Goal: Task Accomplishment & Management: Manage account settings

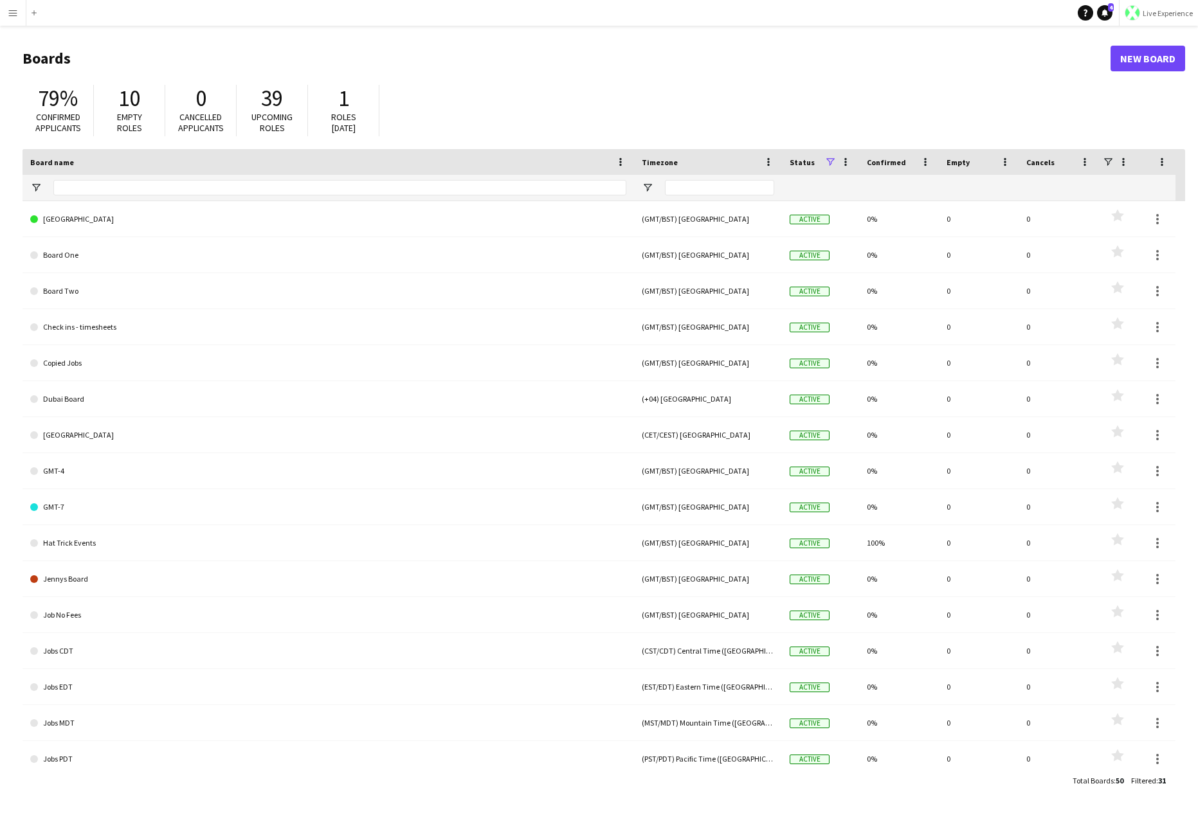
click at [994, 10] on span "Live Experience" at bounding box center [1168, 13] width 50 height 10
click at [994, 80] on span "Walls Productions" at bounding box center [1154, 85] width 69 height 12
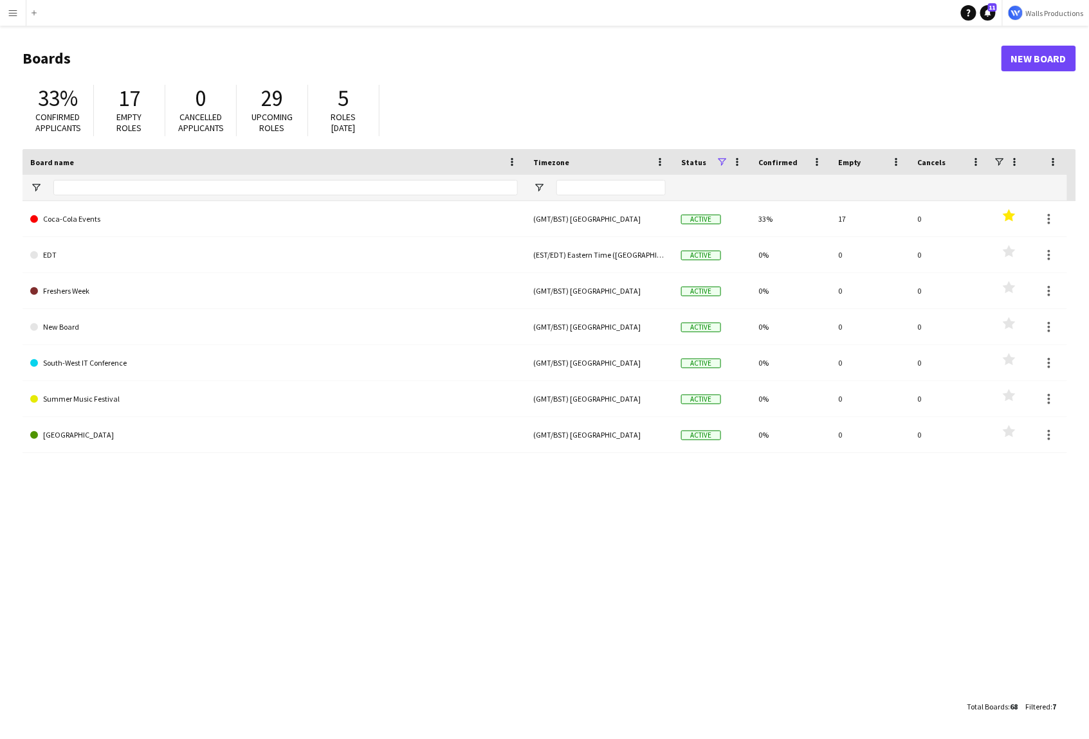
click at [13, 15] on app-icon "Menu" at bounding box center [13, 13] width 10 height 10
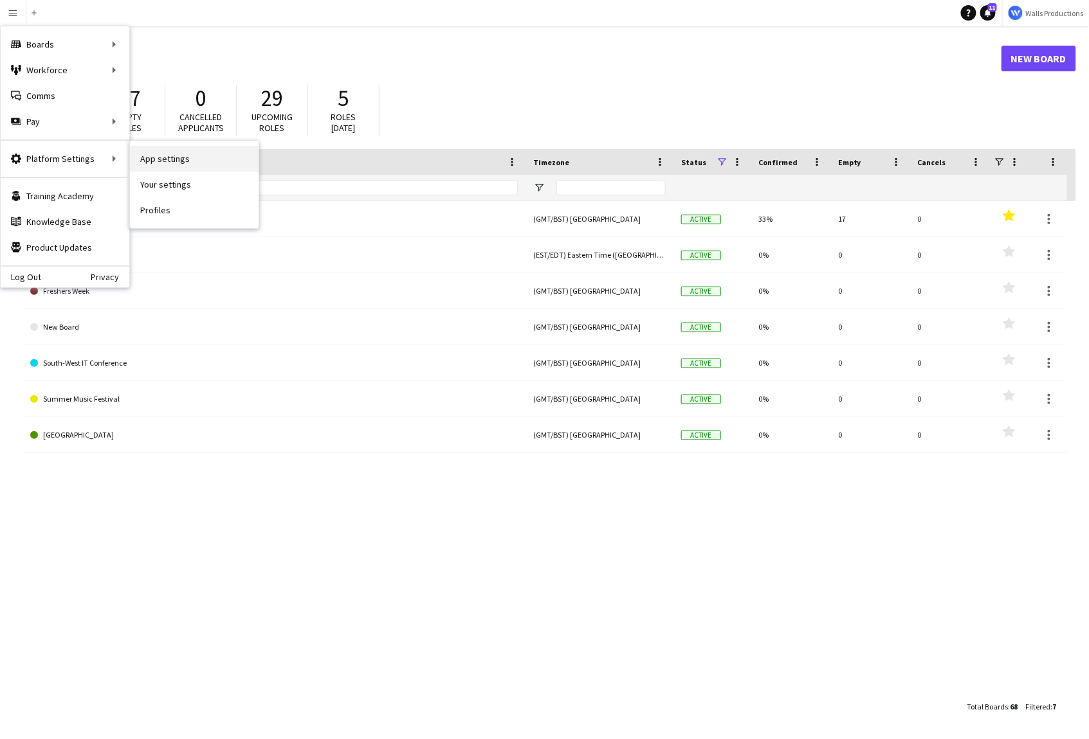
click at [167, 161] on link "App settings" at bounding box center [194, 159] width 129 height 26
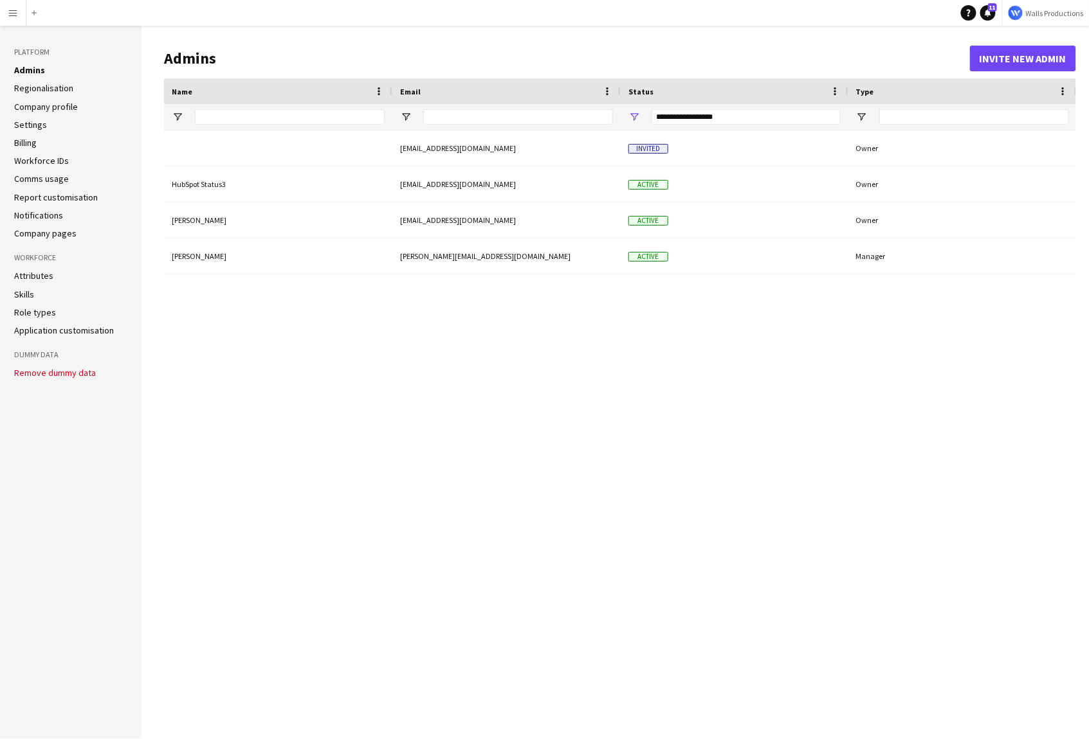
click at [32, 124] on link "Settings" at bounding box center [30, 125] width 33 height 12
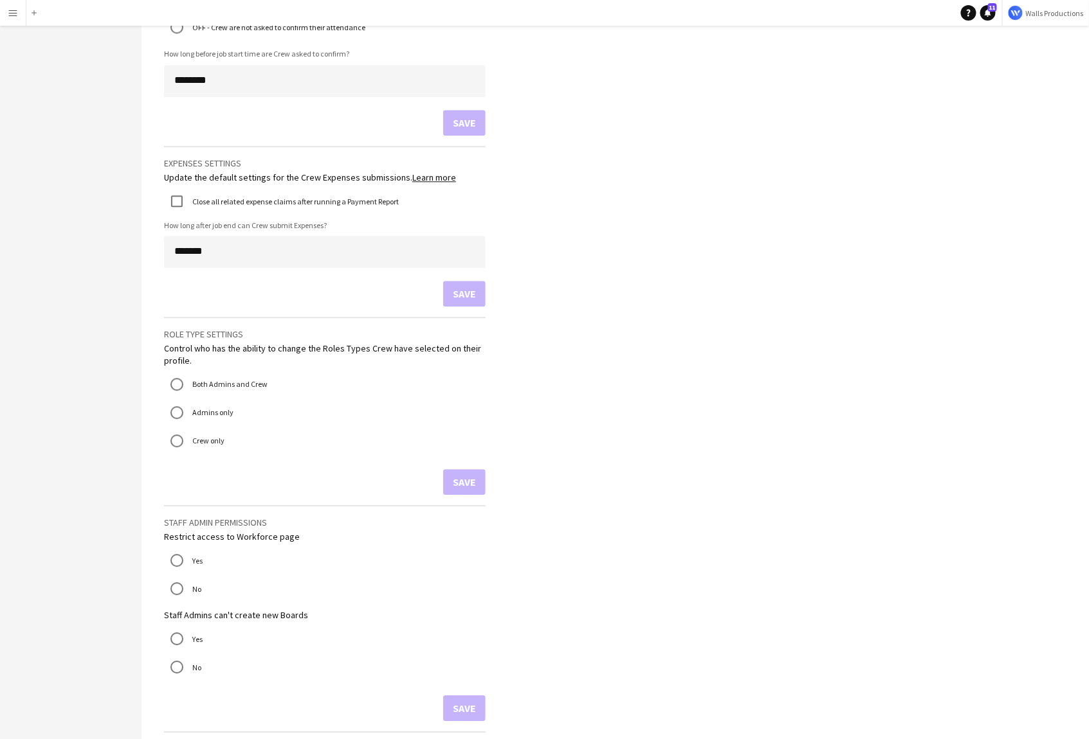
scroll to position [1019, 0]
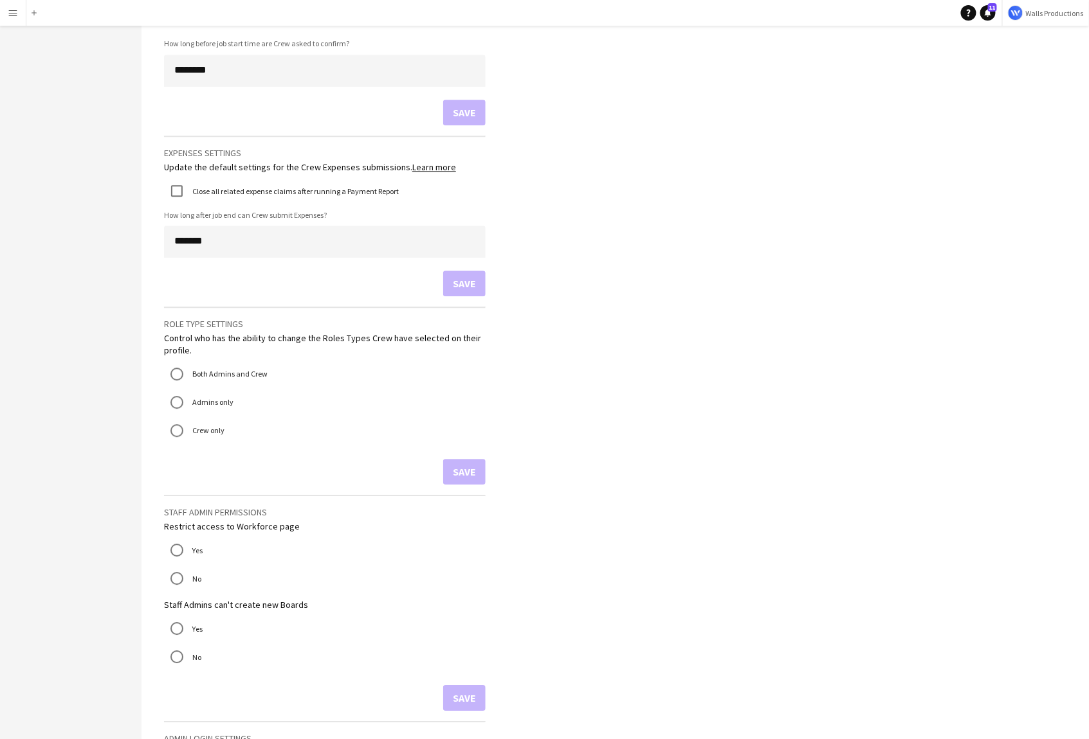
drag, startPoint x: 236, startPoint y: 440, endPoint x: 152, endPoint y: 322, distance: 144.9
click at [318, 448] on form "Role Type Settings Control who has the ability to change the Roles Types Crew h…" at bounding box center [325, 396] width 322 height 178
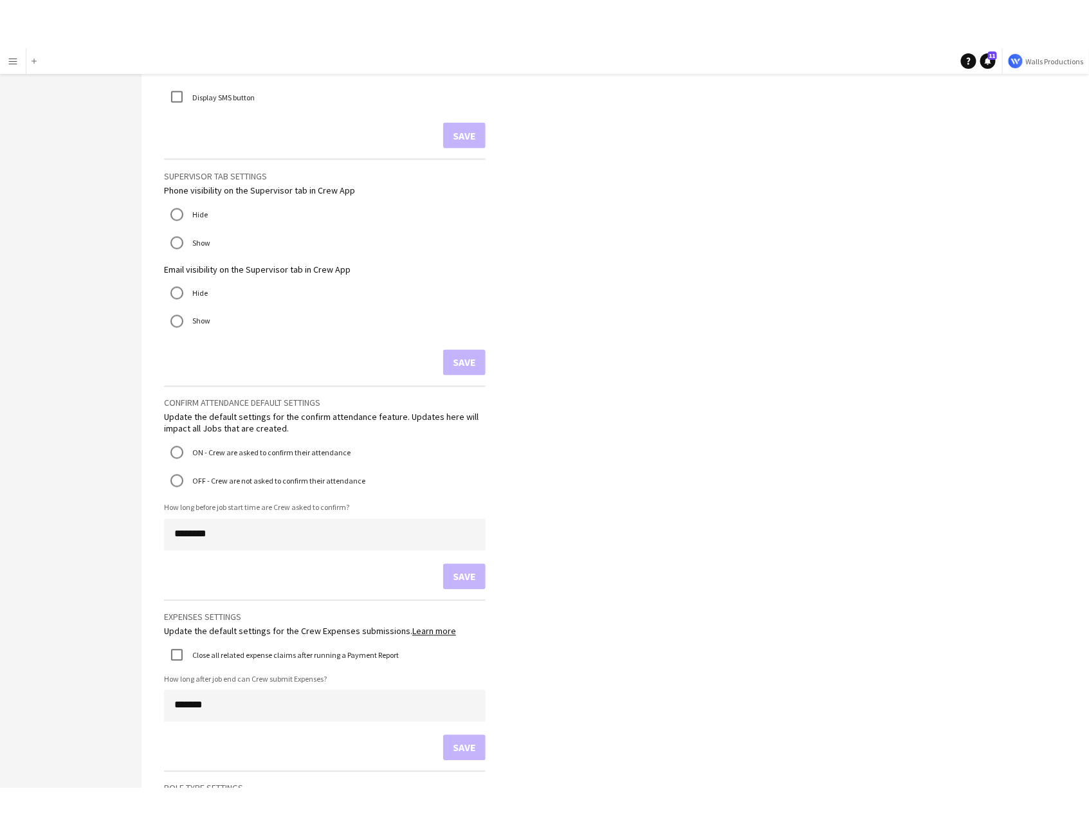
scroll to position [594, 0]
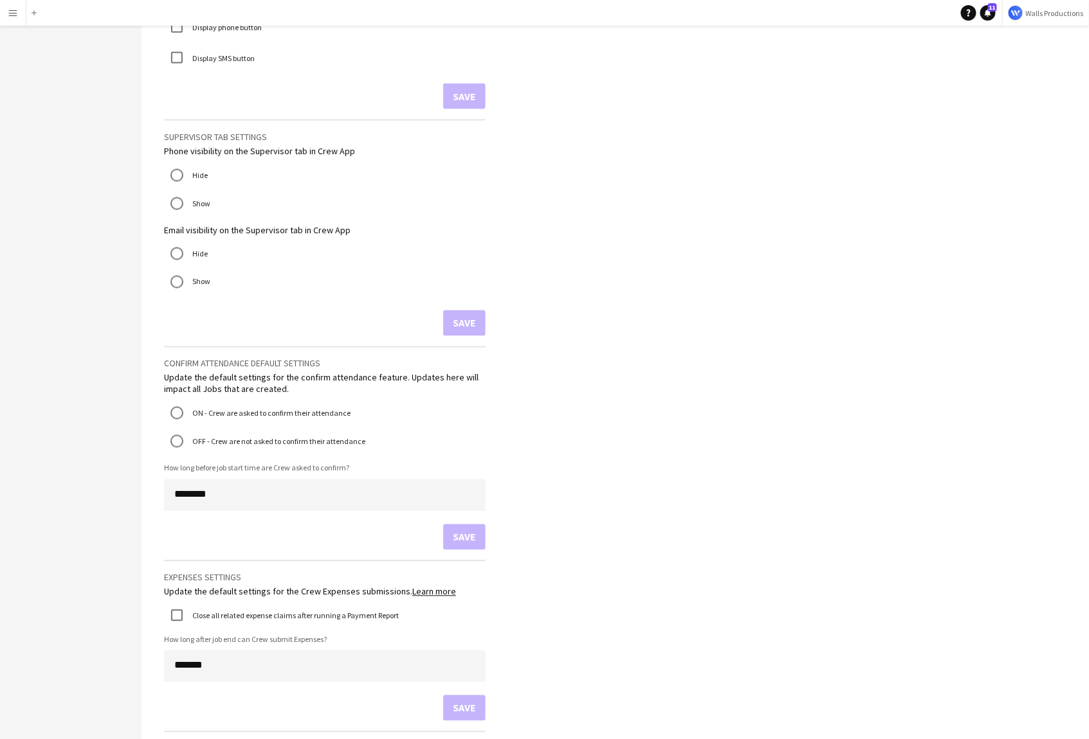
click at [12, 8] on app-icon "Menu" at bounding box center [13, 13] width 10 height 10
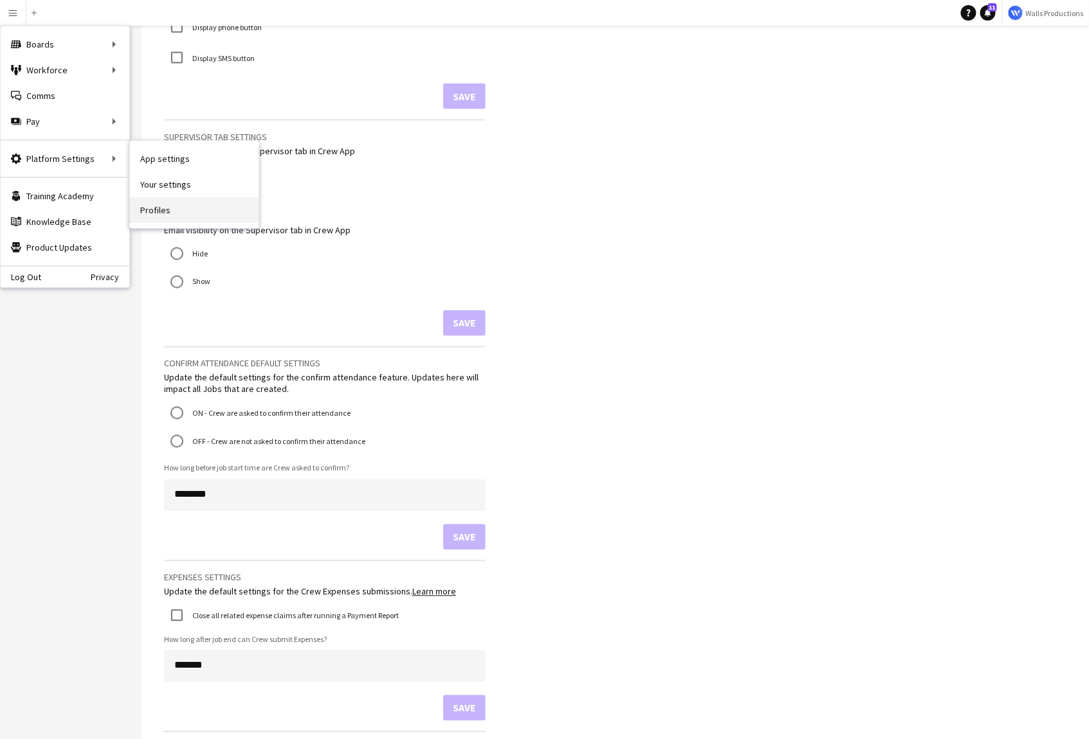
click at [155, 208] on link "Profiles" at bounding box center [194, 210] width 129 height 26
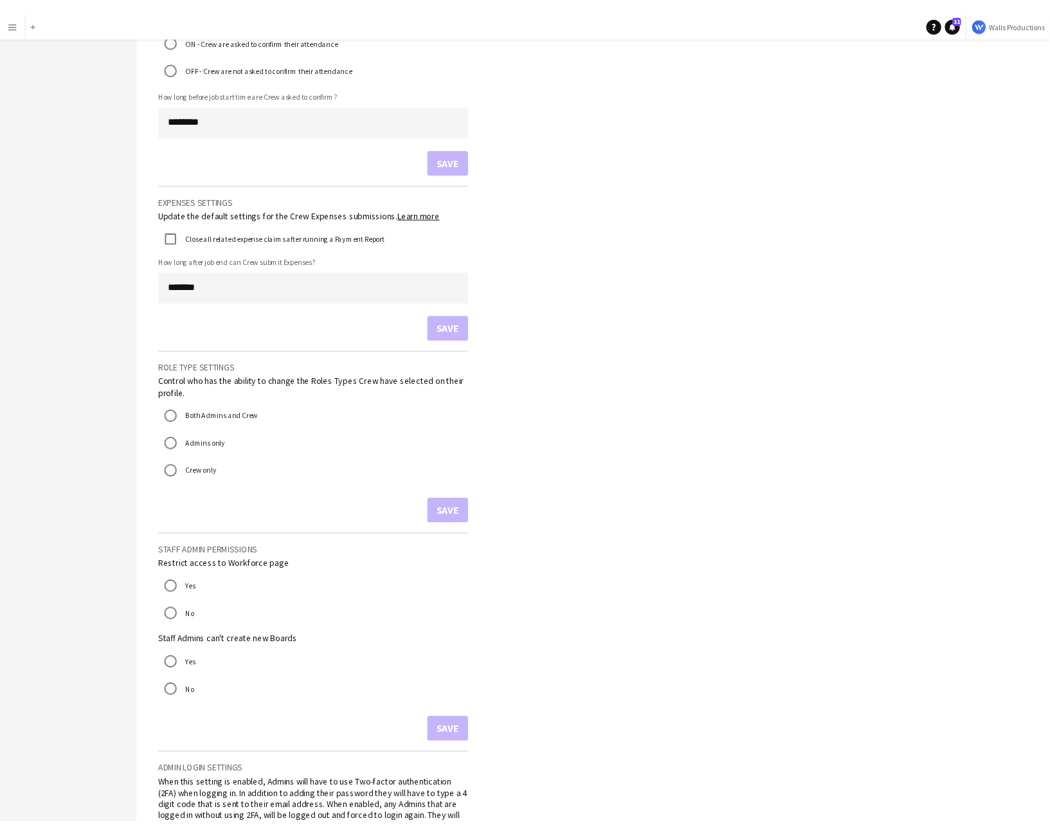
scroll to position [984, 0]
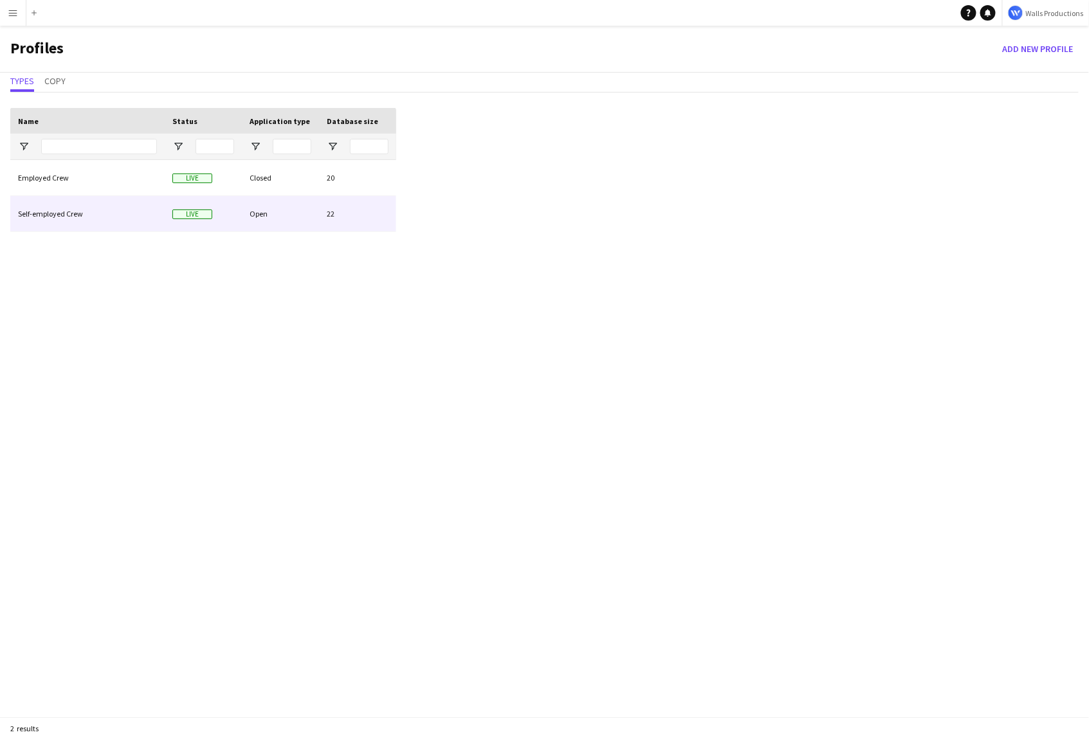
click at [67, 215] on div "Self-employed Crew" at bounding box center [87, 213] width 154 height 35
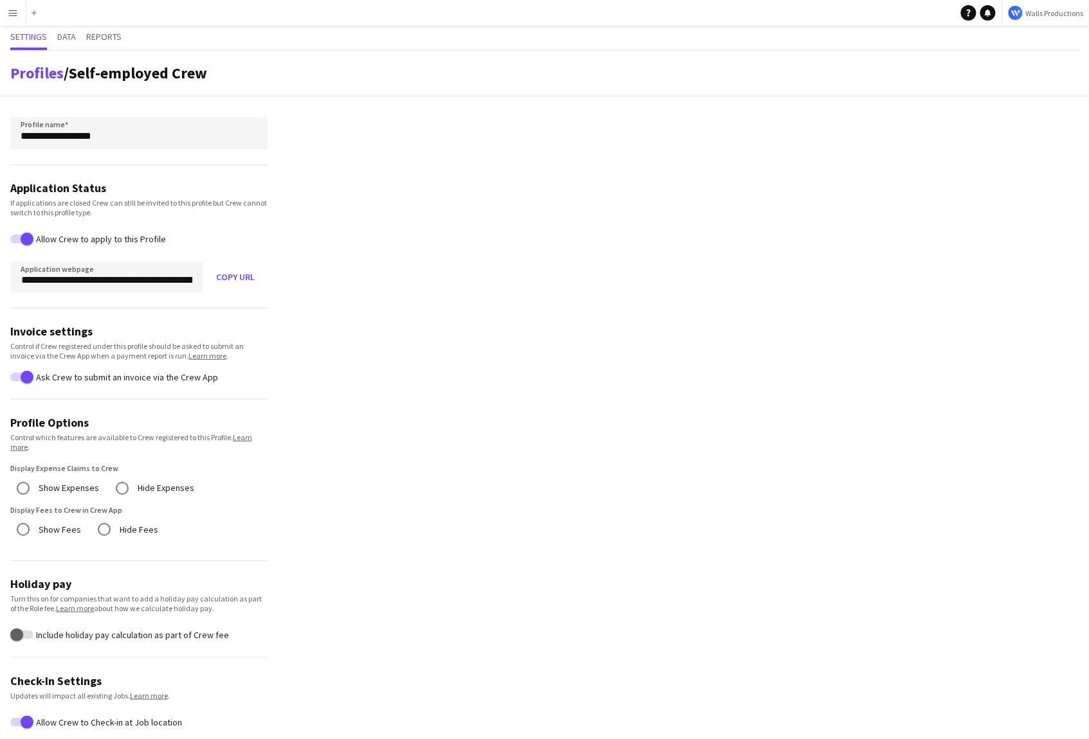
click at [81, 34] on div "Settings Data Reports" at bounding box center [544, 38] width 1068 height 25
click at [76, 34] on span "Data" at bounding box center [66, 36] width 19 height 9
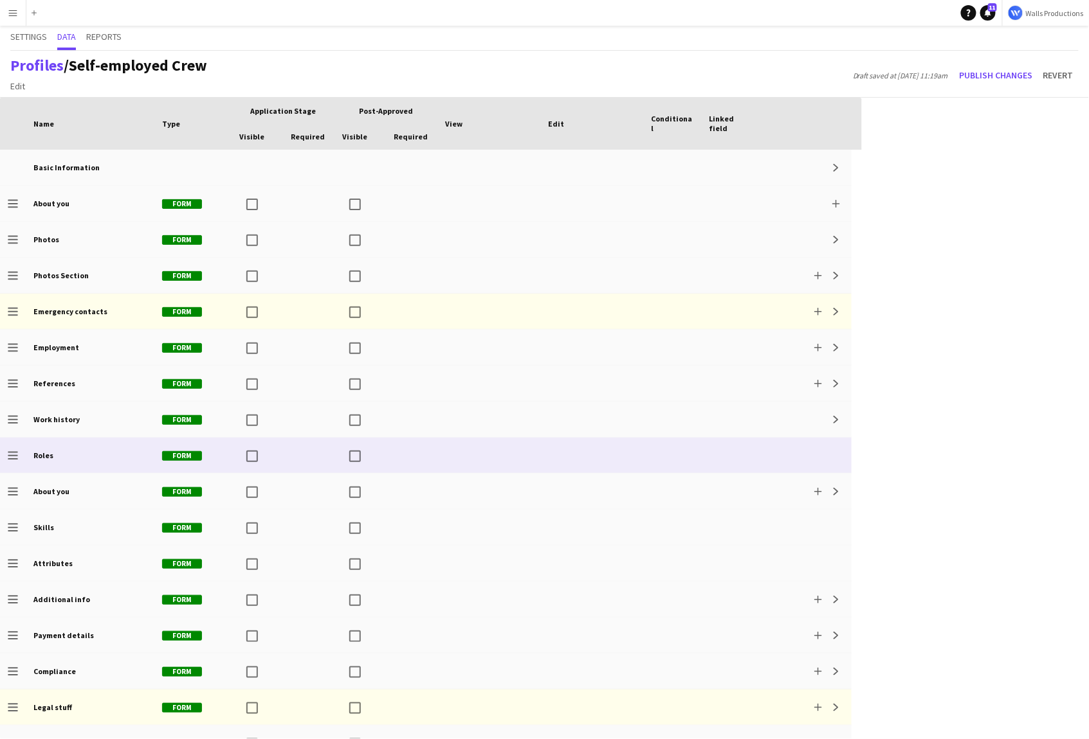
click at [48, 457] on b "Roles" at bounding box center [43, 456] width 20 height 10
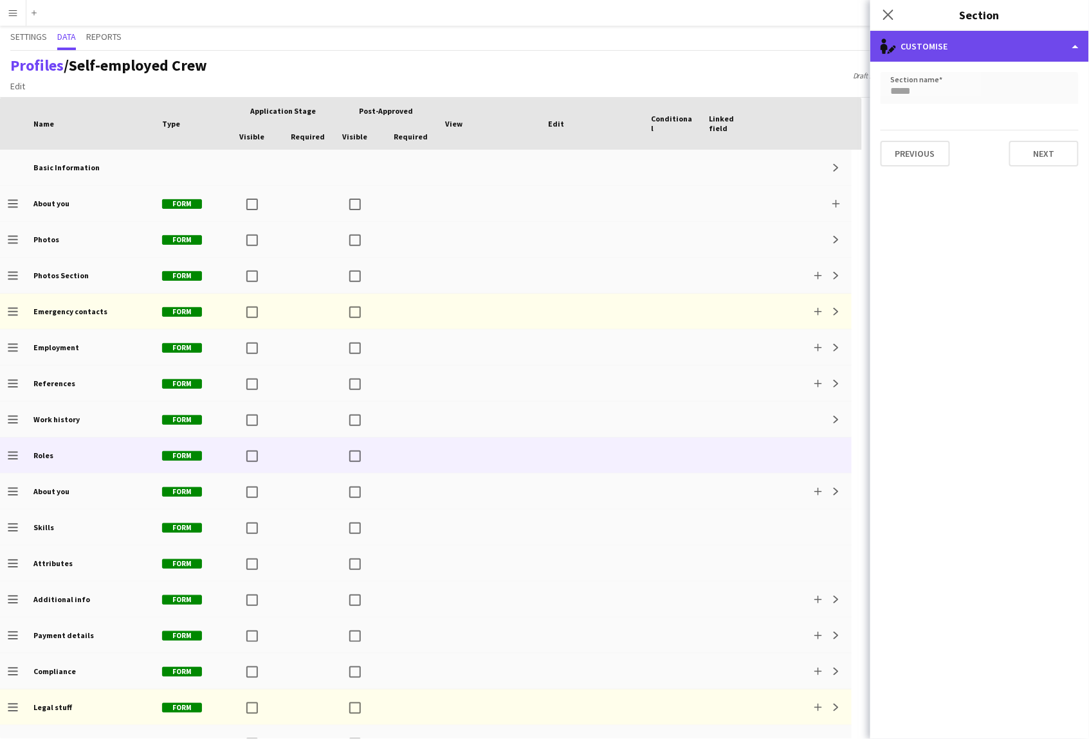
click at [953, 50] on div "single-neutral-actions-edit-1 Customise" at bounding box center [979, 46] width 219 height 31
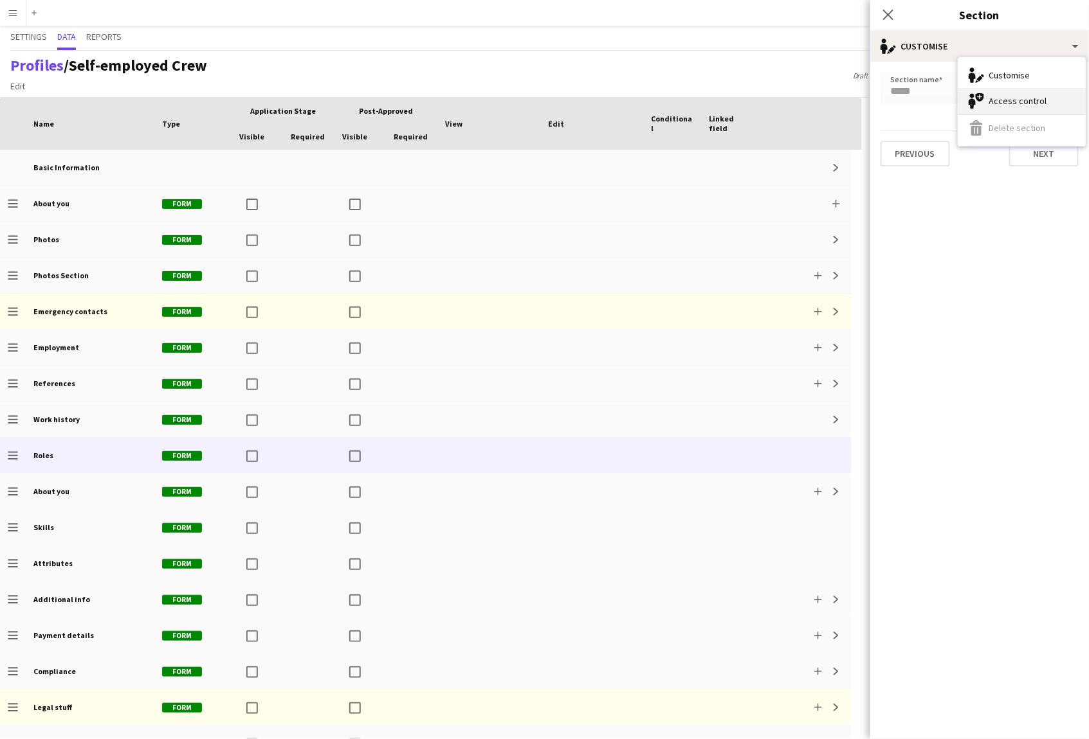
click at [1013, 105] on div "Access control Access control" at bounding box center [1021, 101] width 127 height 26
click at [1020, 87] on div "All Admin types" at bounding box center [966, 87] width 172 height 31
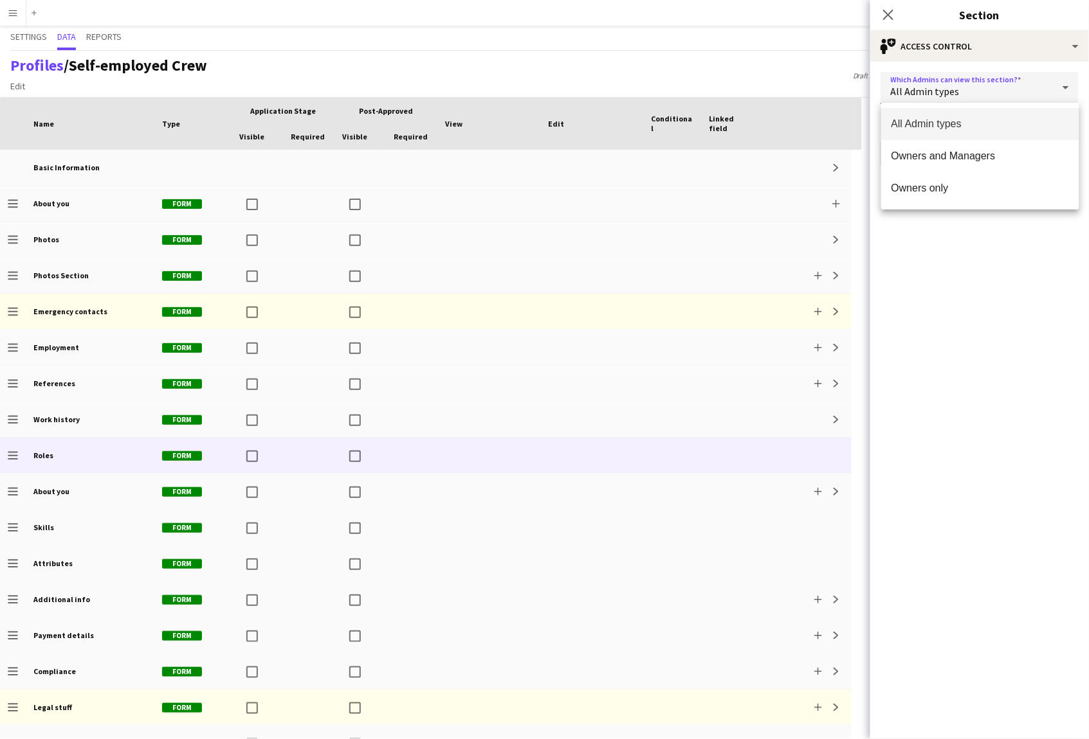
click at [963, 316] on div at bounding box center [544, 369] width 1089 height 739
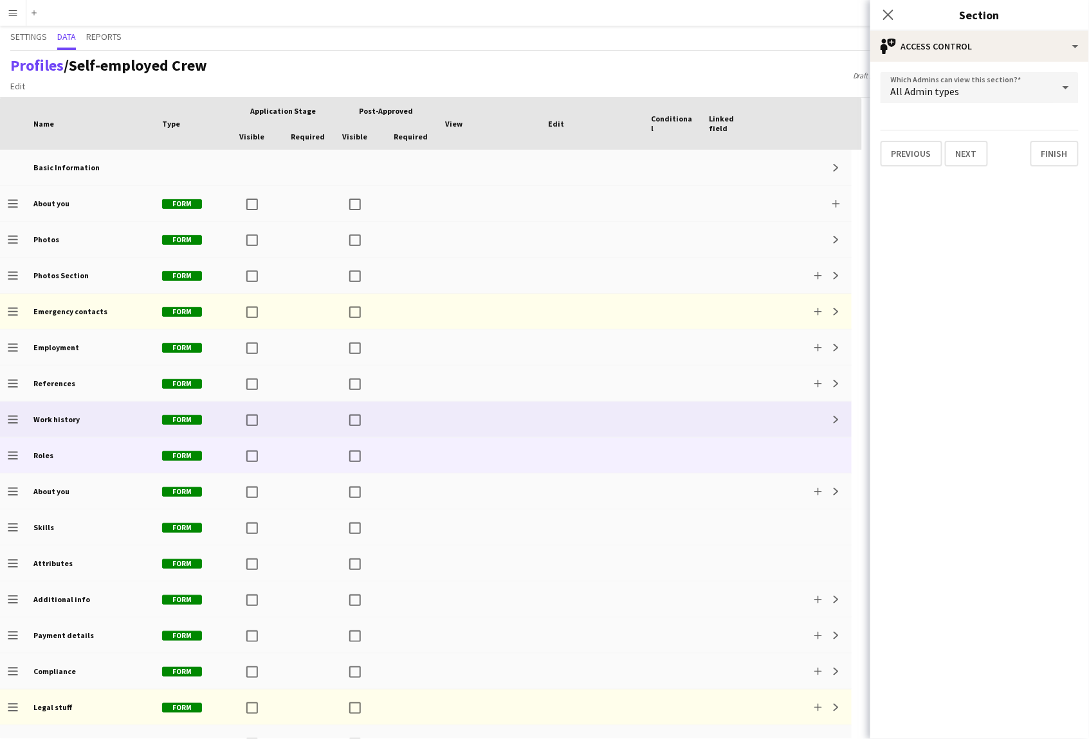
click at [52, 426] on div "Work history" at bounding box center [90, 419] width 129 height 35
click at [49, 453] on b "Roles" at bounding box center [43, 456] width 20 height 10
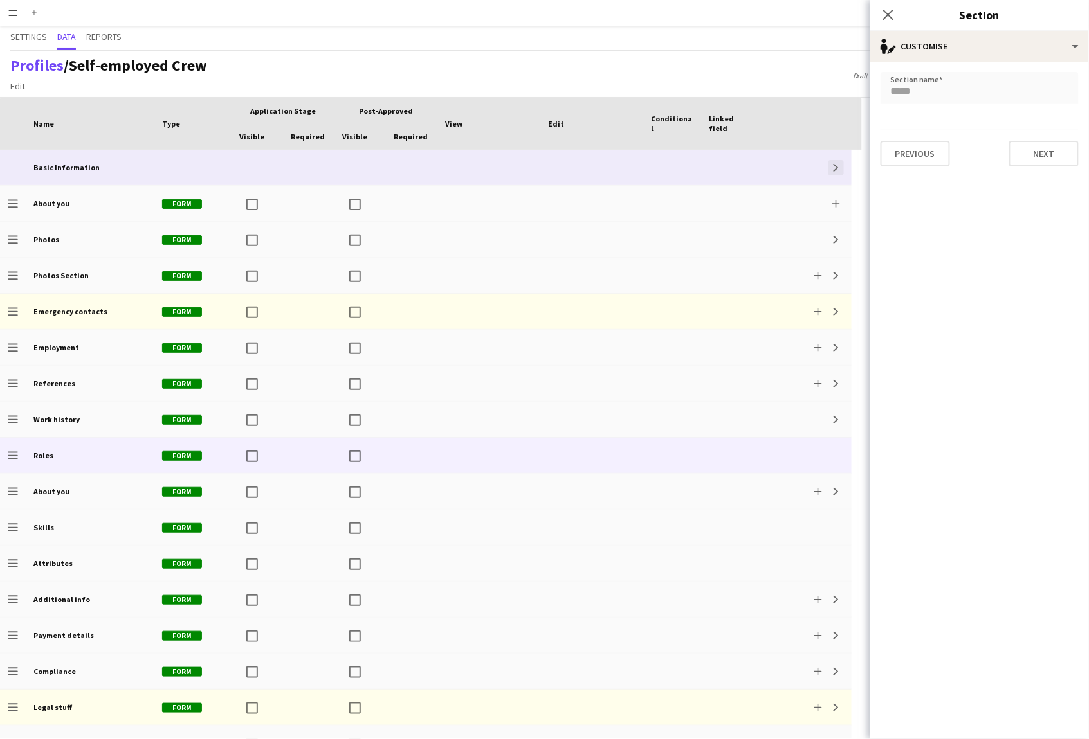
click at [840, 166] on button "Expand" at bounding box center [835, 167] width 15 height 15
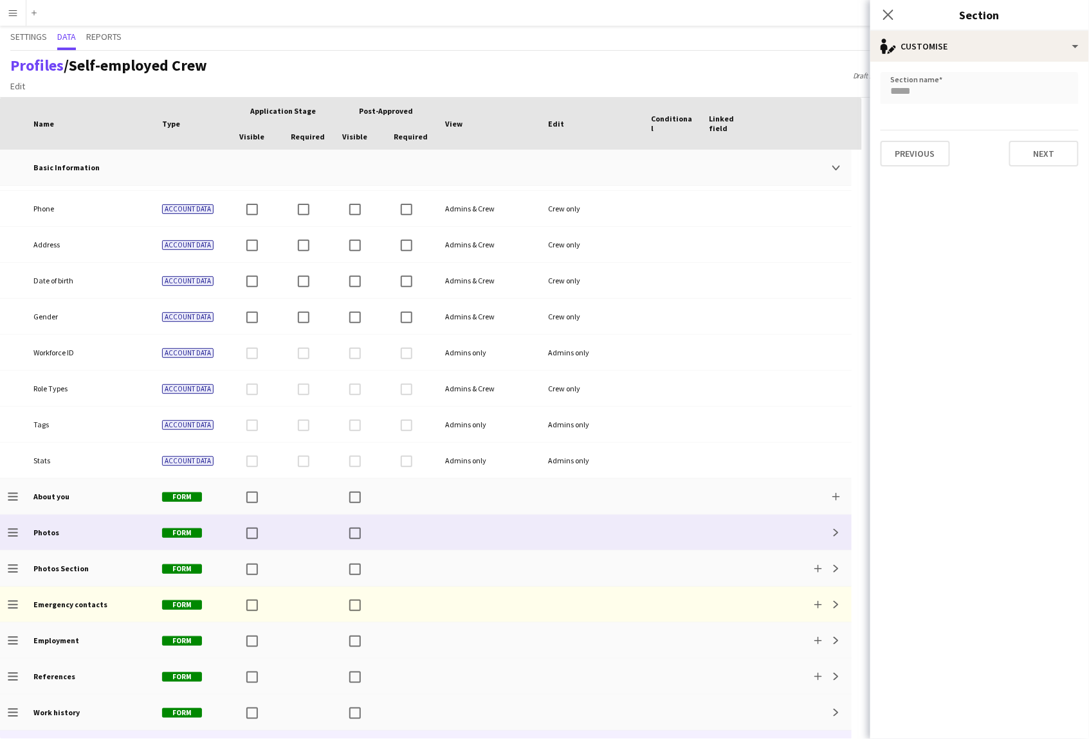
scroll to position [141, 0]
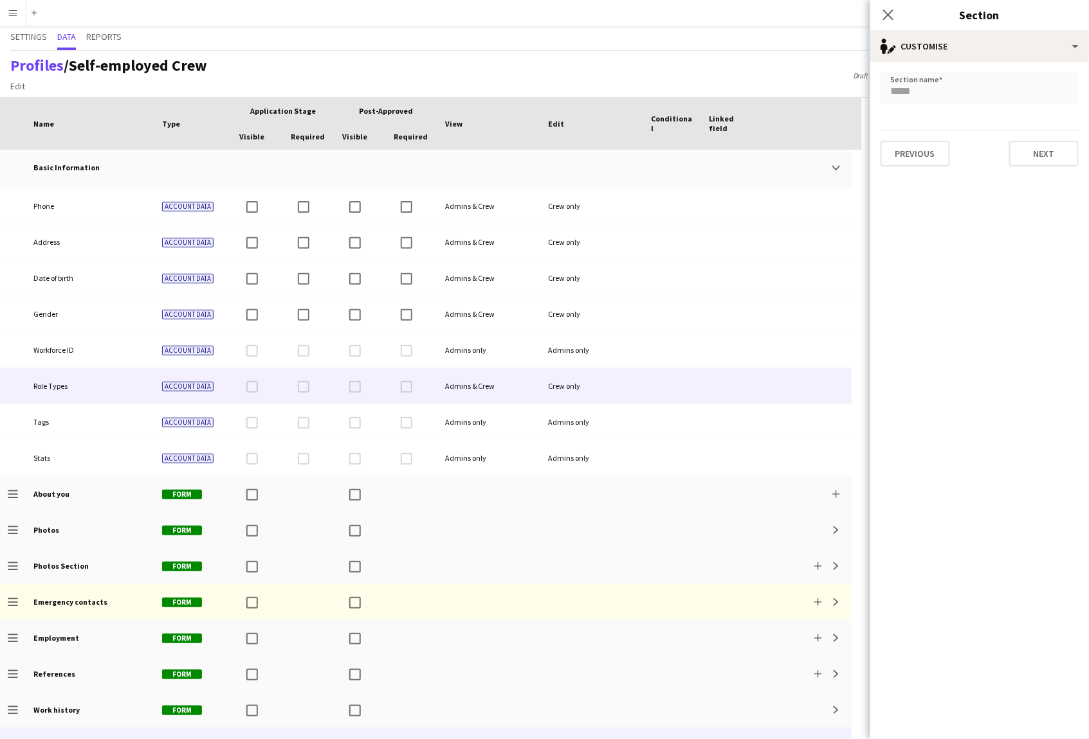
click at [59, 387] on span "Role Types" at bounding box center [50, 386] width 34 height 10
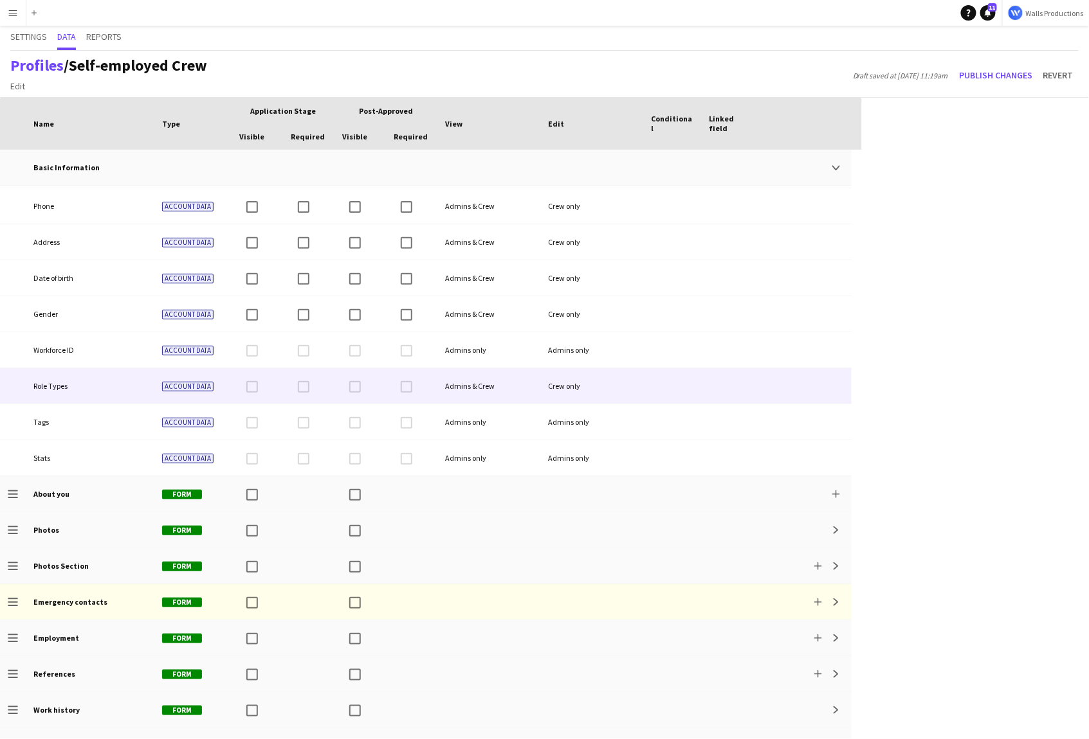
click at [59, 387] on span "Role Types" at bounding box center [50, 386] width 34 height 10
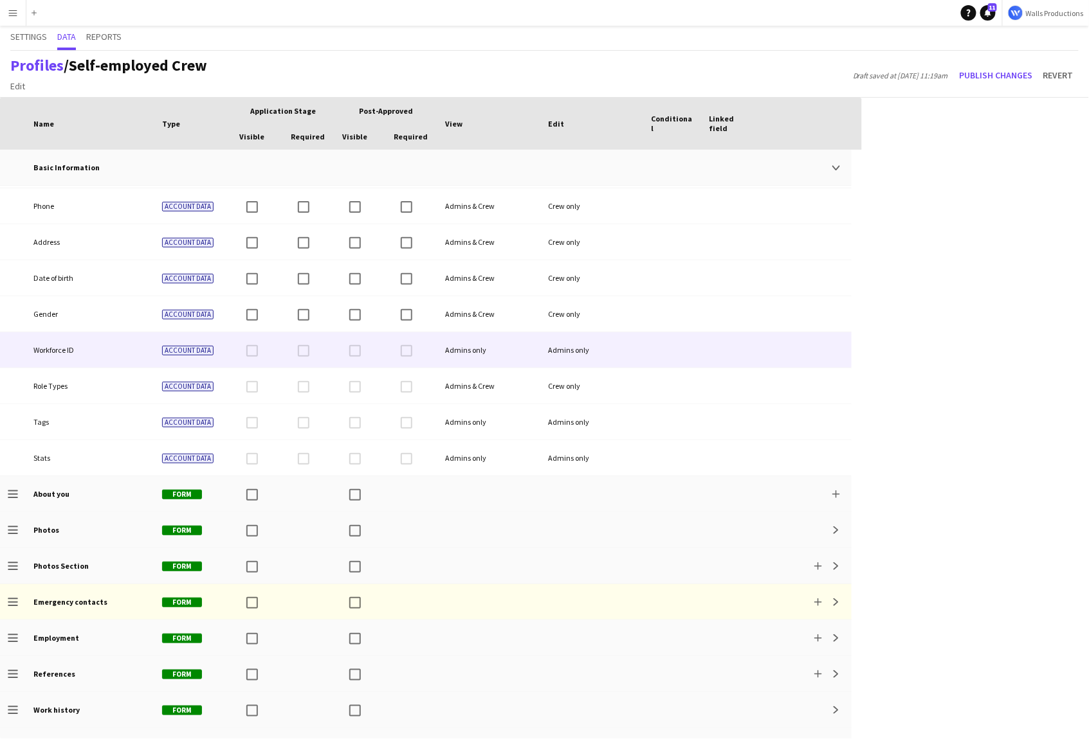
click at [58, 345] on span "Workforce ID" at bounding box center [53, 350] width 41 height 10
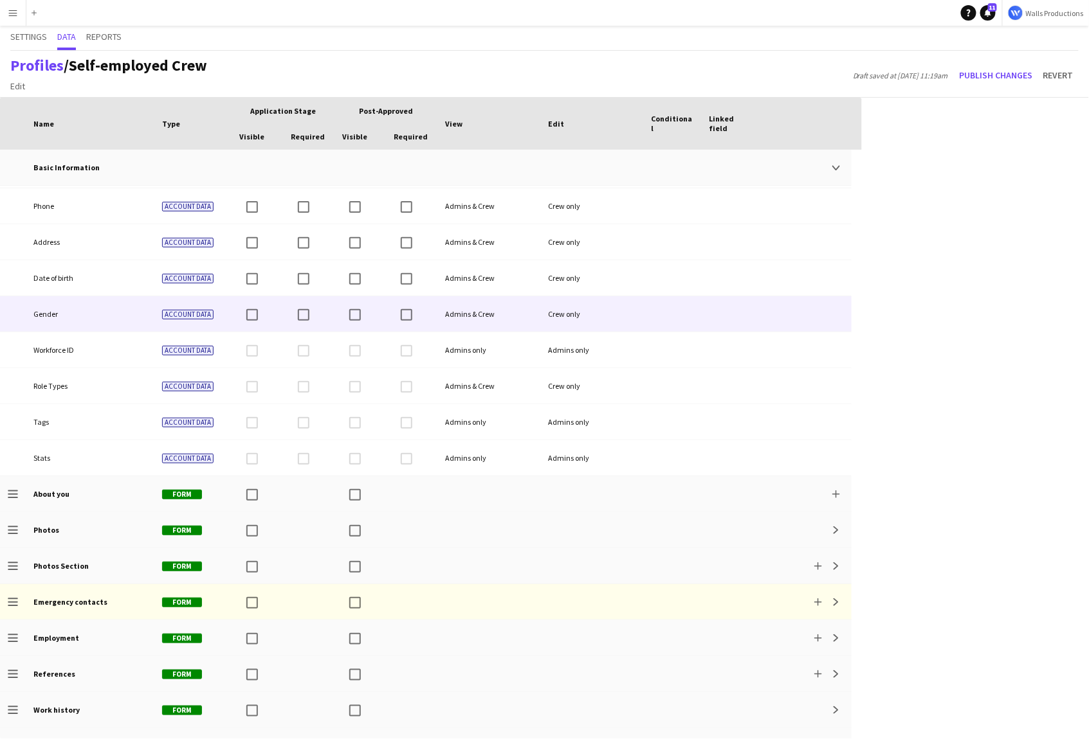
click at [54, 317] on span "Gender" at bounding box center [45, 314] width 24 height 10
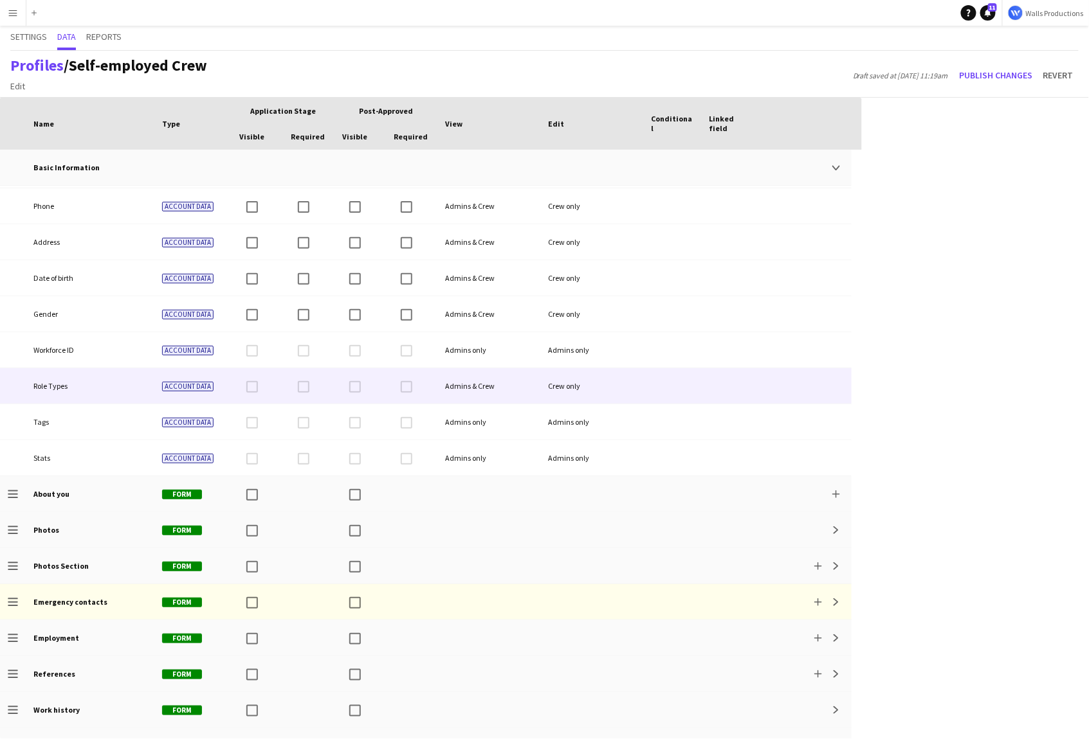
click at [50, 381] on span "Role Types" at bounding box center [50, 386] width 34 height 10
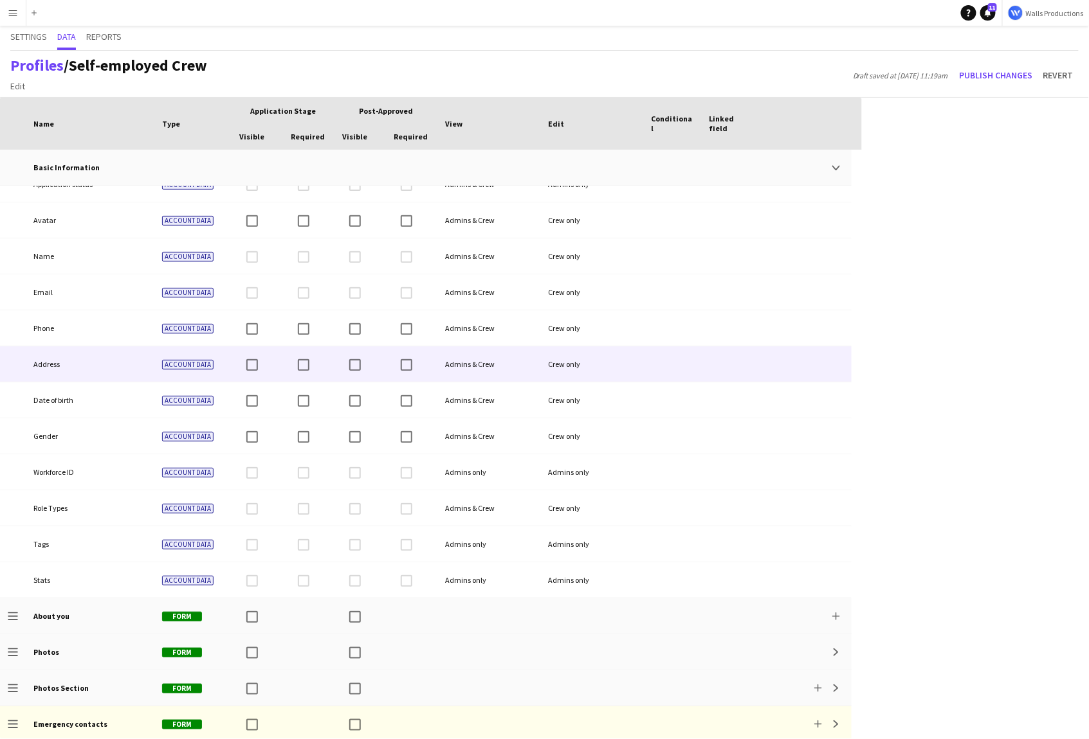
scroll to position [0, 0]
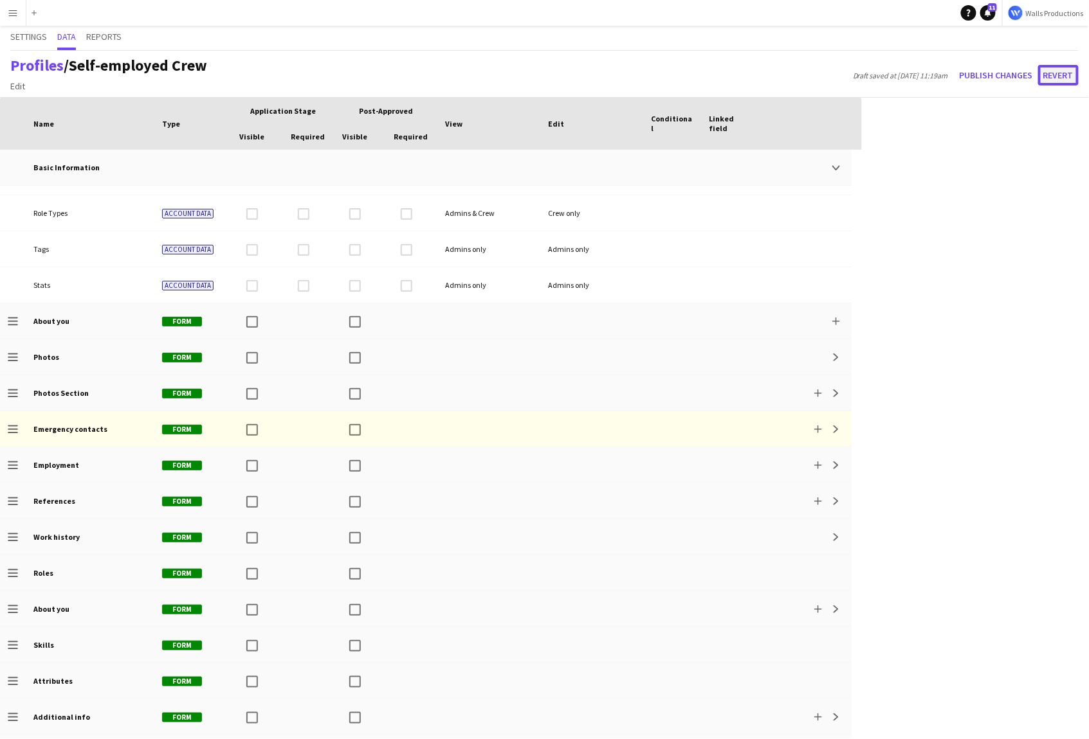
click at [1066, 75] on button "Revert" at bounding box center [1058, 75] width 41 height 21
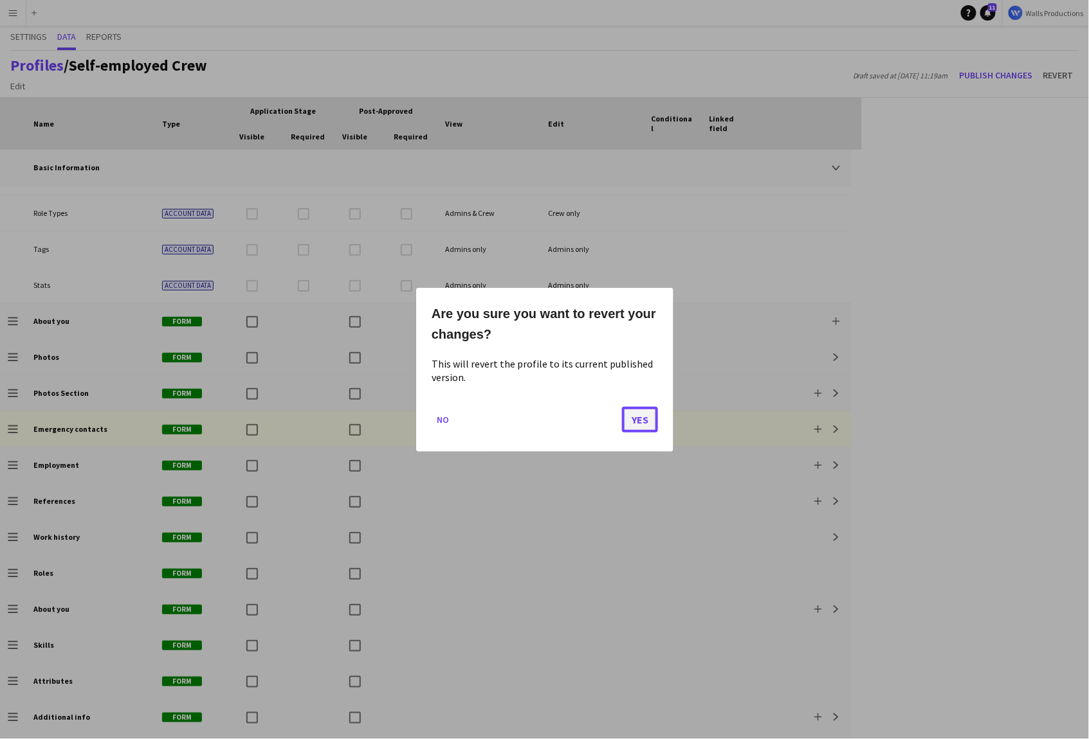
click at [641, 424] on button "Yes" at bounding box center [640, 419] width 36 height 26
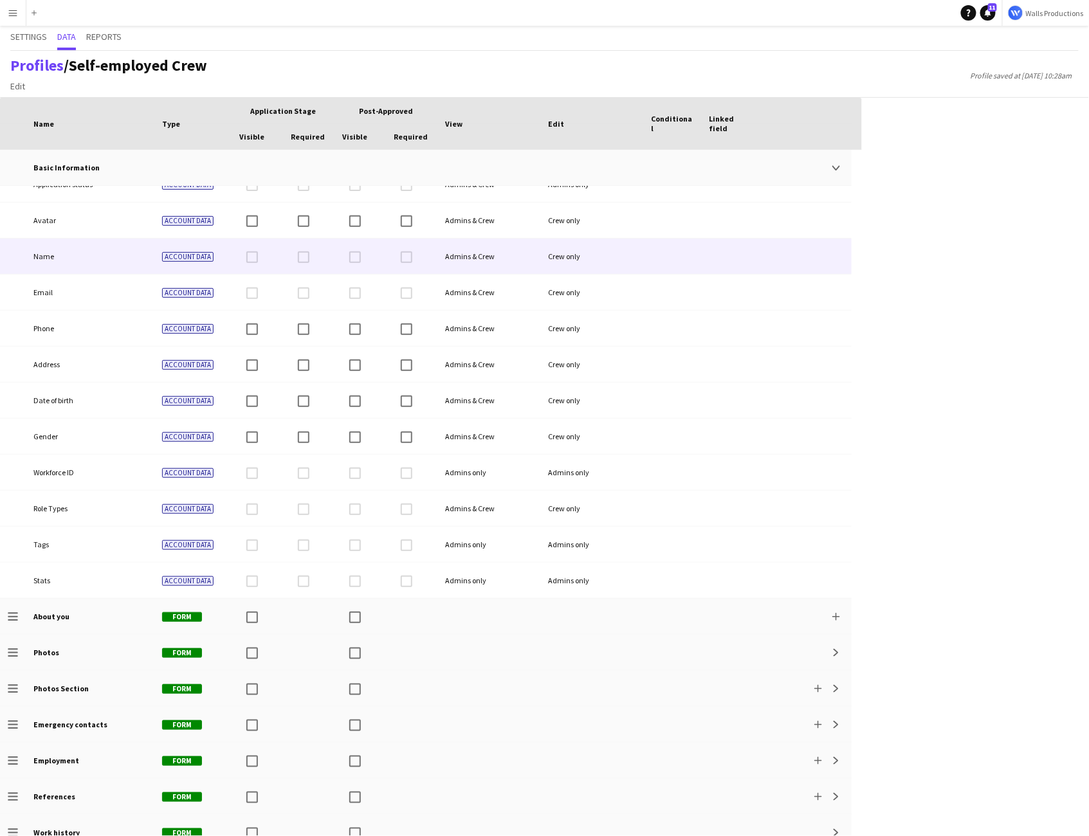
click at [44, 258] on span "Name" at bounding box center [43, 256] width 21 height 10
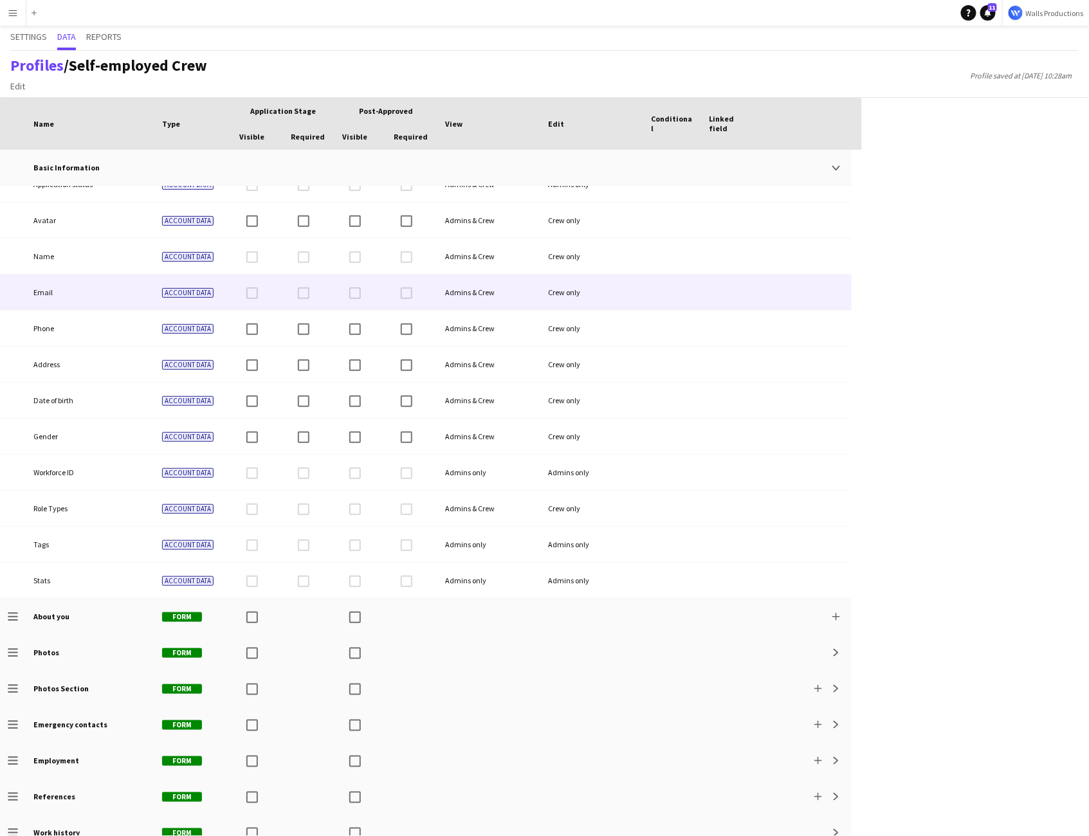
click at [46, 287] on span "Email" at bounding box center [42, 292] width 19 height 10
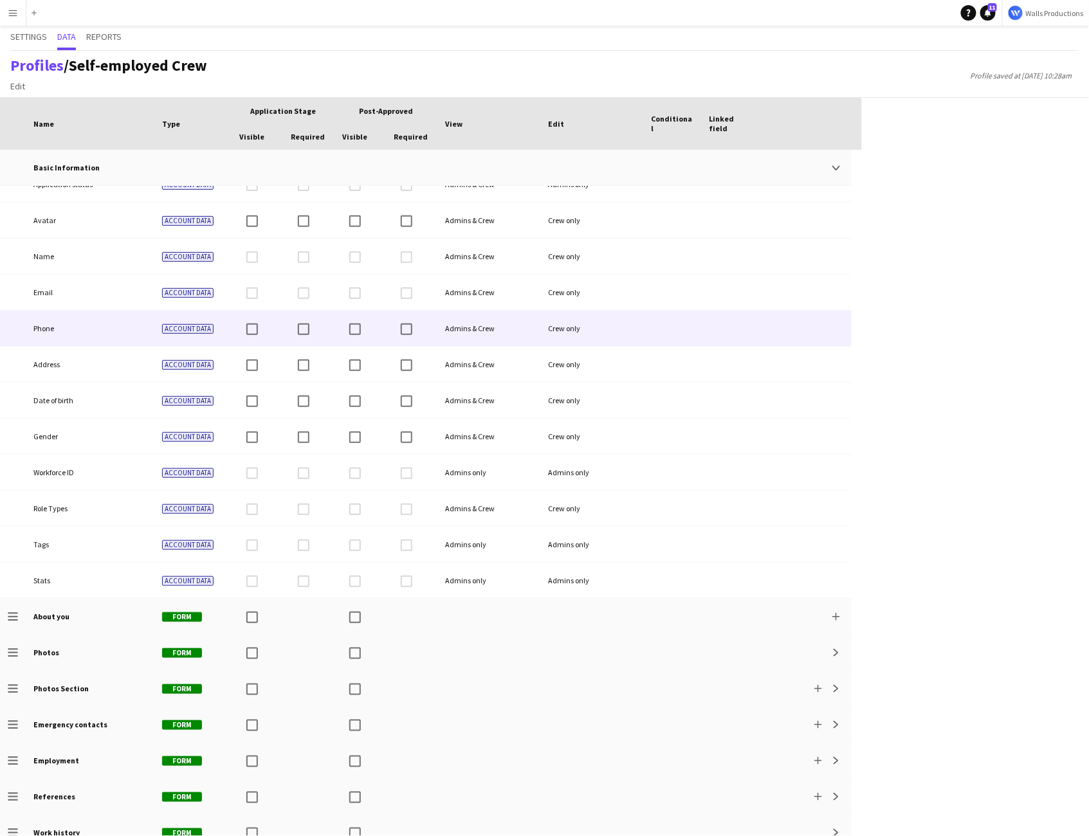
click at [46, 322] on div "Phone" at bounding box center [90, 328] width 129 height 35
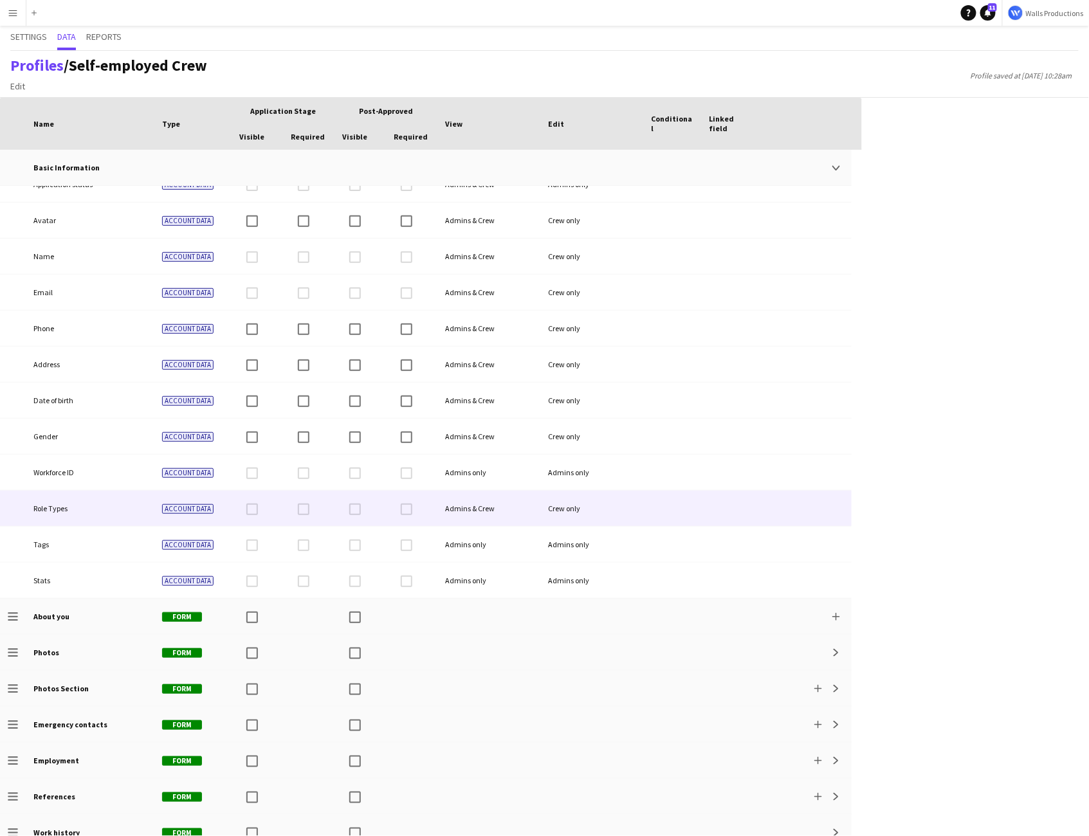
click at [55, 509] on span "Role Types" at bounding box center [50, 508] width 34 height 10
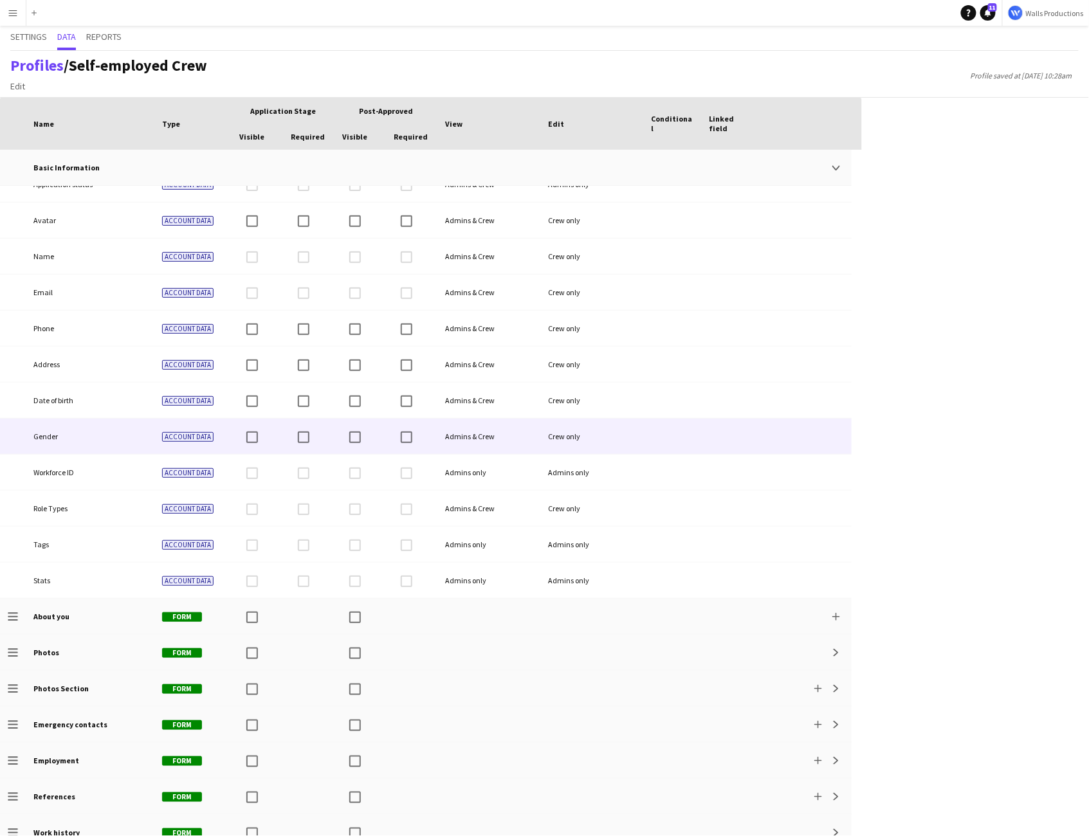
click at [53, 438] on span "Gender" at bounding box center [45, 436] width 24 height 10
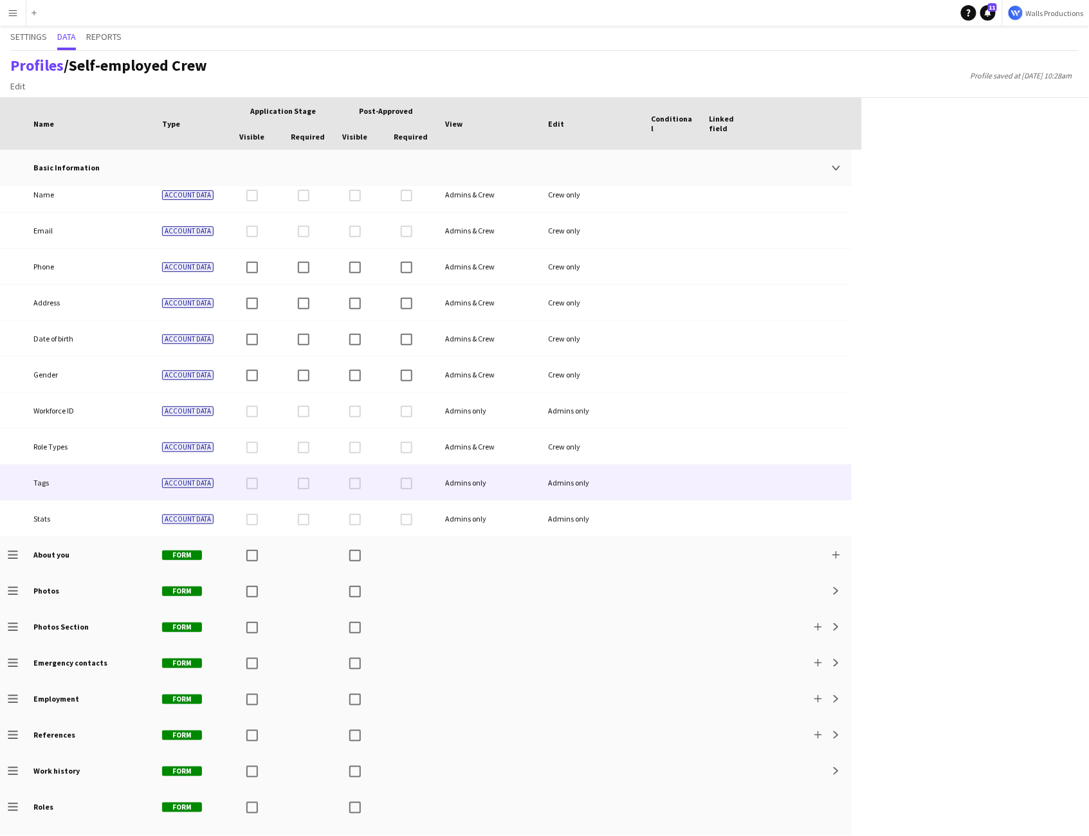
scroll to position [128, 0]
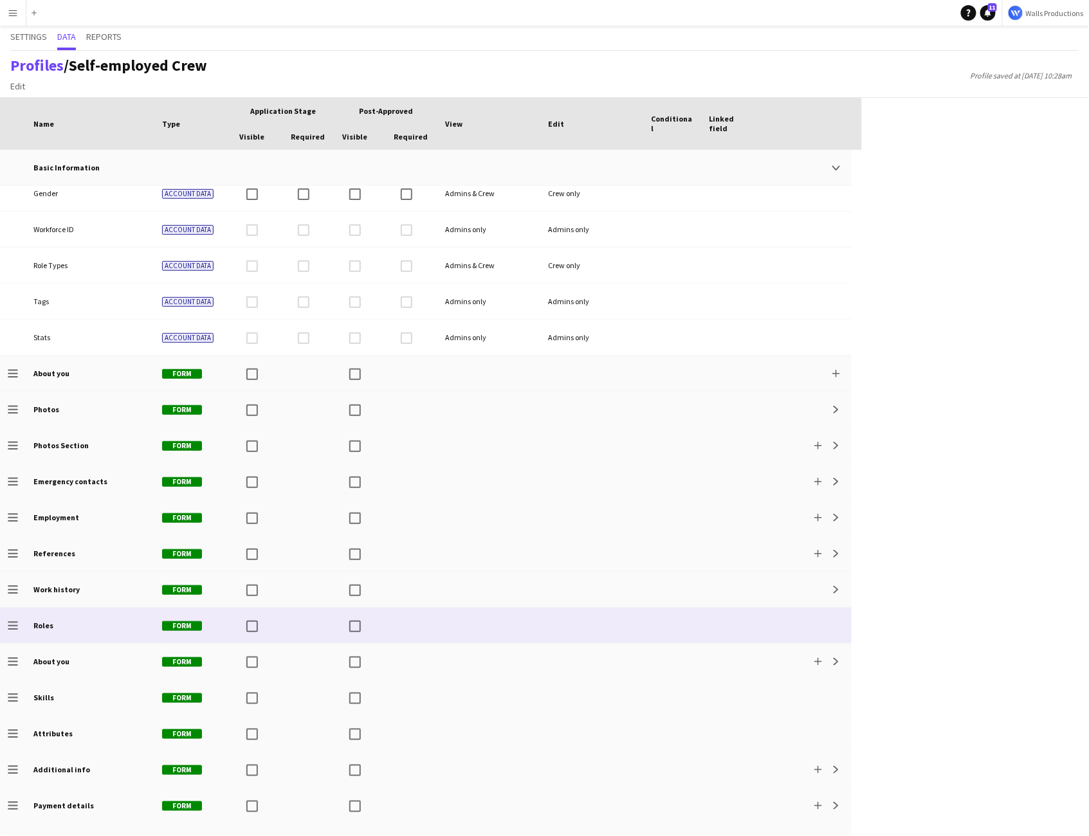
click at [48, 628] on b "Roles" at bounding box center [43, 626] width 20 height 10
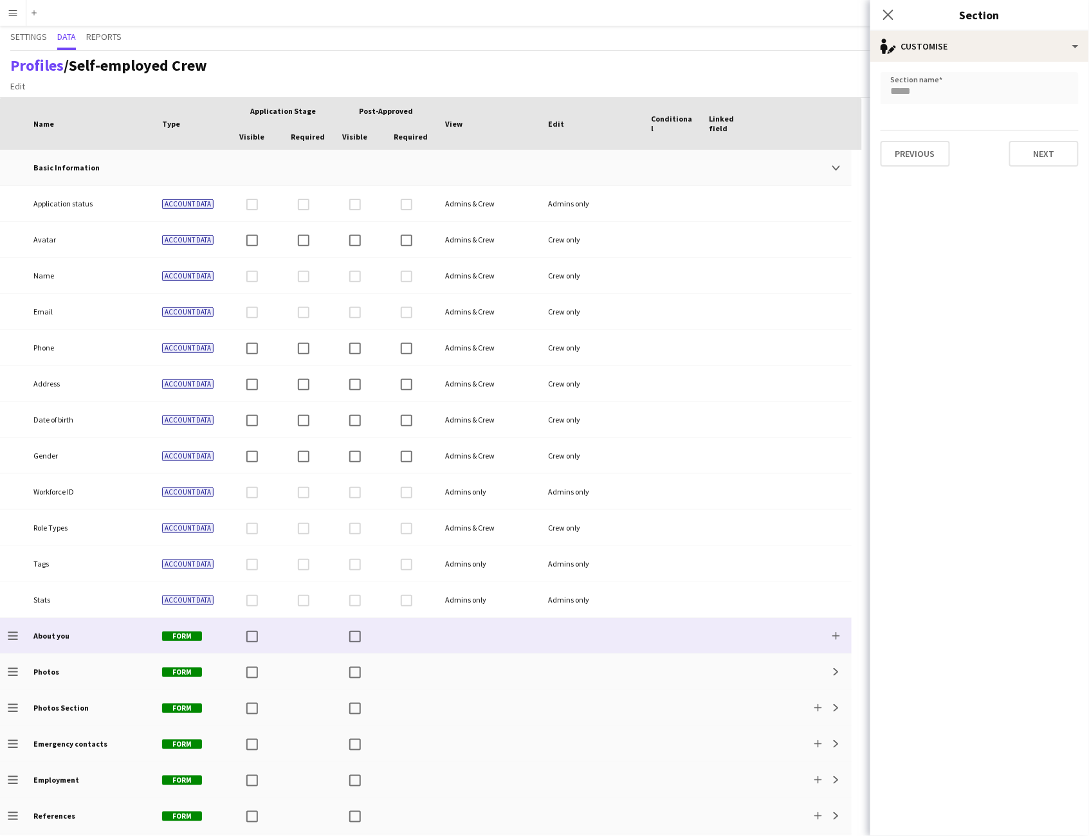
click at [60, 634] on b "About you" at bounding box center [51, 636] width 36 height 10
click at [932, 39] on div "single-neutral-actions-edit-1 Customise" at bounding box center [979, 46] width 219 height 31
click at [1014, 104] on div "Access control Access control" at bounding box center [1021, 101] width 127 height 26
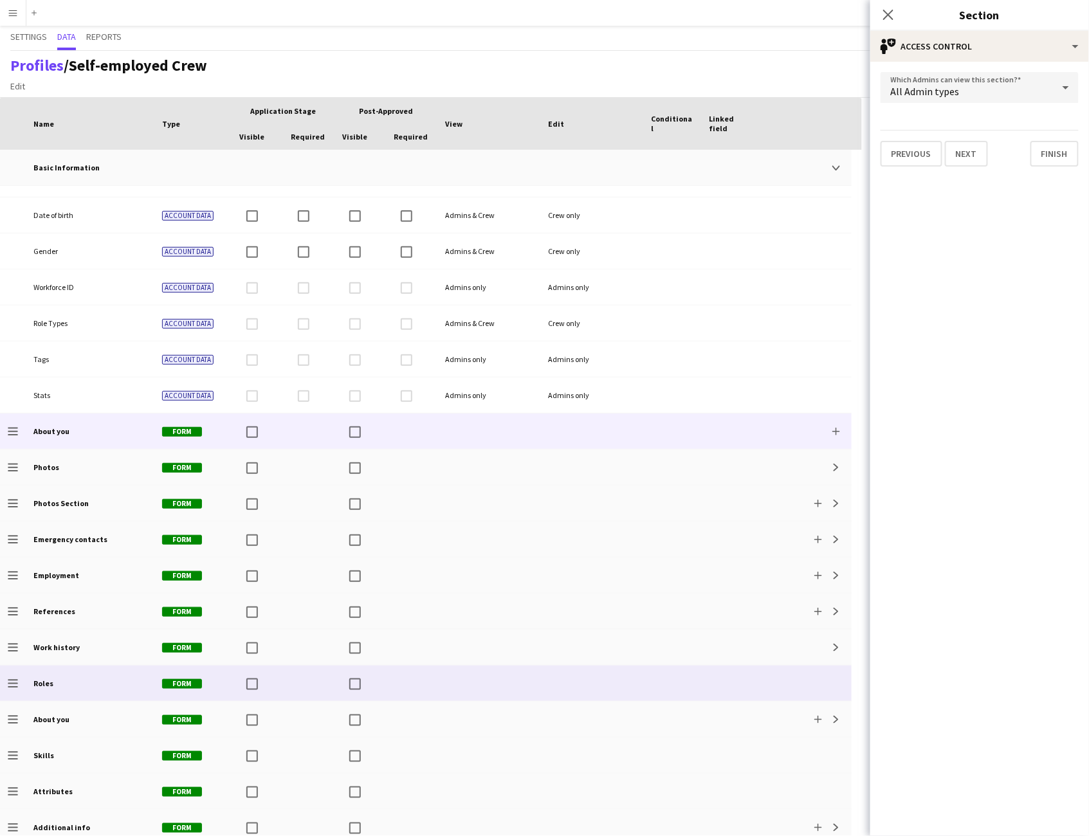
scroll to position [216, 0]
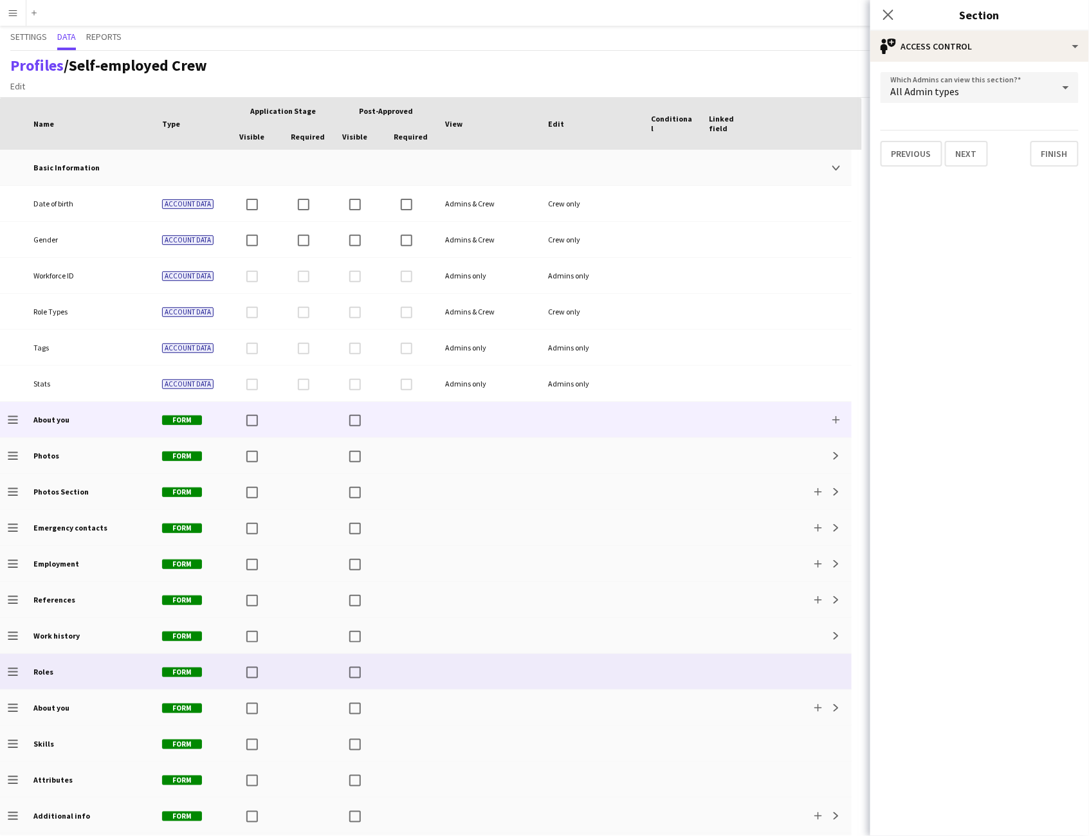
click at [82, 676] on div "Roles" at bounding box center [90, 671] width 129 height 35
click at [64, 423] on b "About you" at bounding box center [51, 420] width 36 height 10
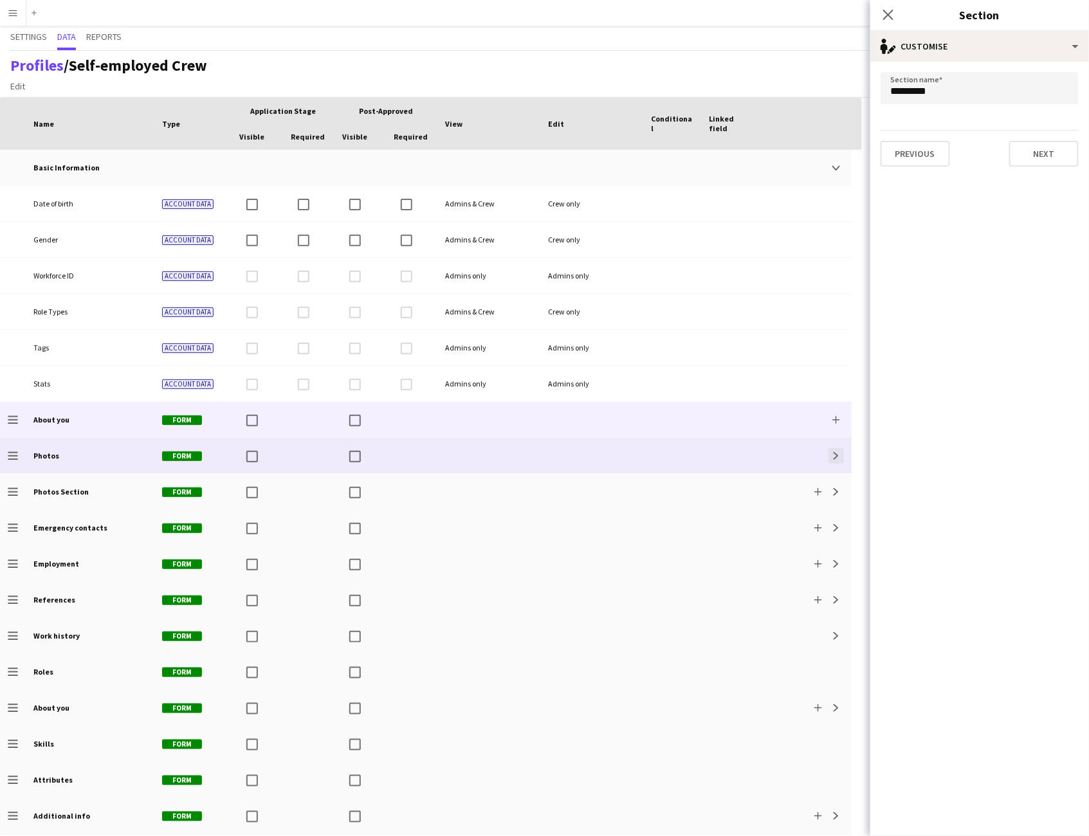
click at [838, 453] on app-icon "Expand" at bounding box center [836, 456] width 8 height 8
click at [838, 453] on app-icon "Collapse" at bounding box center [836, 456] width 8 height 8
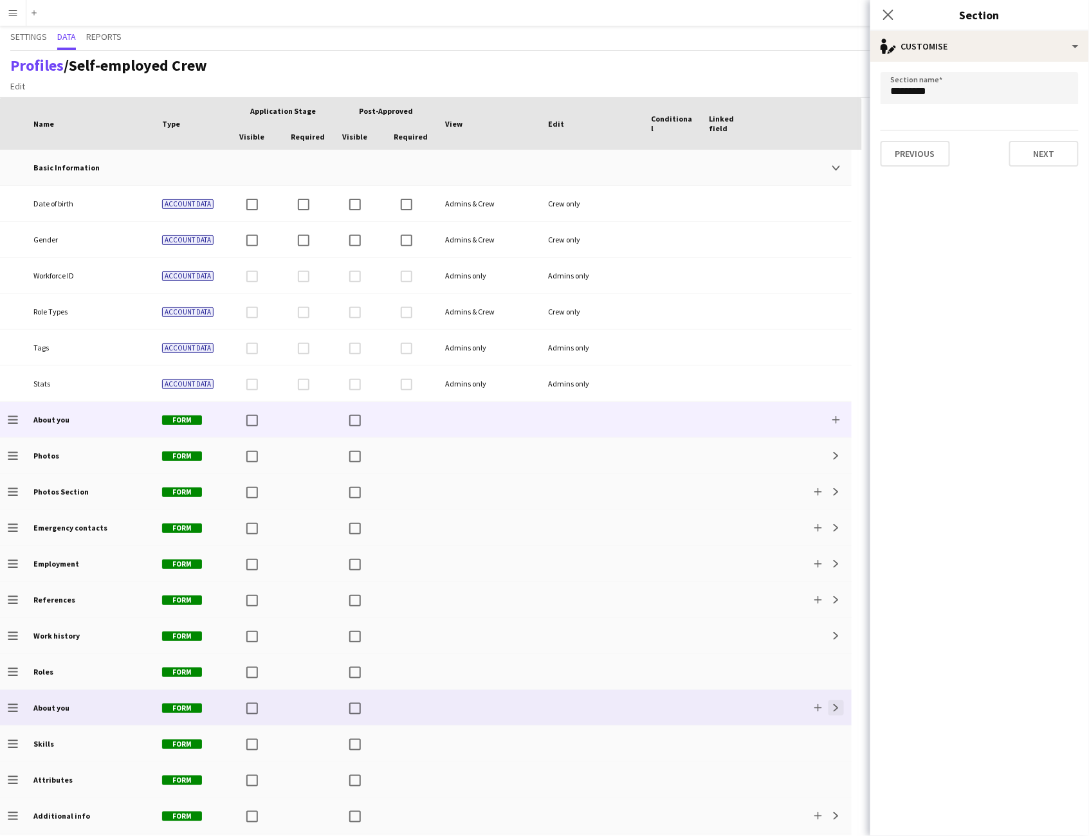
click at [837, 705] on app-icon "Expand" at bounding box center [836, 708] width 8 height 8
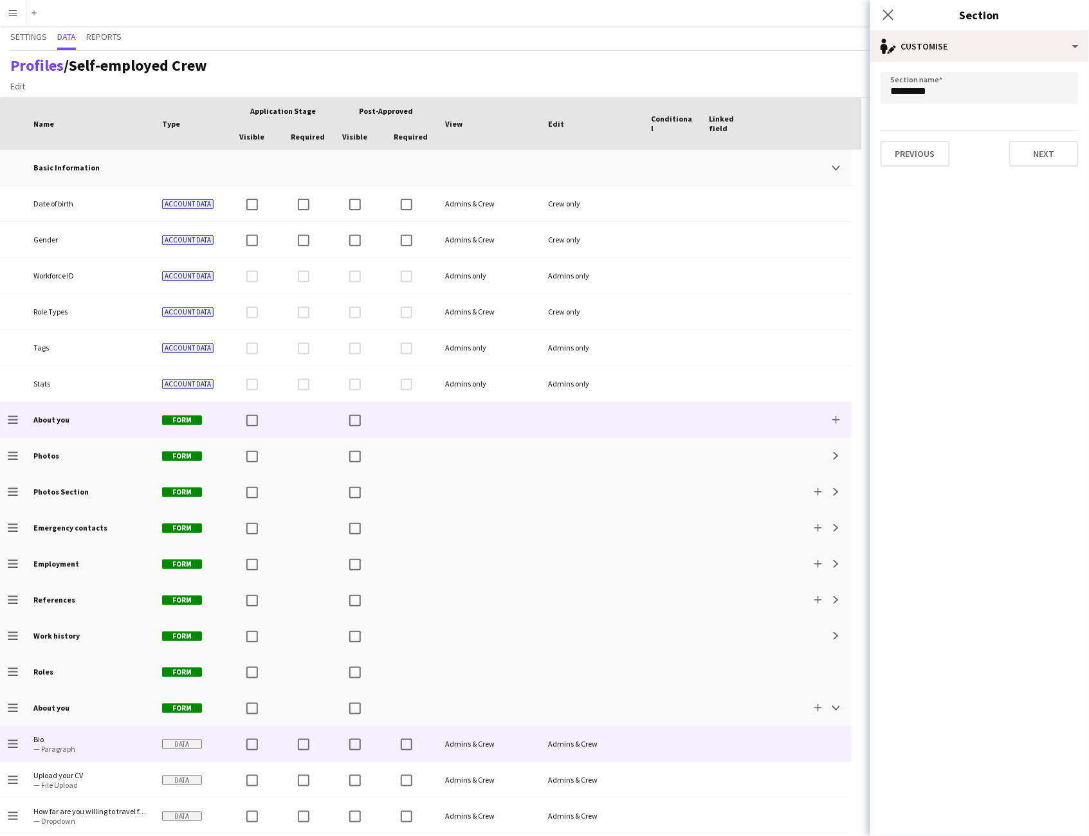
click at [81, 738] on span "Bio" at bounding box center [89, 739] width 113 height 10
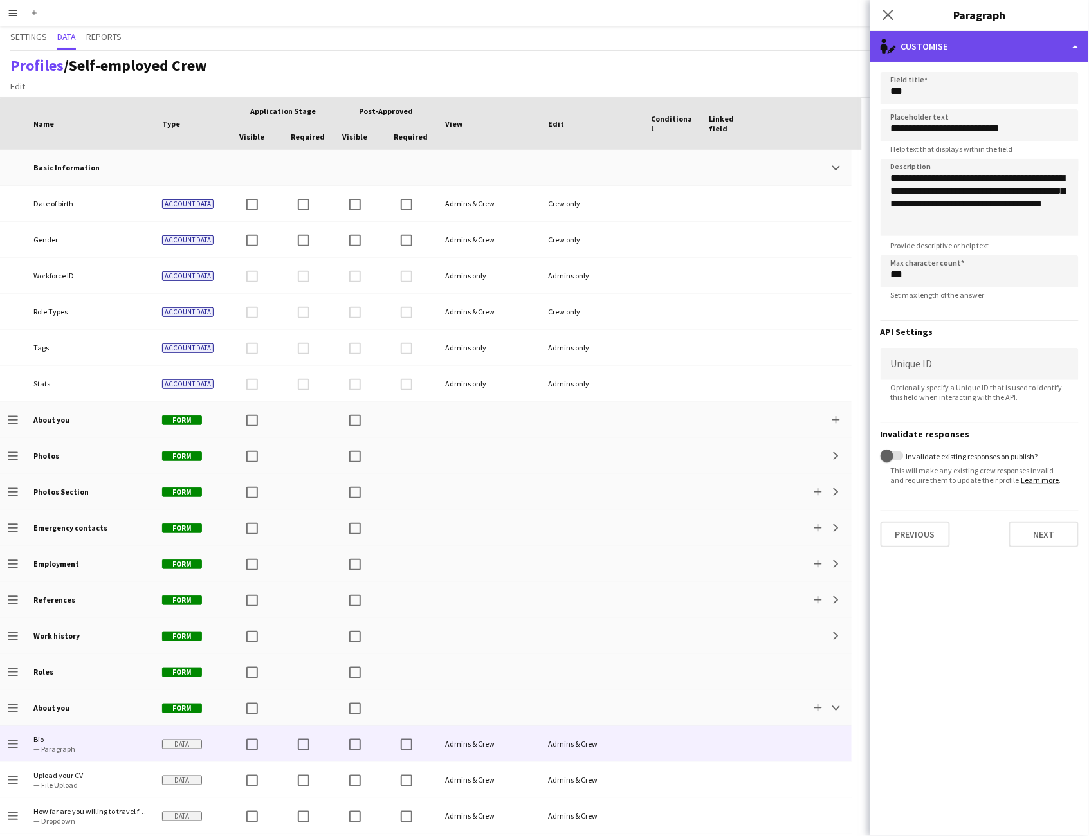
click at [1023, 49] on div "single-neutral-actions-edit-1 Customise" at bounding box center [979, 46] width 219 height 31
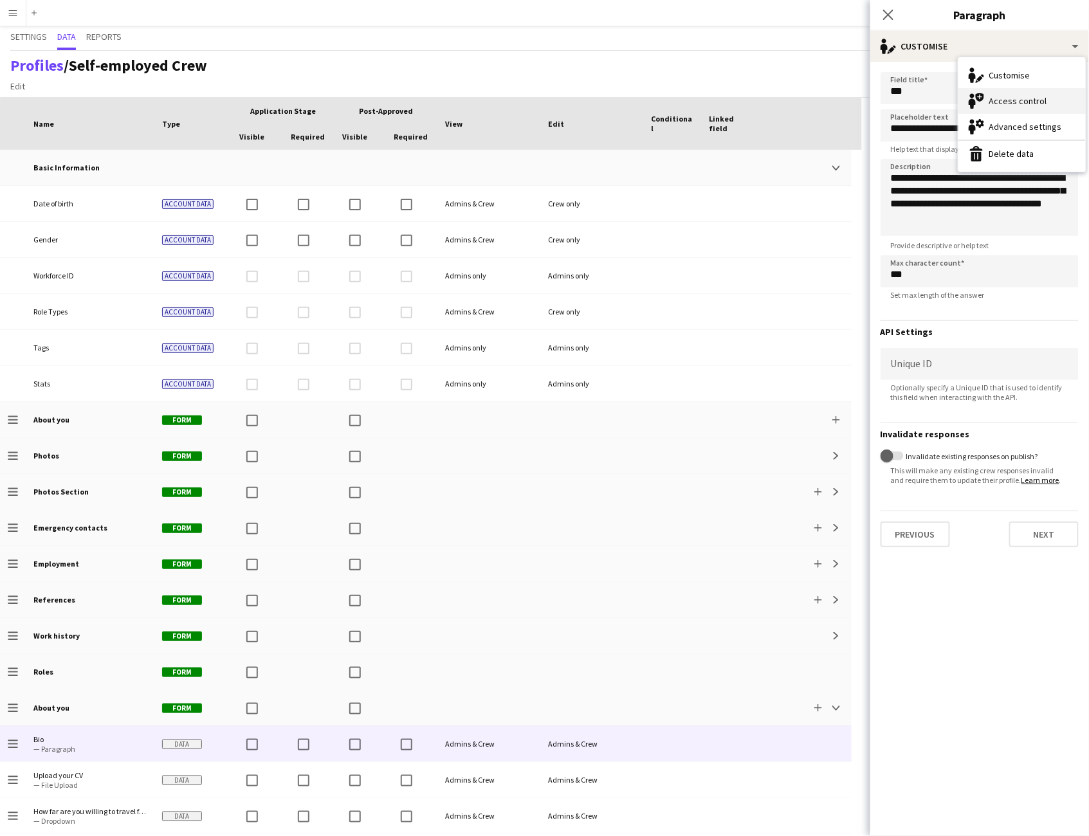
click at [1012, 105] on div "Access control Access control" at bounding box center [1021, 101] width 127 height 26
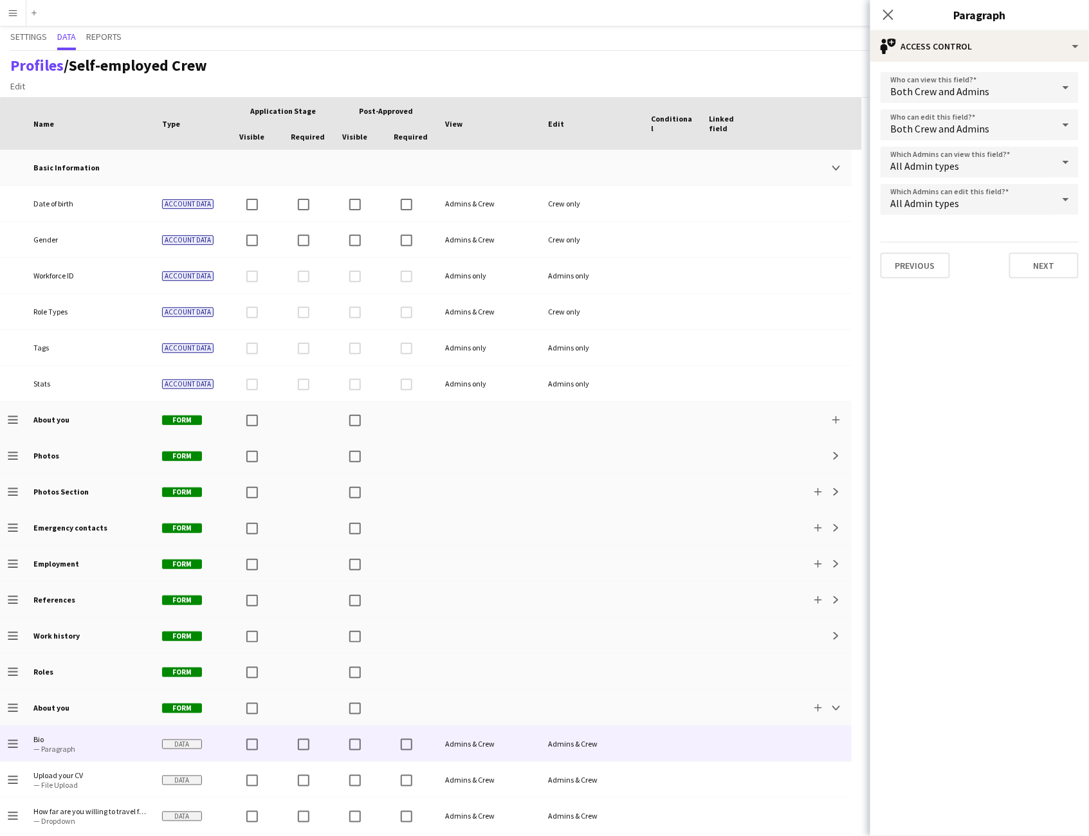
click at [988, 128] on div "Both Crew and Admins" at bounding box center [966, 124] width 172 height 31
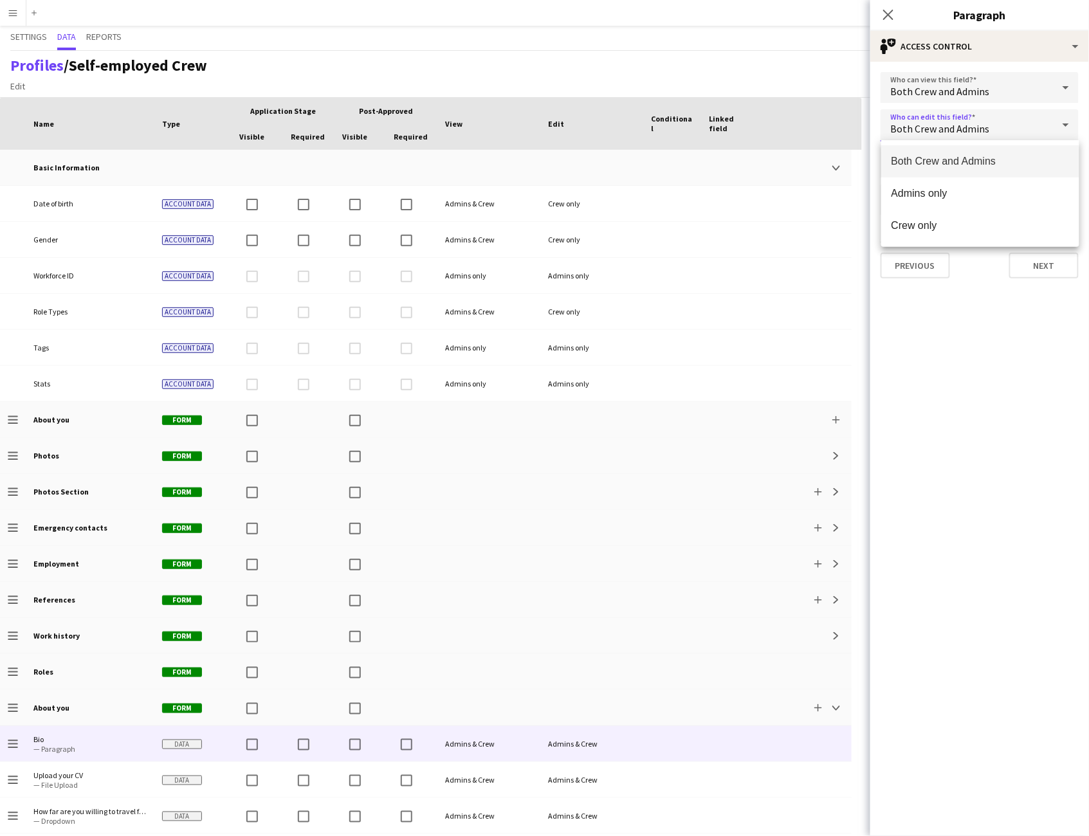
click at [988, 332] on div at bounding box center [544, 418] width 1089 height 836
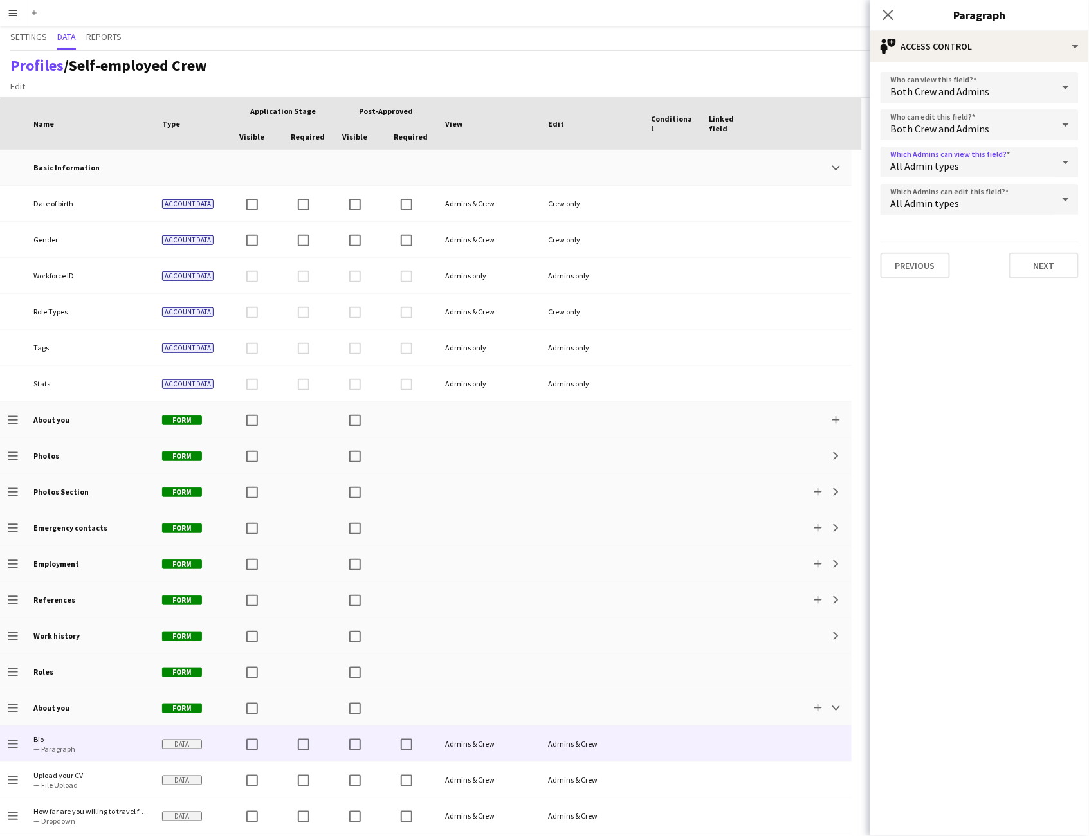
click at [974, 174] on div "All Admin types" at bounding box center [966, 162] width 172 height 31
click at [975, 345] on div at bounding box center [544, 418] width 1089 height 836
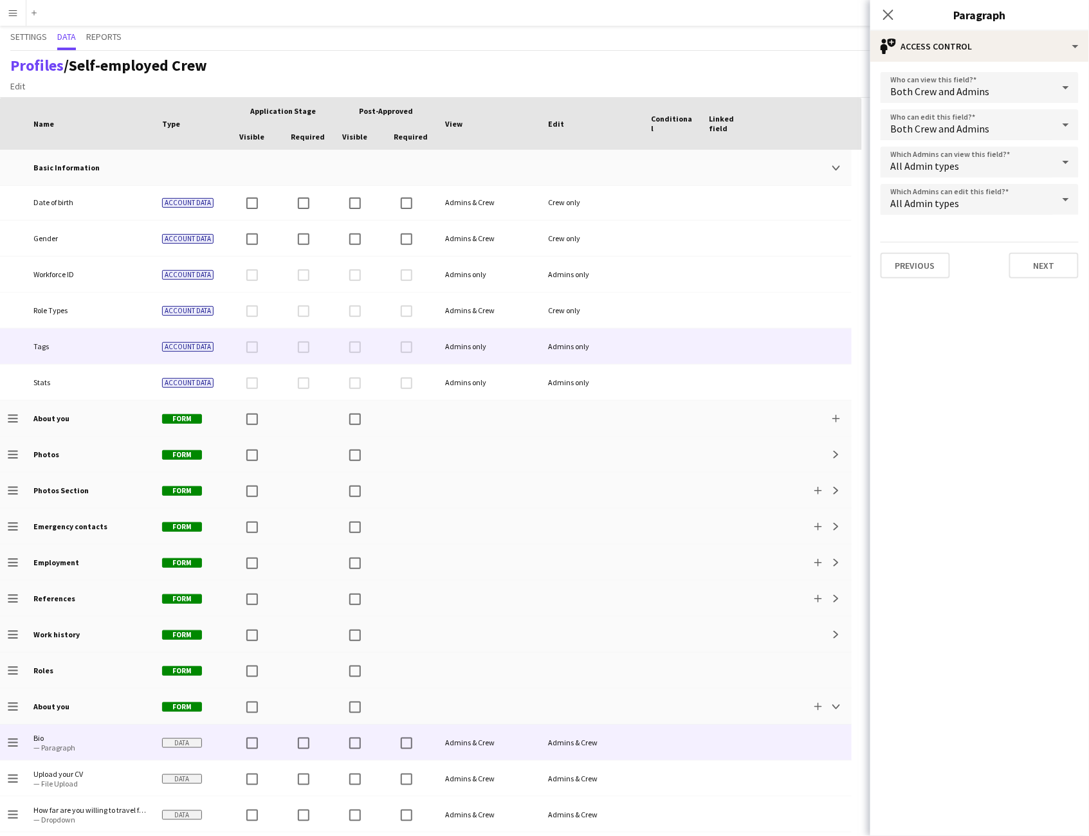
scroll to position [219, 0]
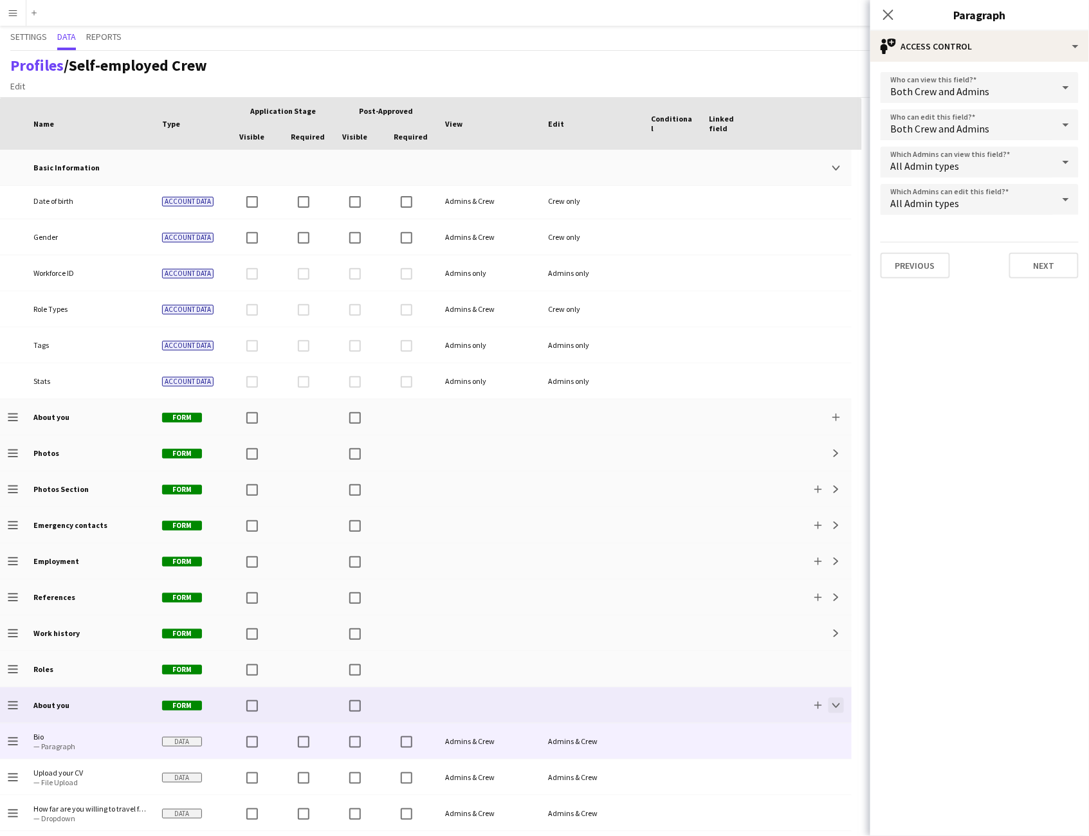
click at [834, 705] on app-icon "Collapse" at bounding box center [836, 706] width 8 height 8
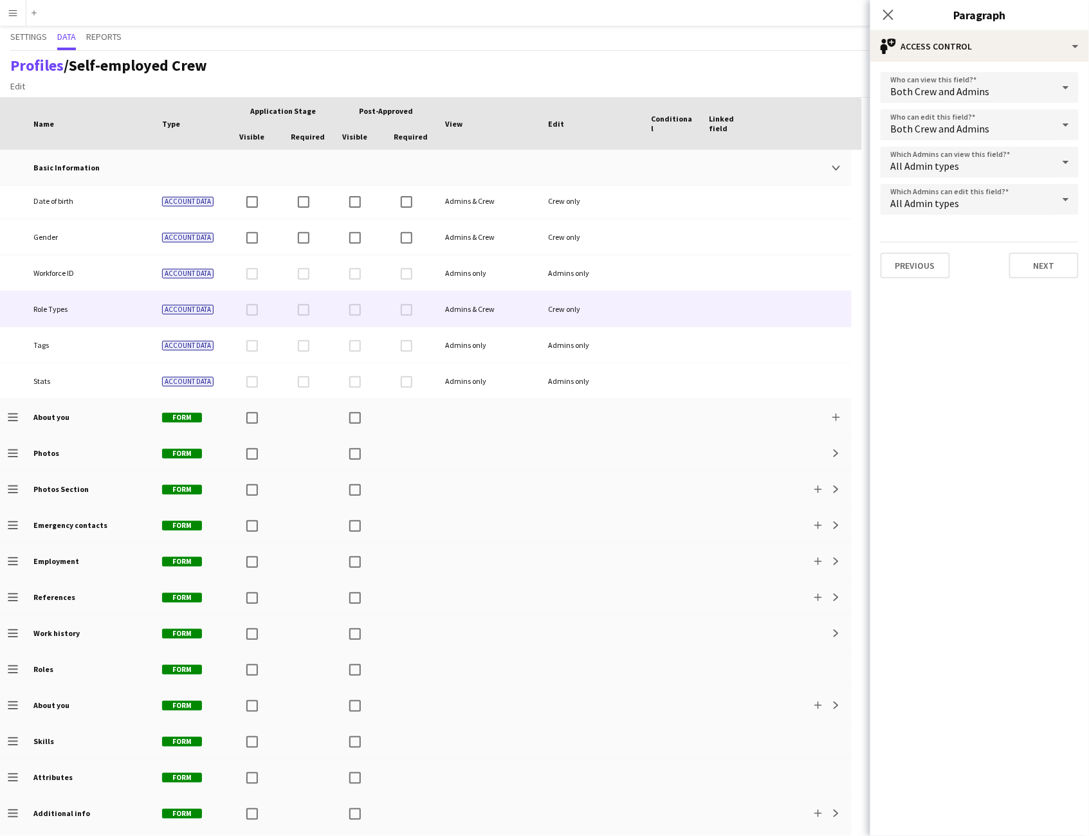
click at [67, 307] on span "Role Types" at bounding box center [50, 309] width 34 height 10
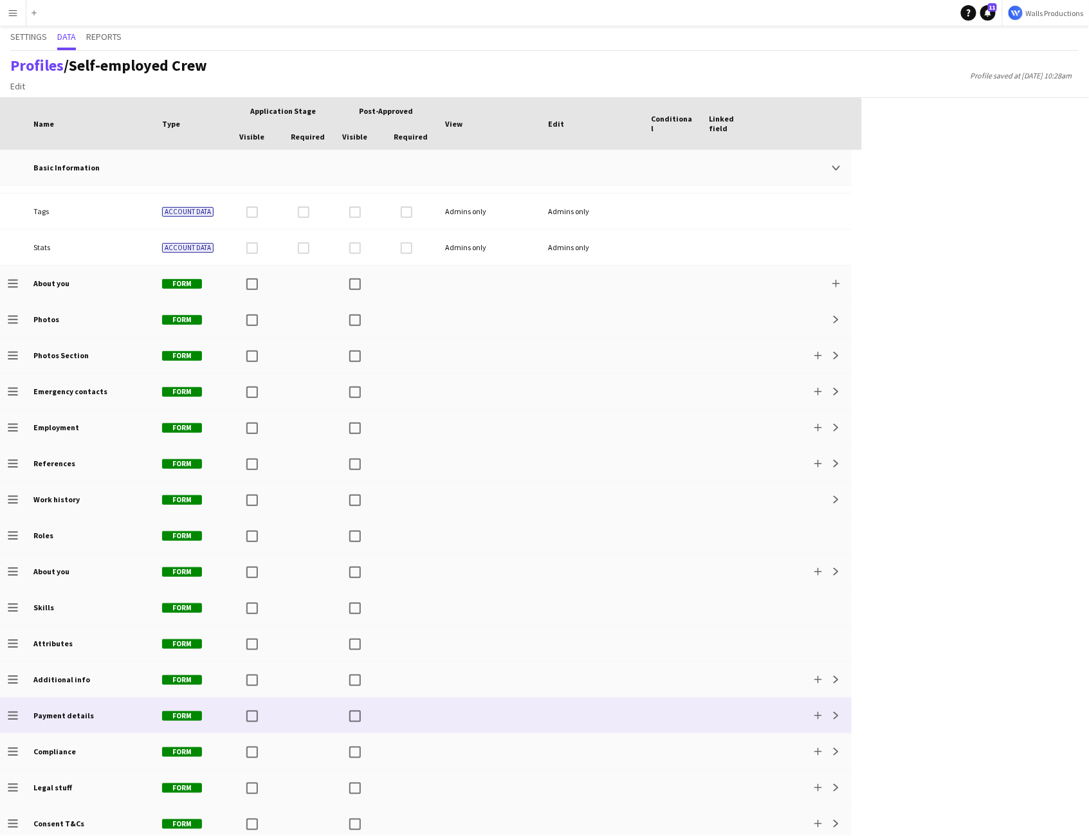
scroll to position [358, 0]
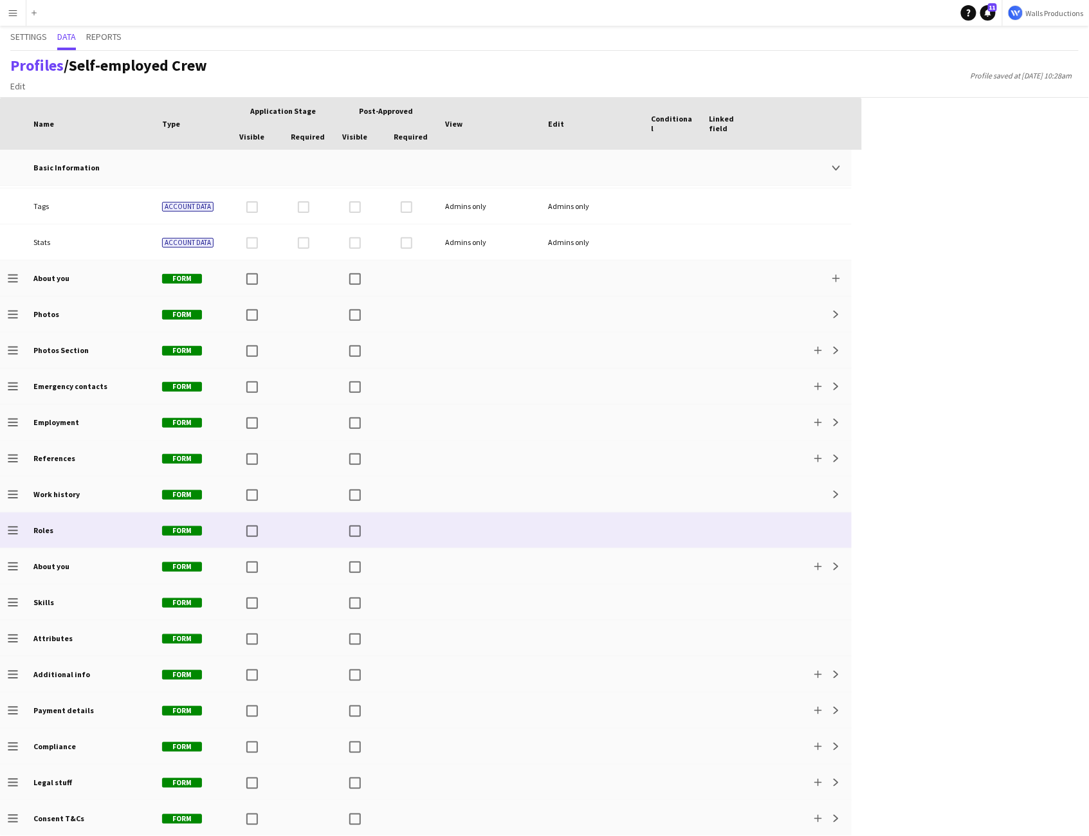
click at [43, 539] on div "Roles" at bounding box center [90, 529] width 129 height 35
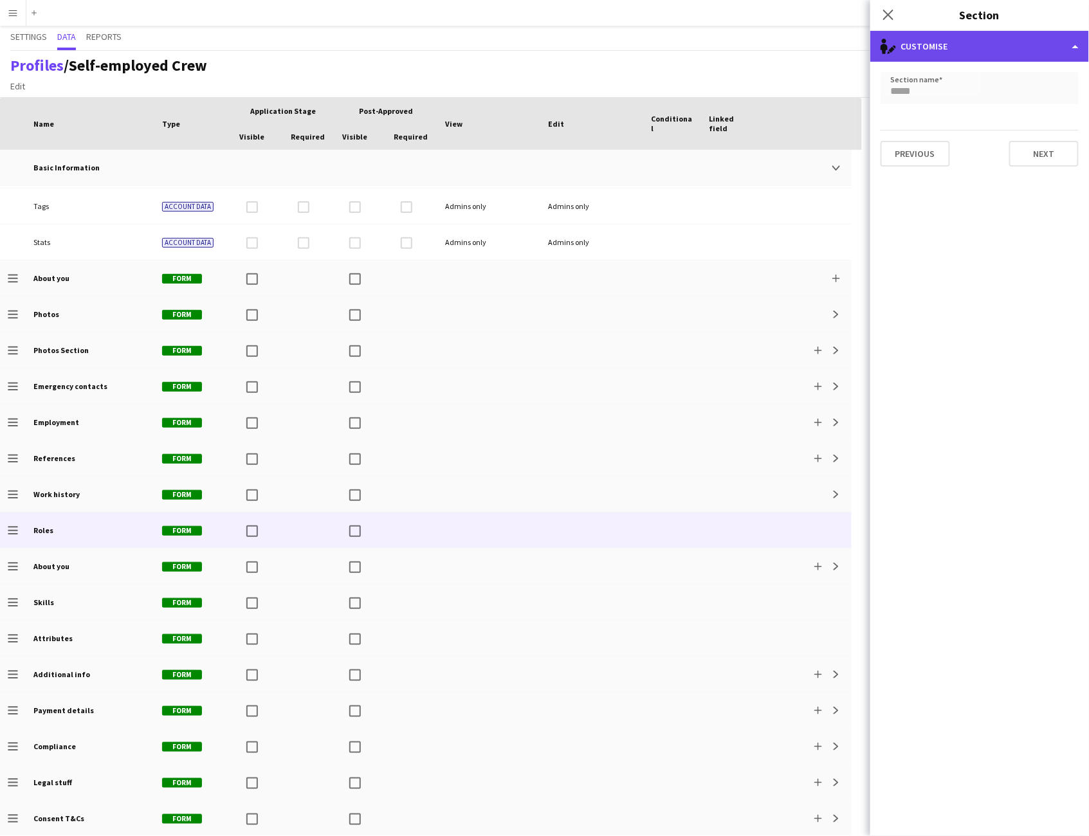
click at [960, 55] on div "single-neutral-actions-edit-1 Customise" at bounding box center [979, 46] width 219 height 31
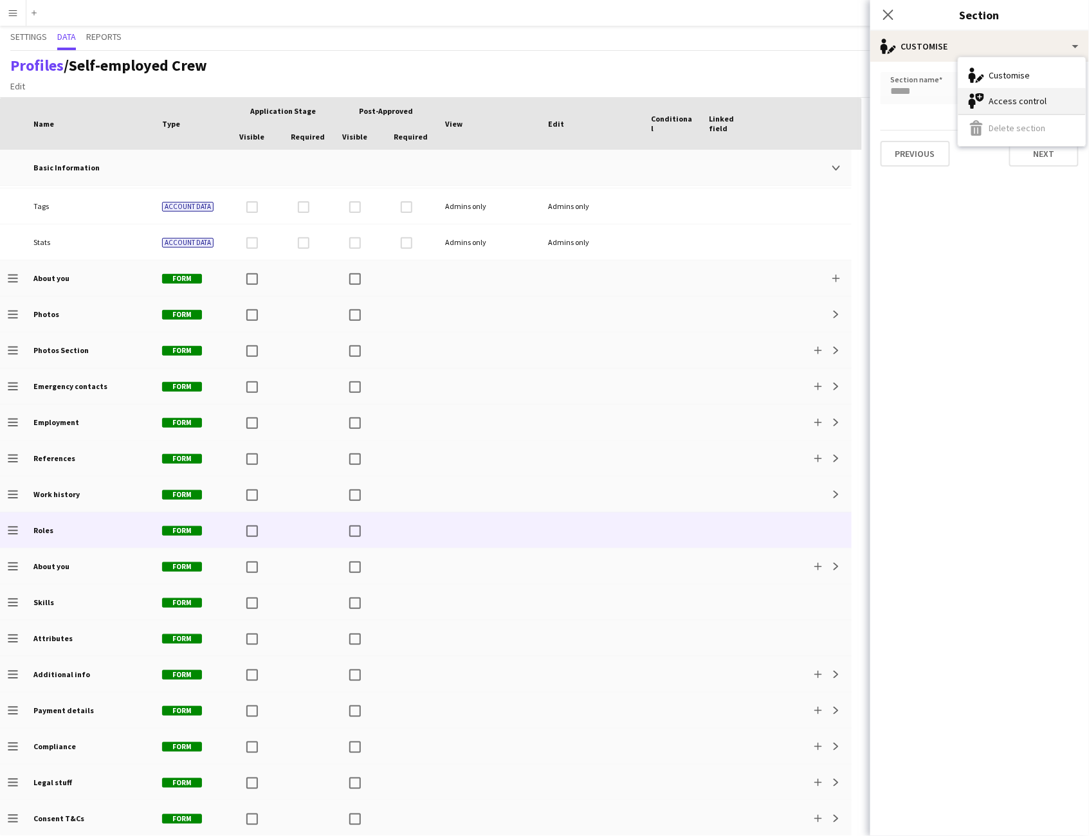
click at [1015, 104] on div "Access control Access control" at bounding box center [1021, 101] width 127 height 26
click at [1004, 89] on div "All Admin types" at bounding box center [966, 87] width 172 height 31
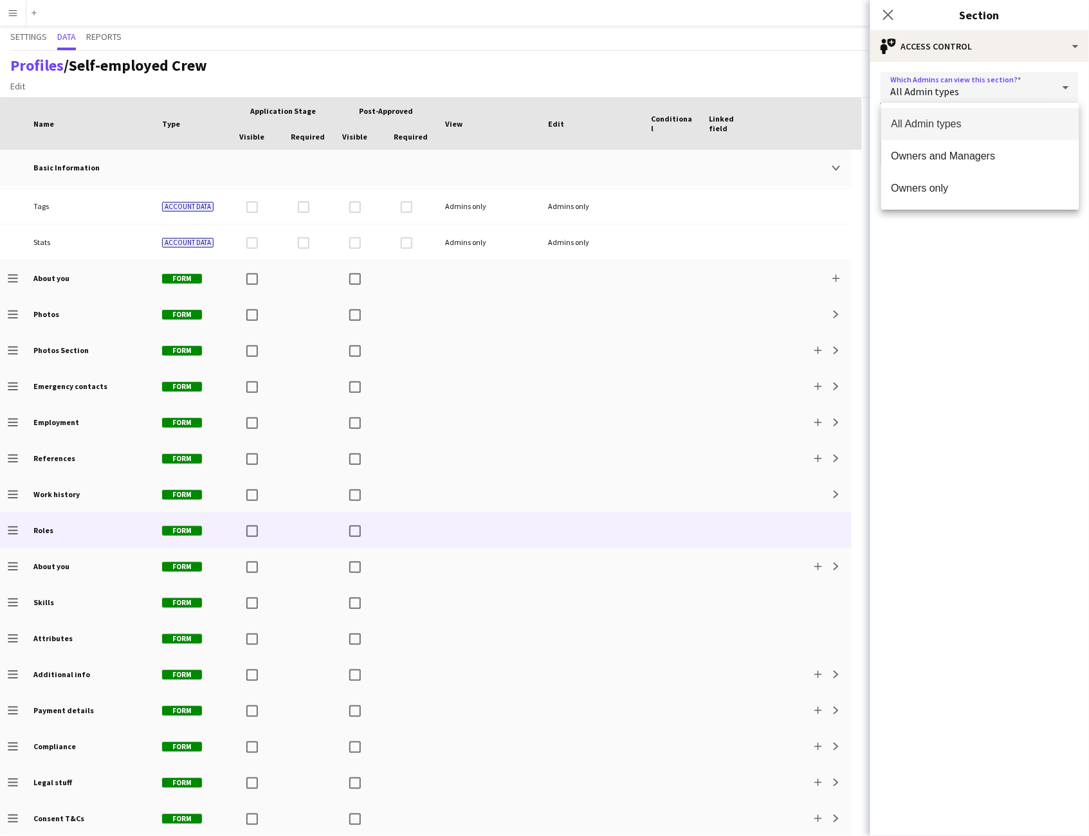
click at [975, 264] on div at bounding box center [544, 418] width 1089 height 836
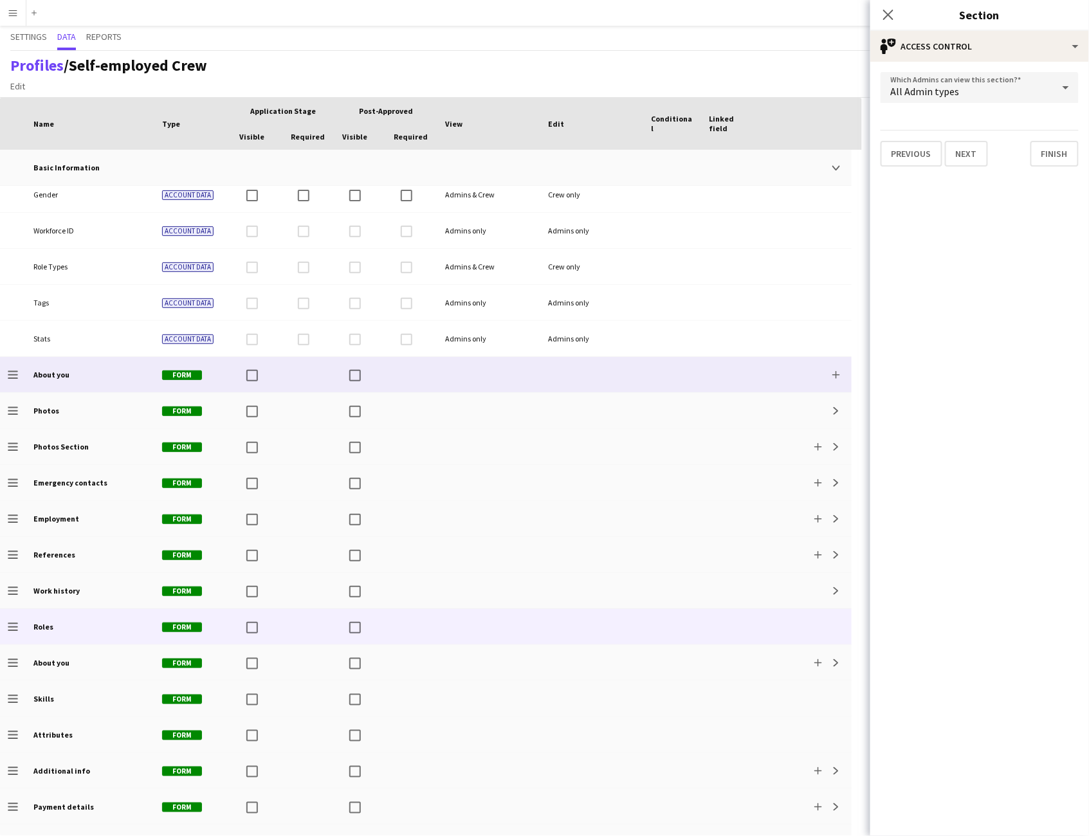
scroll to position [252, 0]
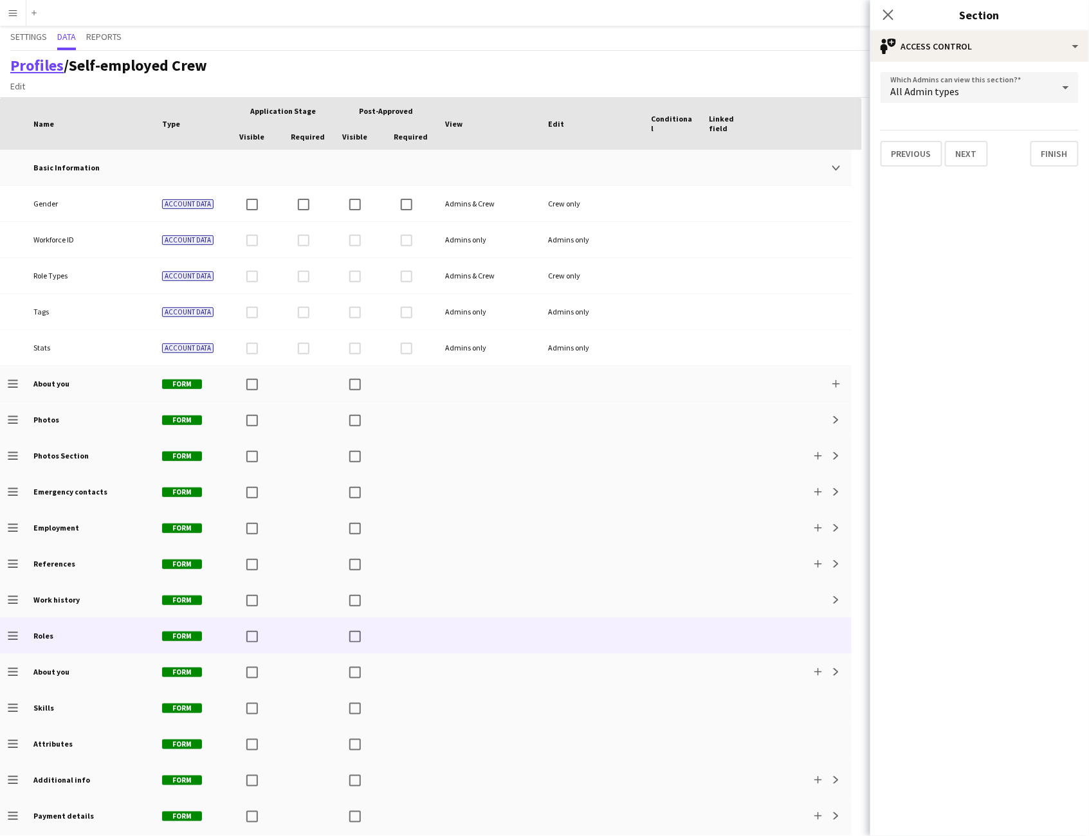
click at [24, 60] on link "Profiles" at bounding box center [36, 65] width 53 height 20
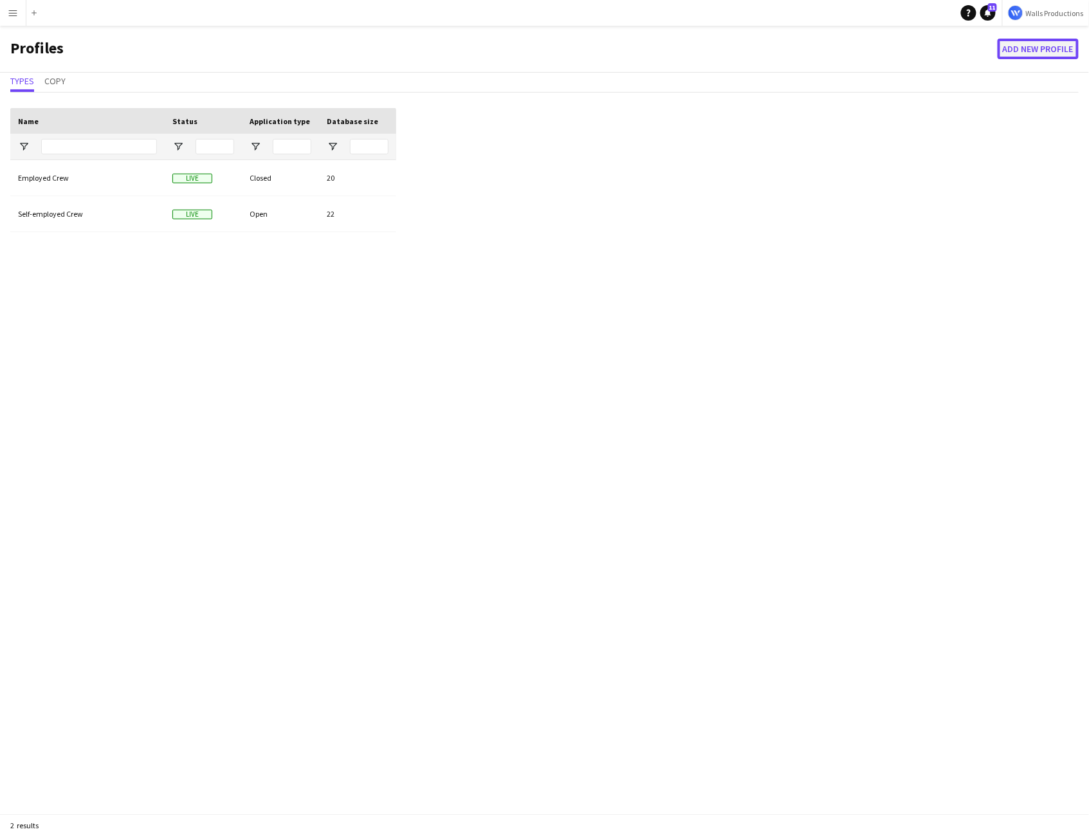
click at [1047, 49] on button "Add new Profile" at bounding box center [1037, 49] width 81 height 21
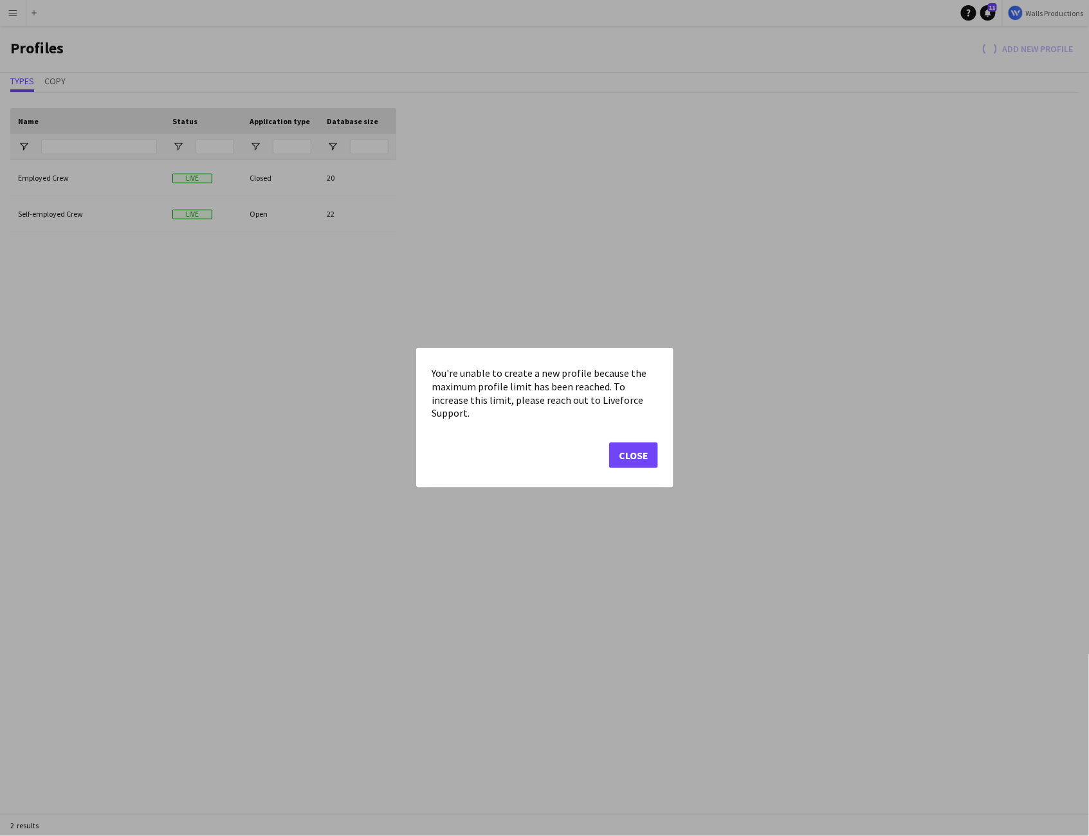
click at [652, 444] on button "Close" at bounding box center [633, 456] width 49 height 26
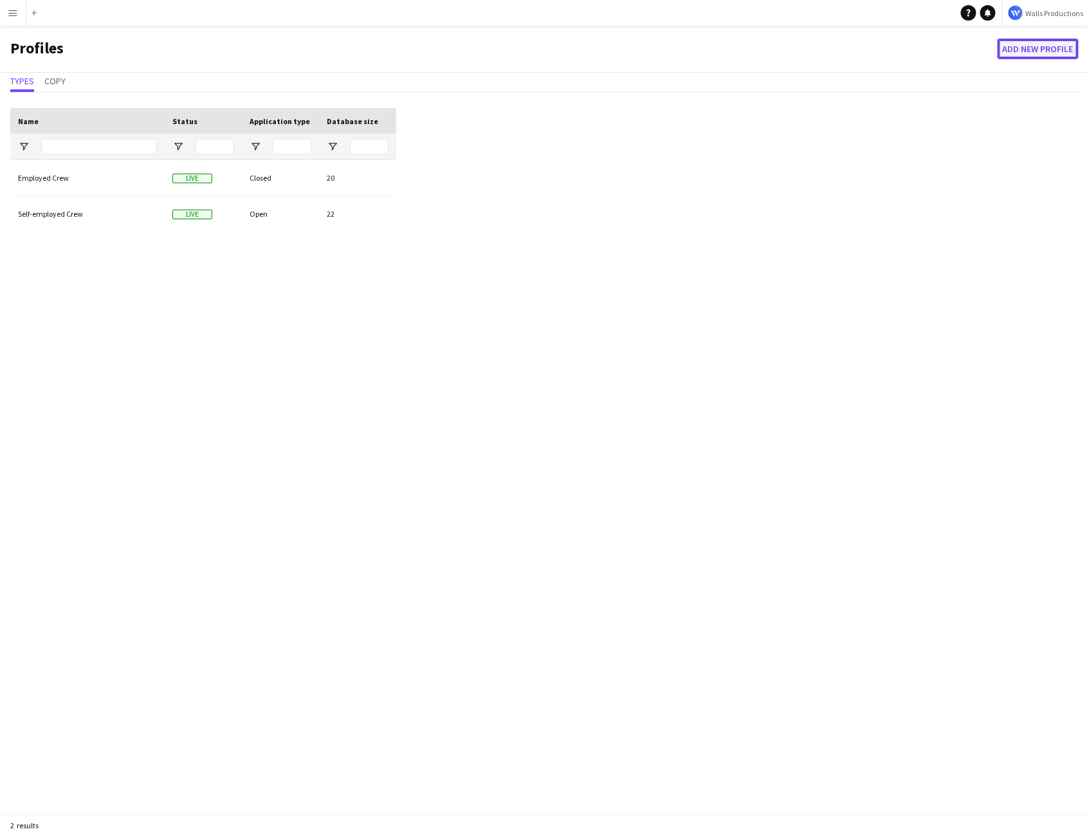
click at [1012, 51] on button "Add new Profile" at bounding box center [1037, 49] width 81 height 21
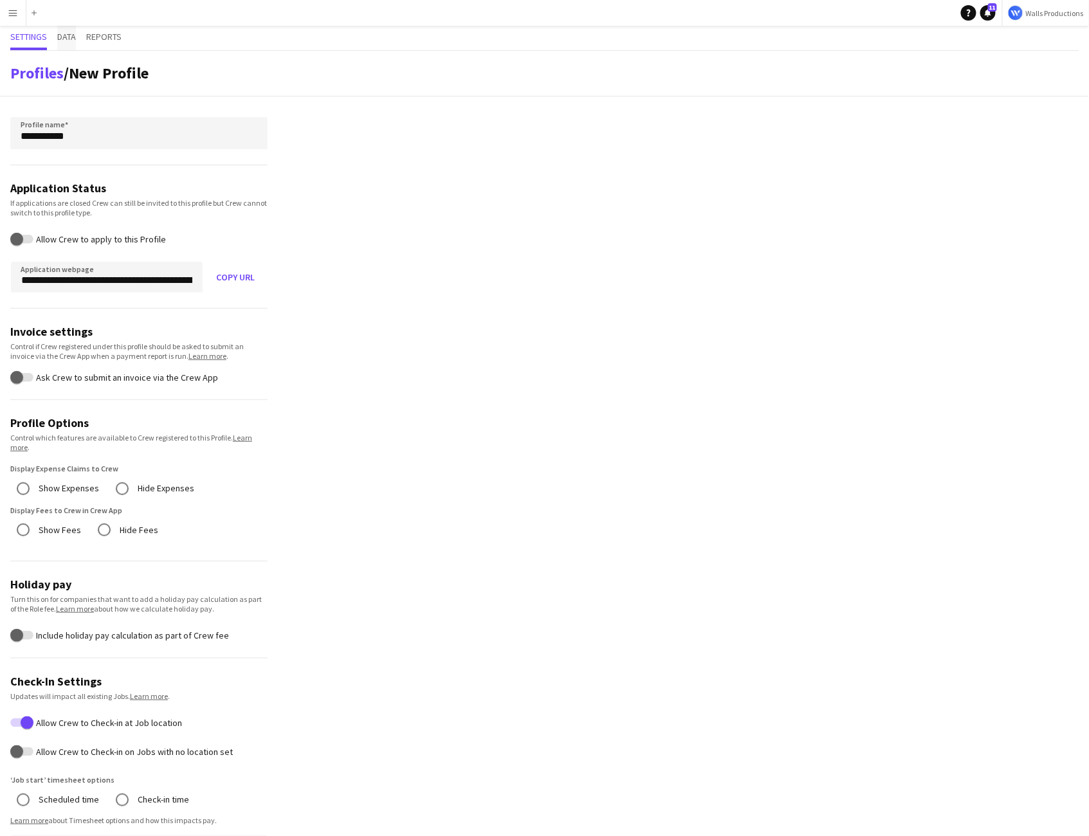
click at [71, 36] on span "Data" at bounding box center [66, 36] width 19 height 9
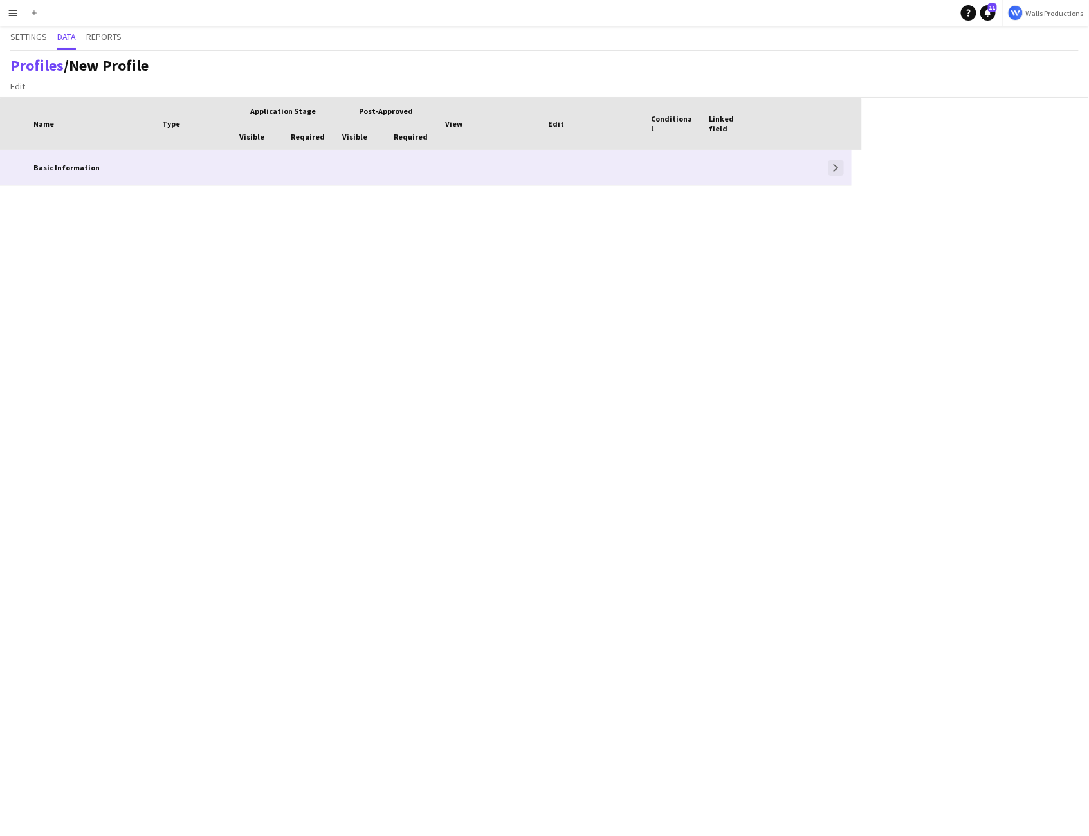
click at [838, 166] on app-icon "Expand" at bounding box center [836, 168] width 8 height 8
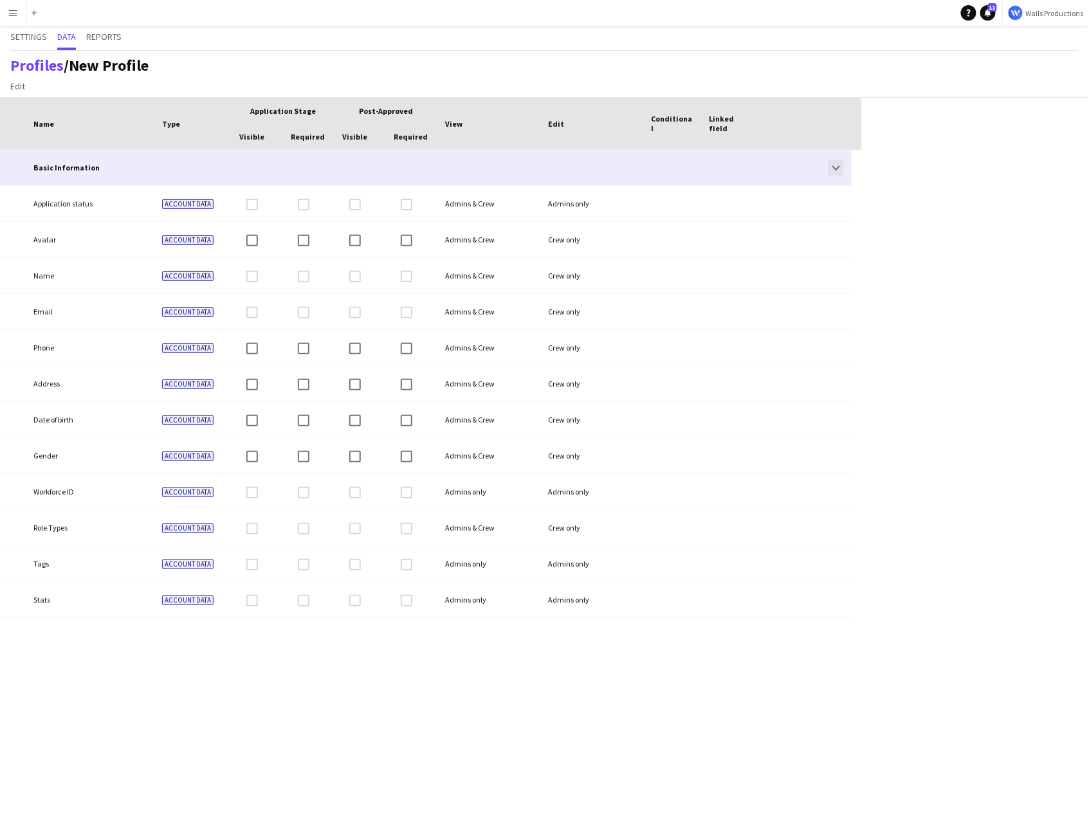
click at [838, 166] on app-icon "Collapse" at bounding box center [836, 168] width 8 height 8
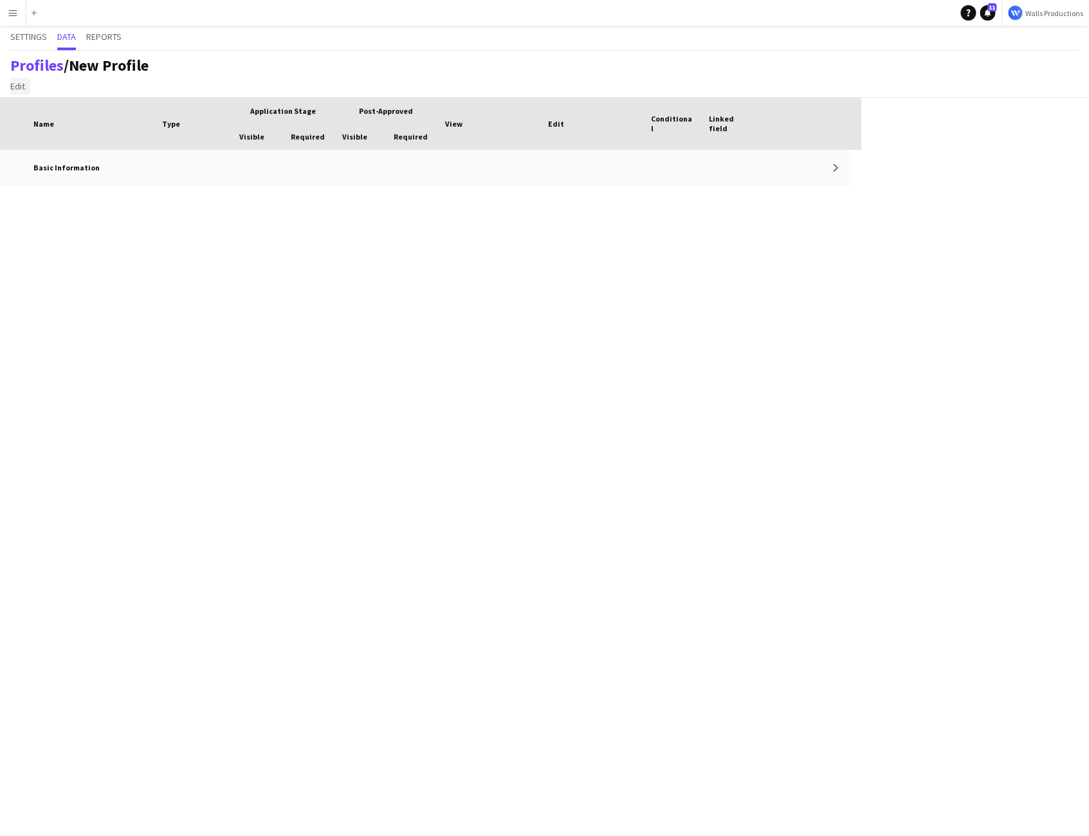
click at [23, 88] on span "Edit" at bounding box center [17, 86] width 15 height 12
click at [51, 115] on span "Add section" at bounding box center [39, 114] width 46 height 12
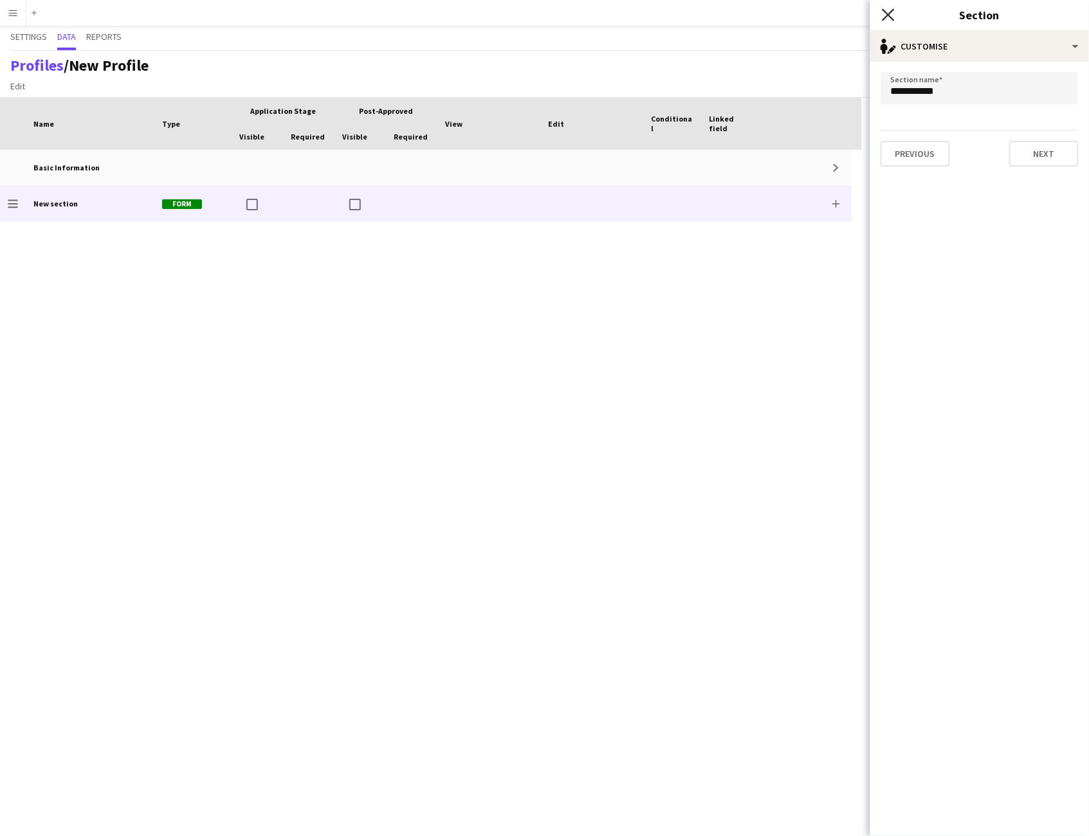
click at [886, 14] on icon "Close pop-in" at bounding box center [888, 14] width 12 height 12
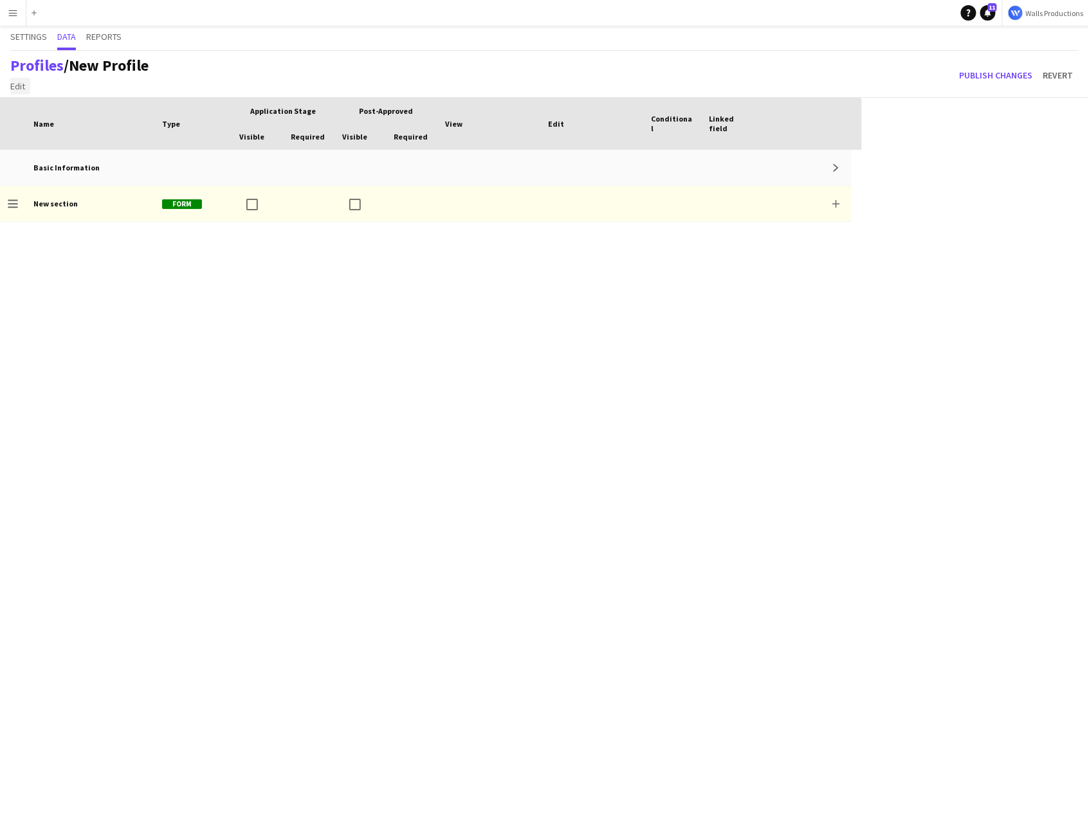
click at [19, 89] on span "Edit" at bounding box center [17, 86] width 15 height 12
click at [45, 114] on span "Add section" at bounding box center [39, 114] width 46 height 12
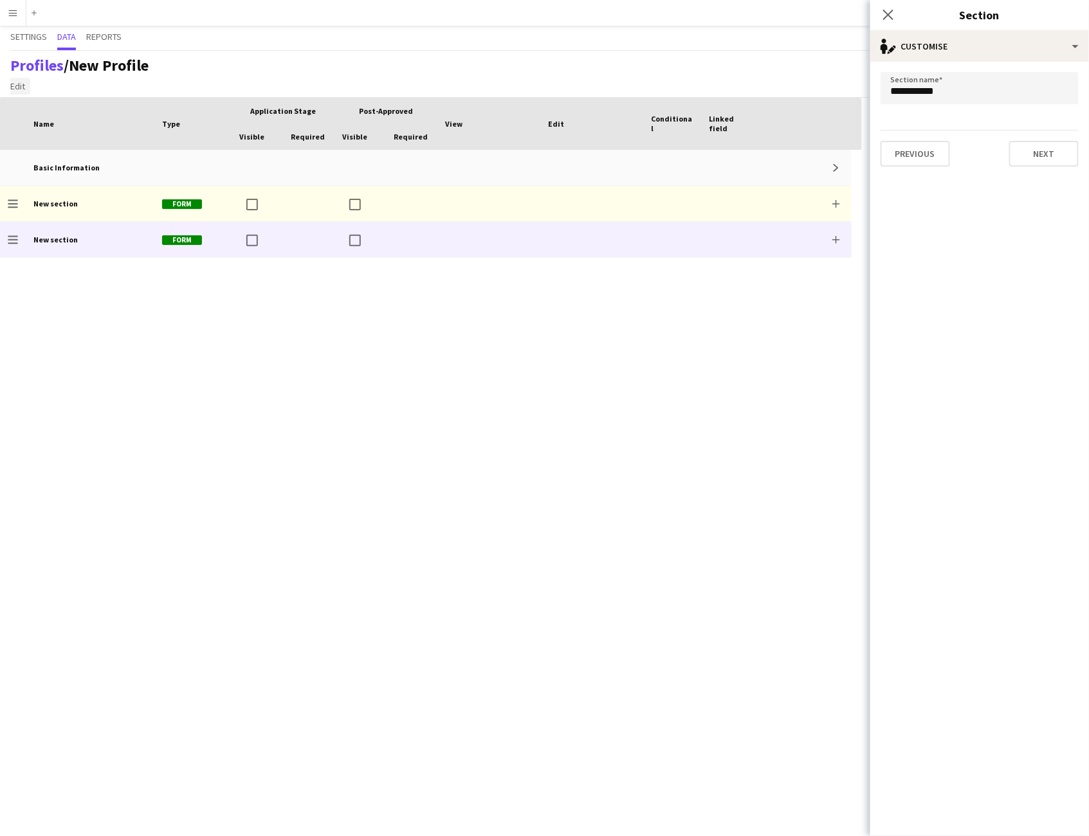
click at [19, 84] on span "Edit" at bounding box center [17, 86] width 15 height 12
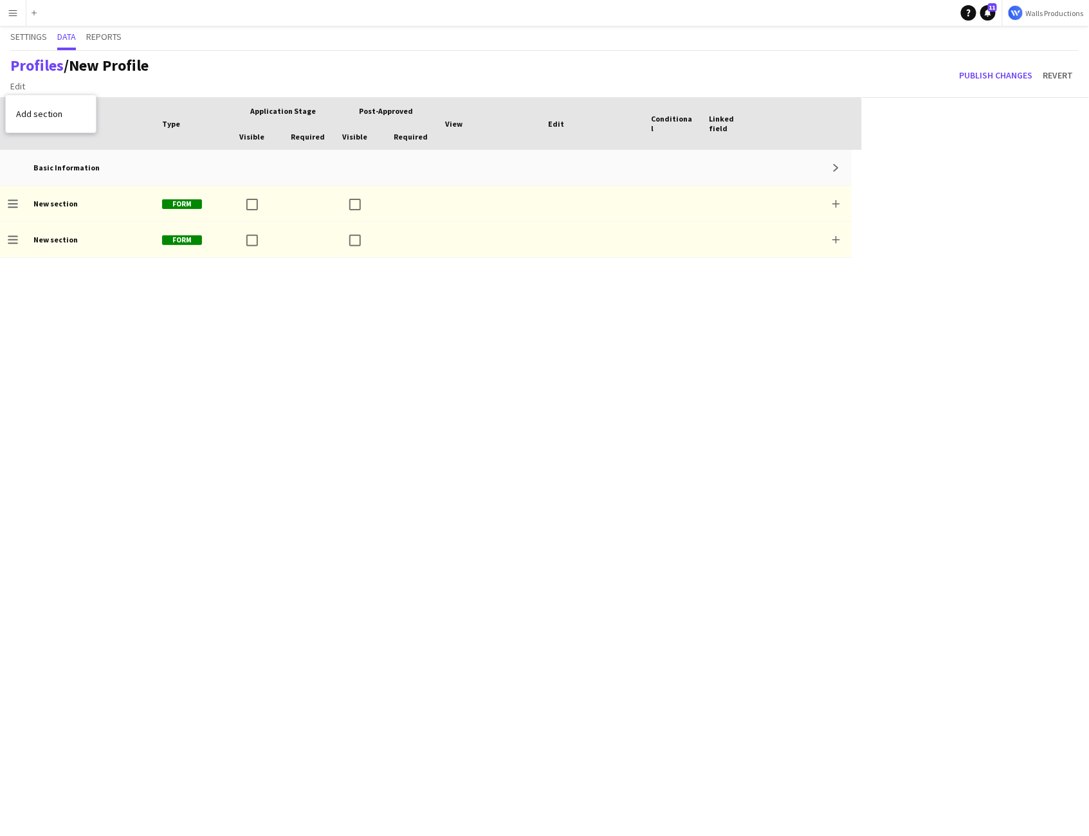
click at [87, 424] on div "Basic Information Expand Drag to change order New section Form Add Drag to chan…" at bounding box center [431, 493] width 862 height 686
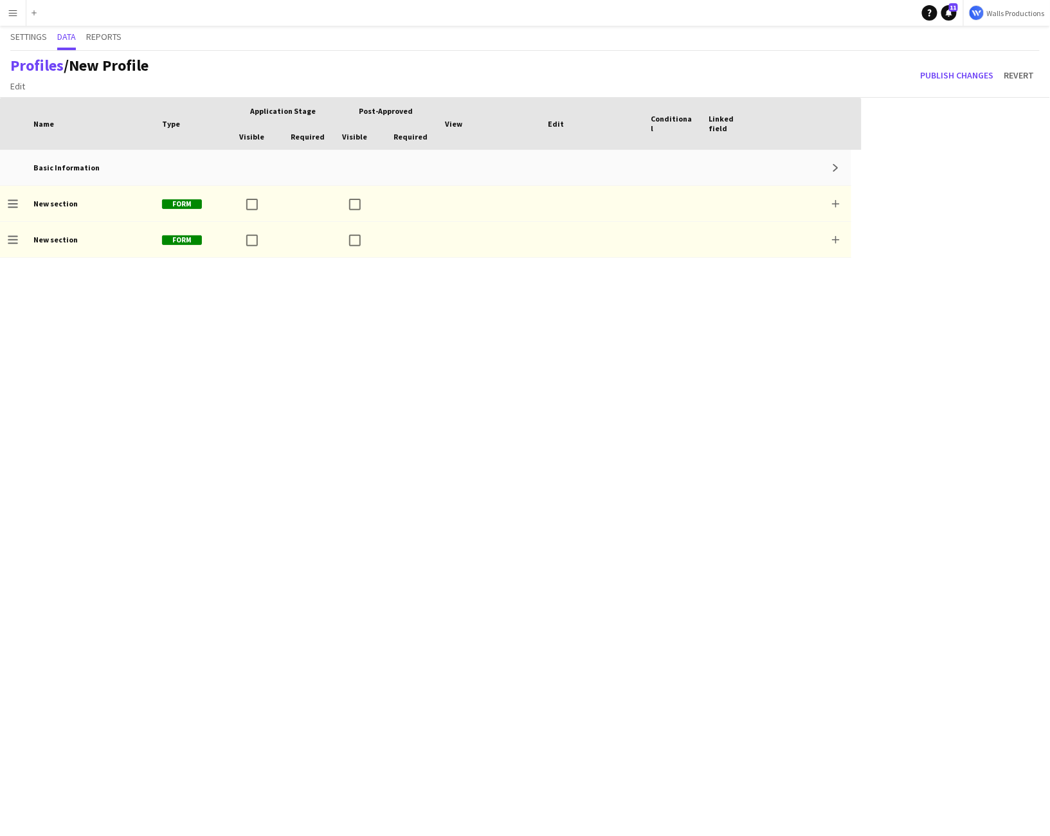
click at [134, 455] on div "Basic Information Expand Drag to change order New section Form Add Drag to chan…" at bounding box center [431, 493] width 862 height 686
click at [20, 90] on span "Edit" at bounding box center [17, 86] width 15 height 12
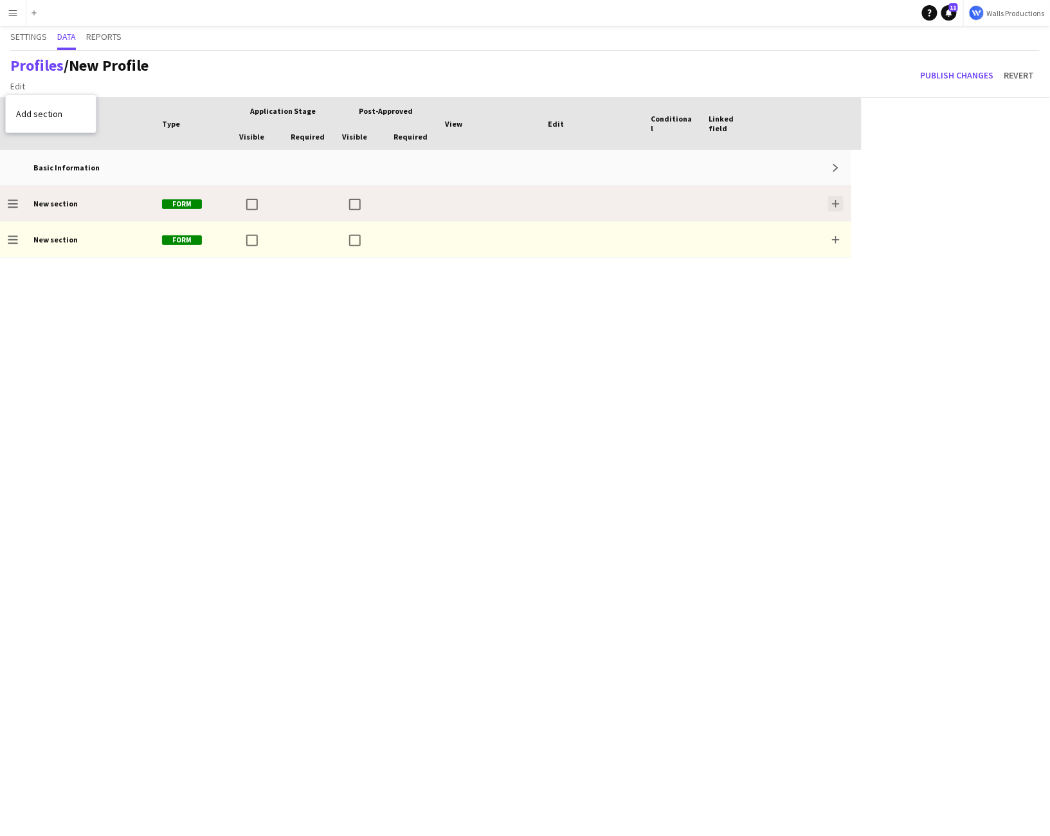
click at [839, 203] on app-icon "Add" at bounding box center [836, 204] width 8 height 8
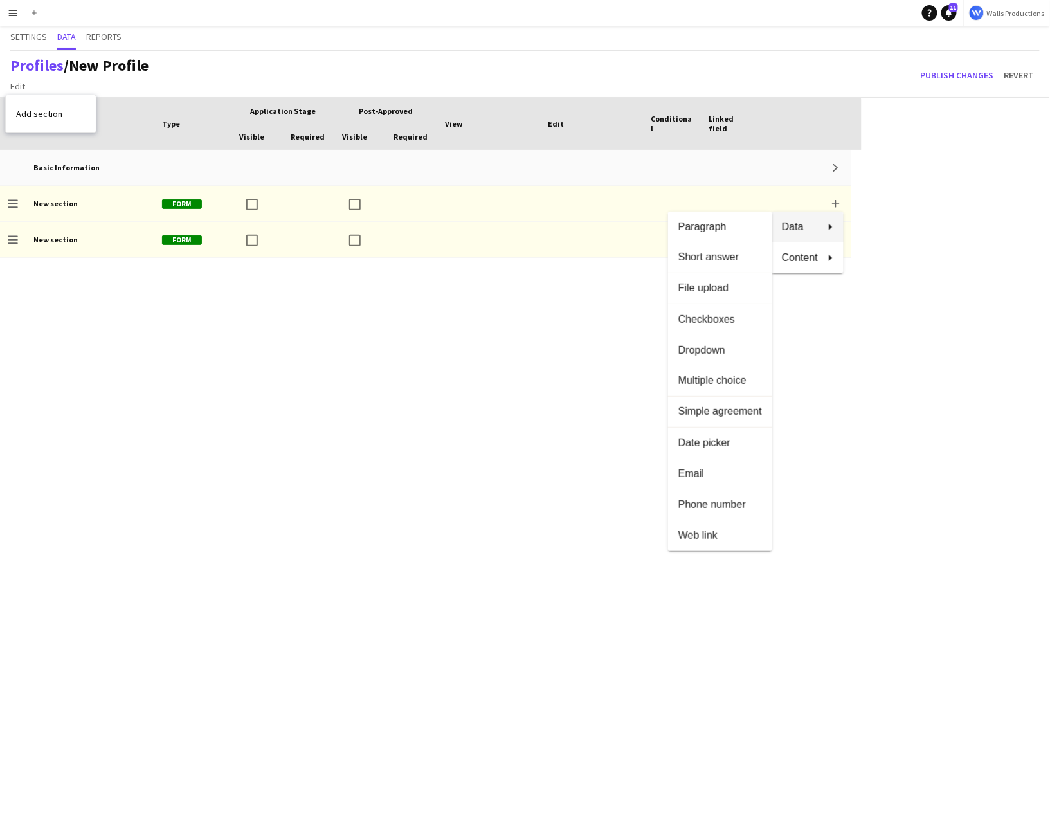
click at [38, 66] on div at bounding box center [525, 418] width 1050 height 836
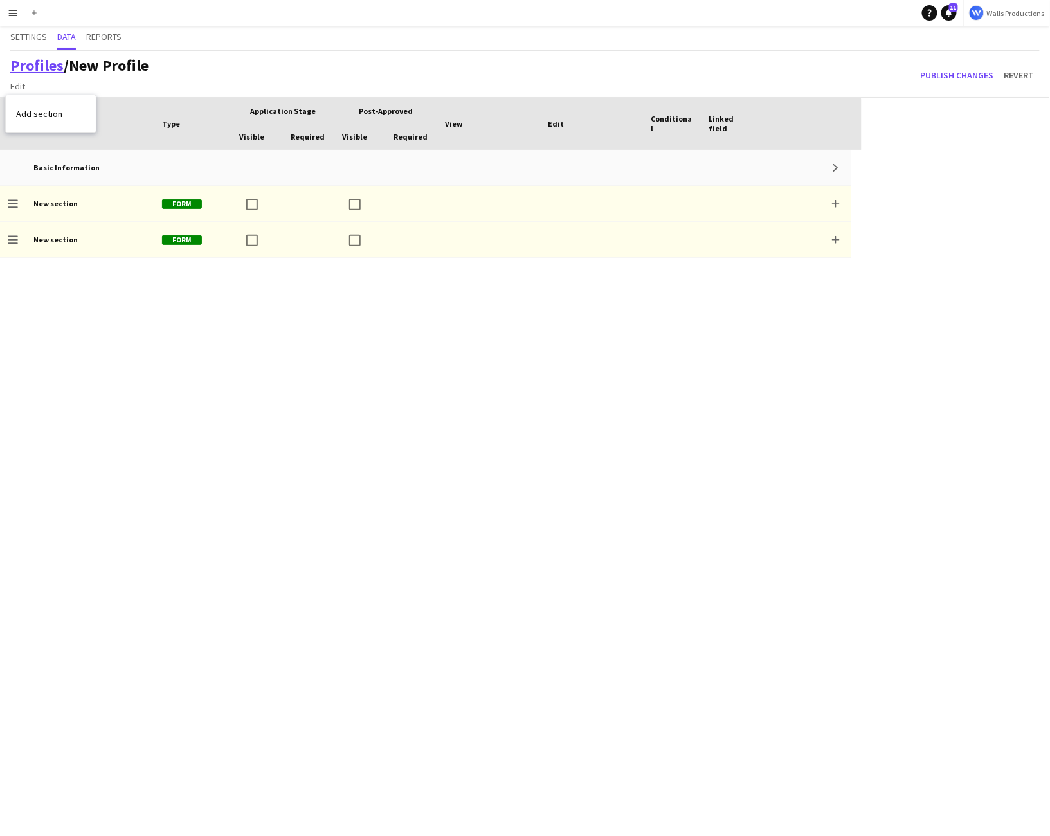
click at [36, 65] on link "Profiles" at bounding box center [36, 65] width 53 height 20
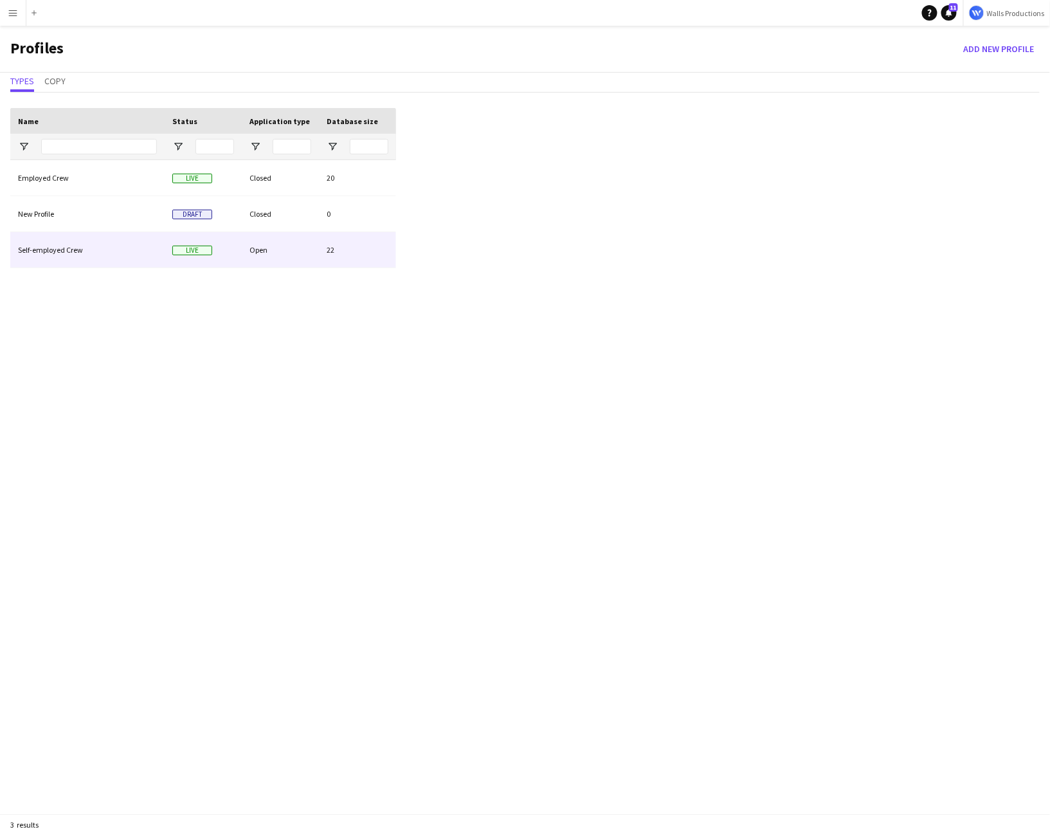
click at [41, 249] on div "Self-employed Crew" at bounding box center [87, 249] width 154 height 35
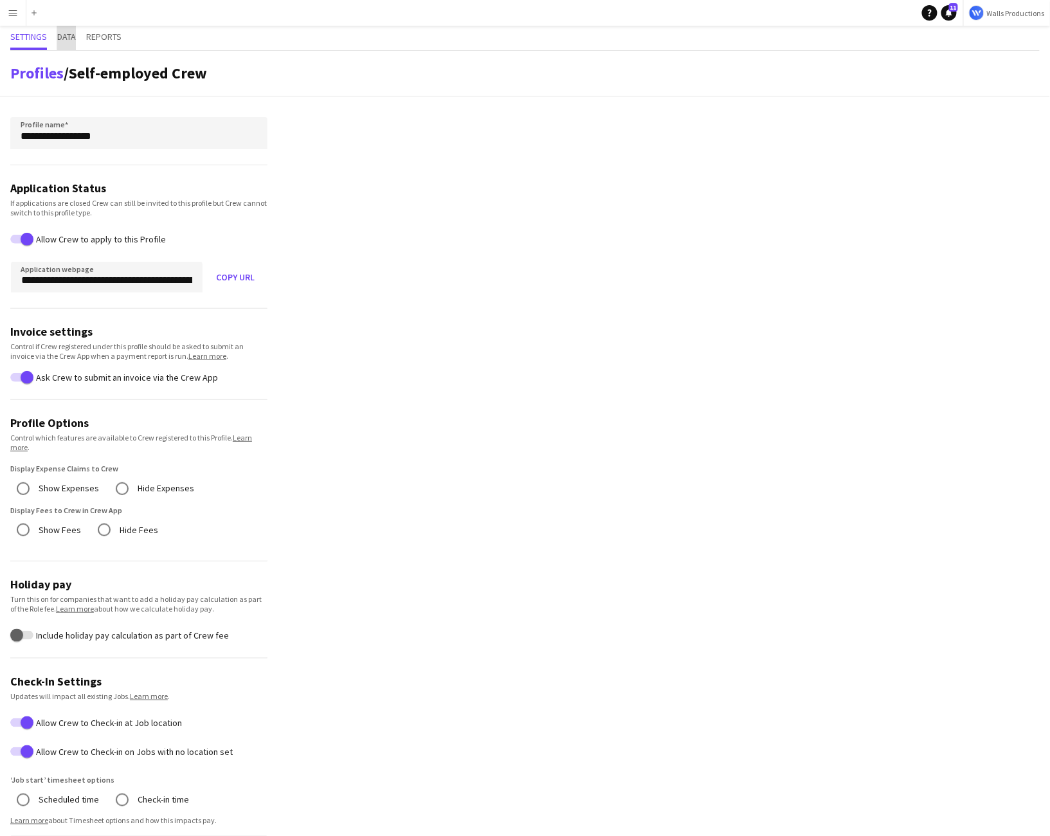
click at [73, 37] on span "Data" at bounding box center [66, 36] width 19 height 9
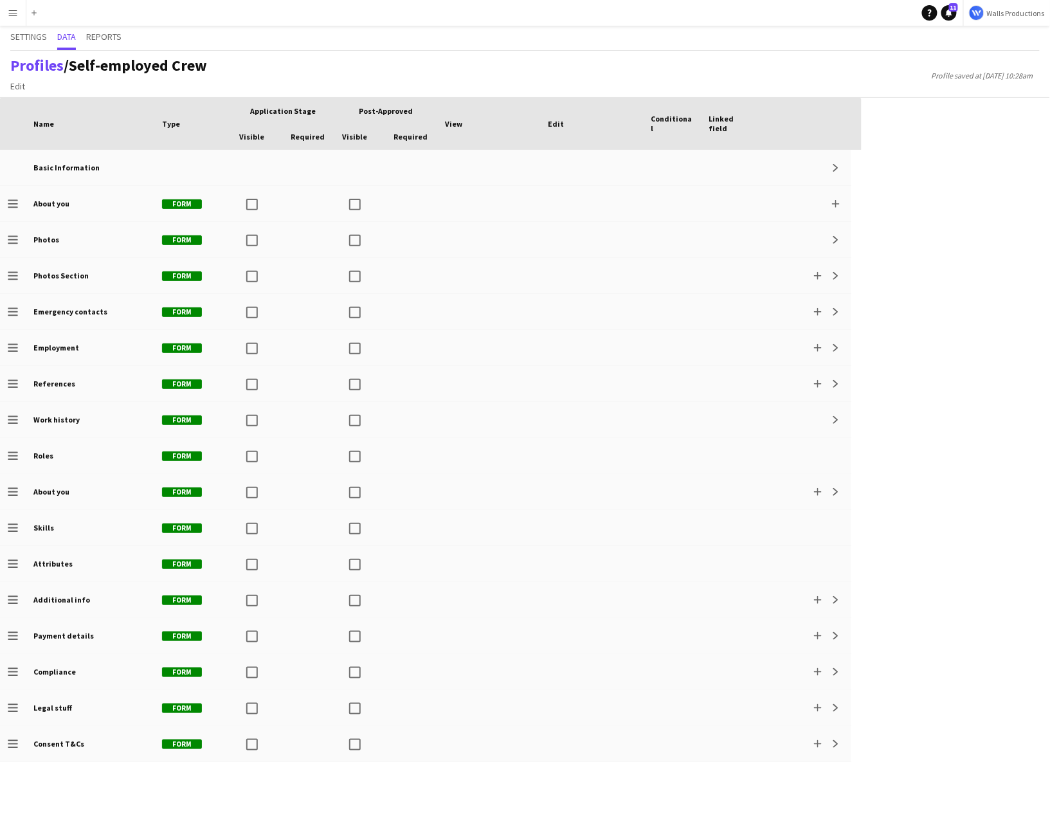
drag, startPoint x: 58, startPoint y: 316, endPoint x: 856, endPoint y: 316, distance: 798.0
click at [857, 316] on div "Basic Information Expand Drag to change order About you Form Add Drag to change…" at bounding box center [431, 493] width 862 height 686
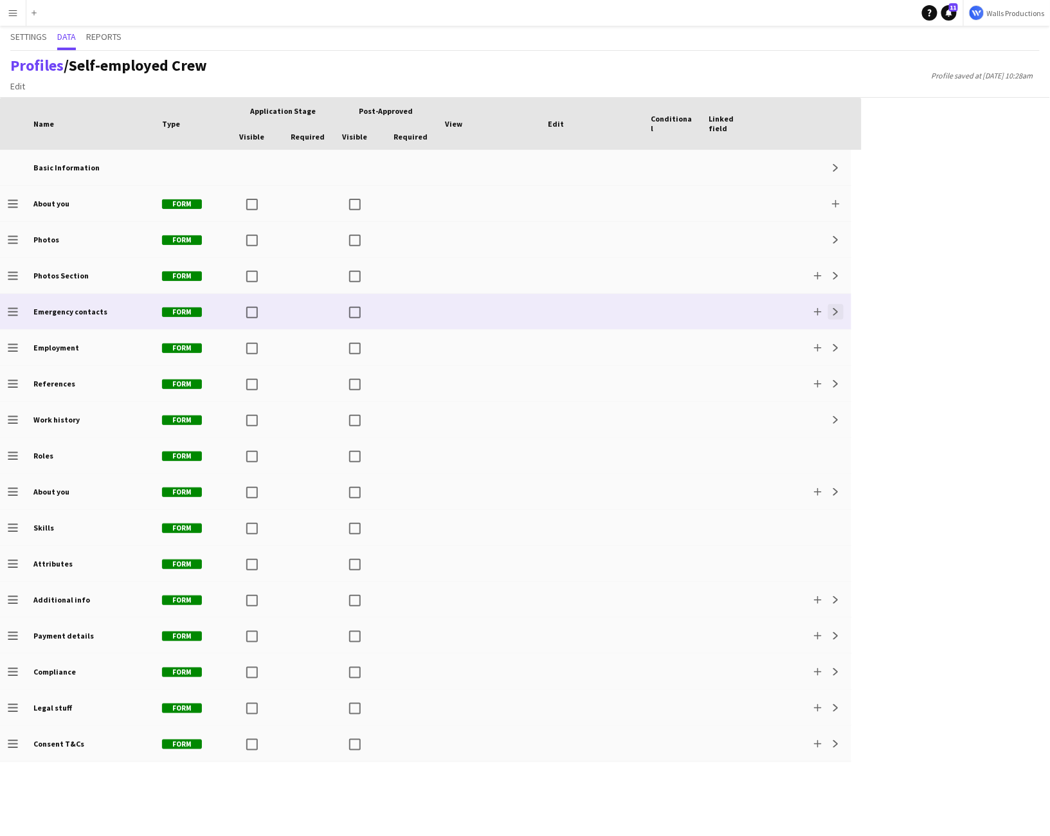
click at [835, 311] on app-icon "Expand" at bounding box center [836, 312] width 8 height 8
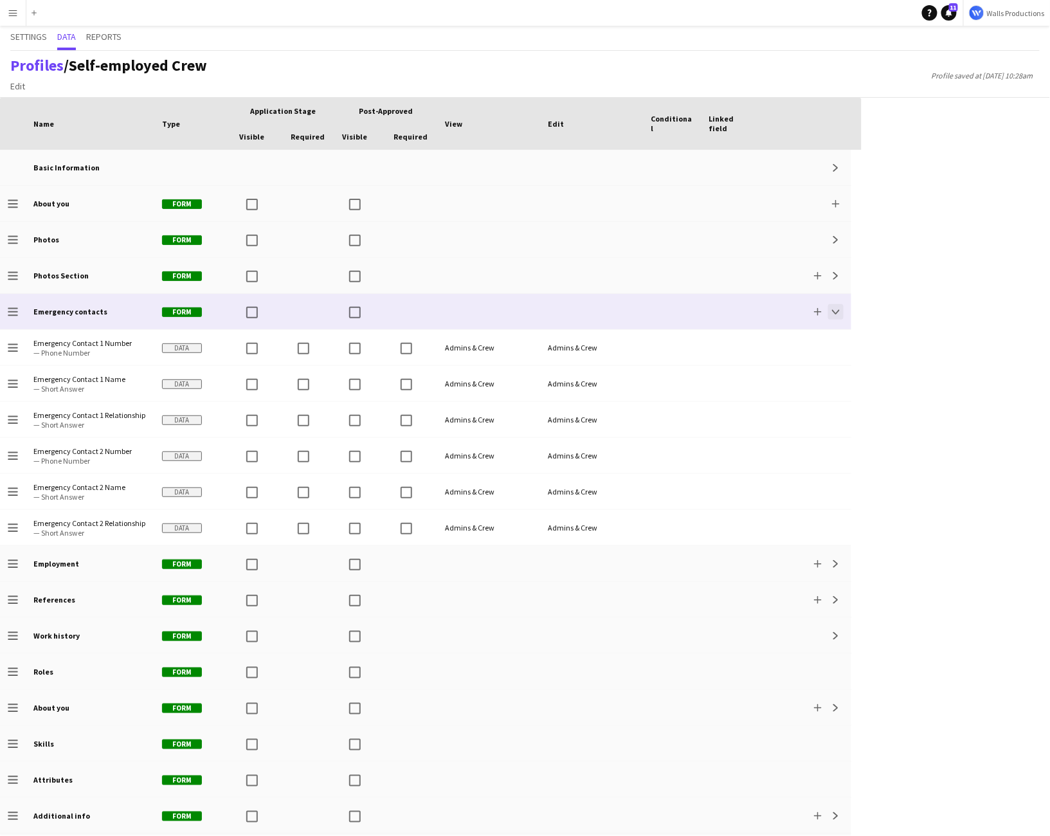
click at [835, 311] on app-icon "Collapse" at bounding box center [836, 312] width 8 height 8
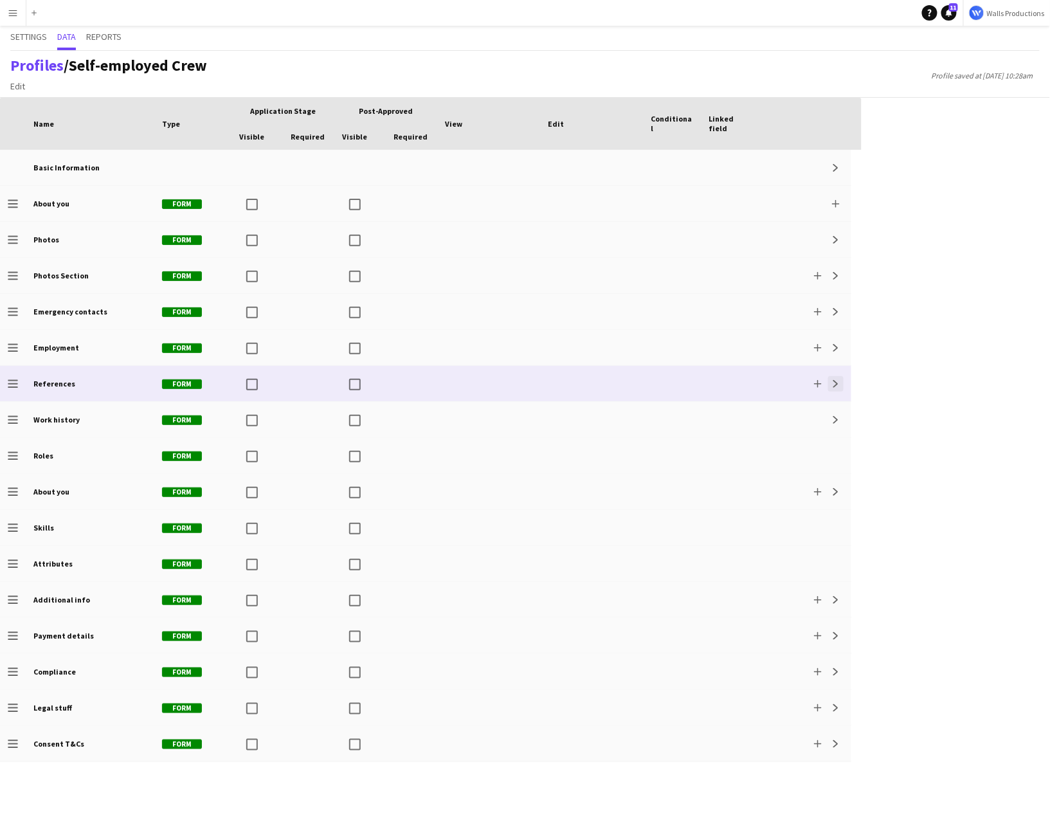
click at [838, 383] on app-icon "Expand" at bounding box center [836, 384] width 8 height 8
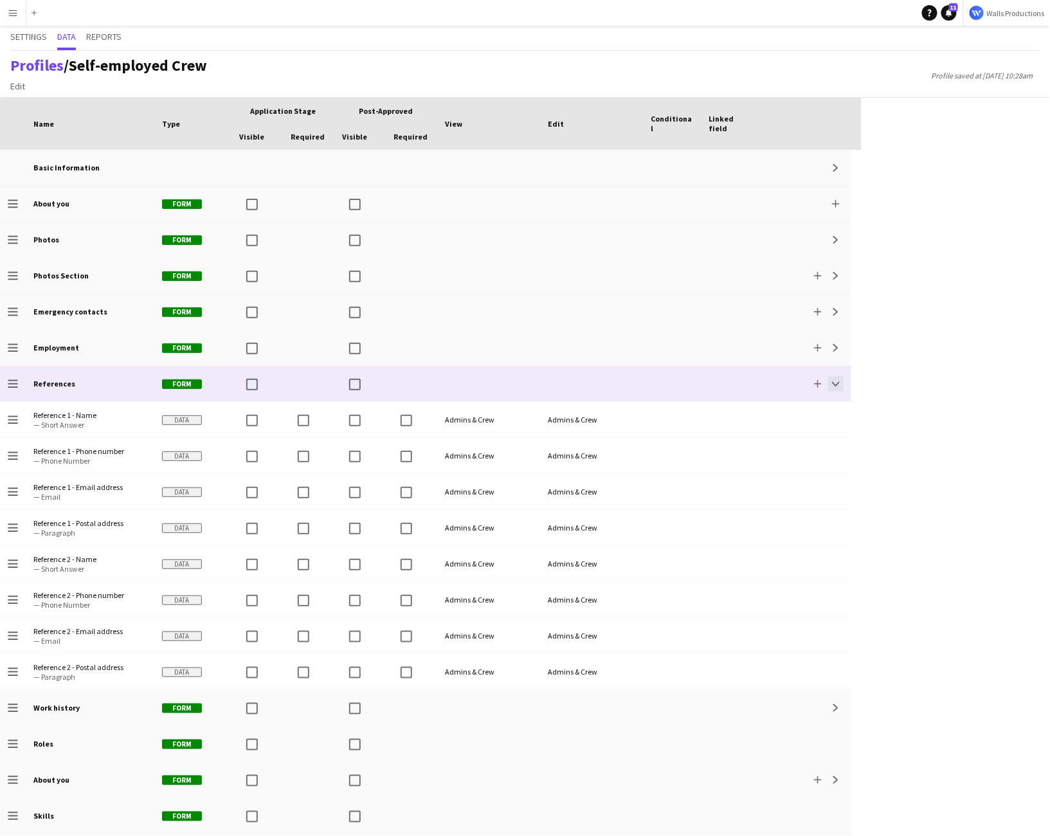
click at [838, 383] on app-icon "Collapse" at bounding box center [836, 384] width 8 height 8
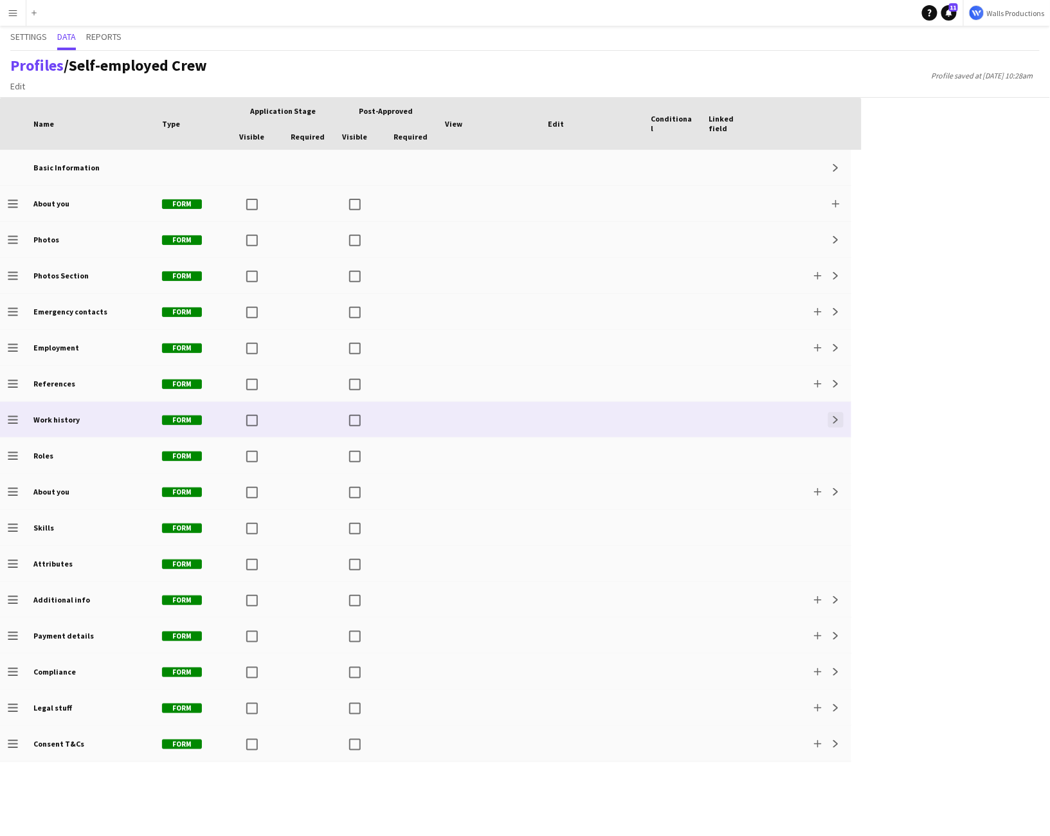
click at [839, 417] on app-icon "Expand" at bounding box center [836, 420] width 8 height 8
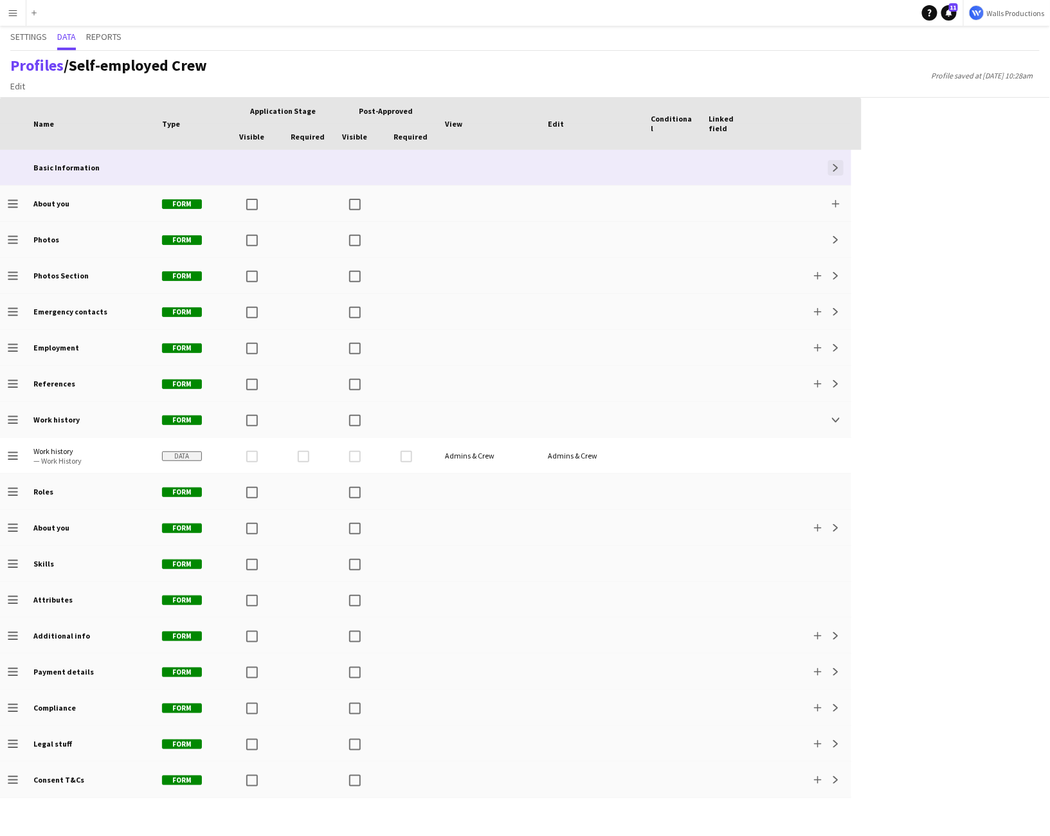
click at [834, 171] on app-icon "Expand" at bounding box center [836, 168] width 8 height 8
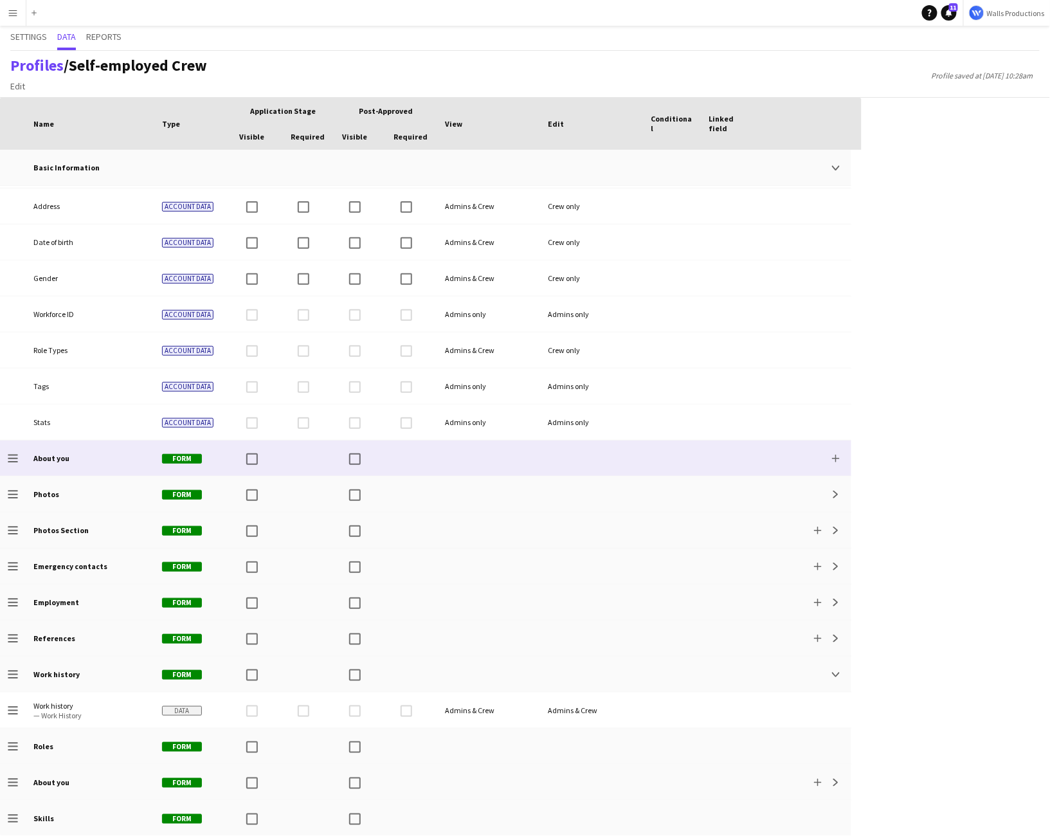
scroll to position [212, 0]
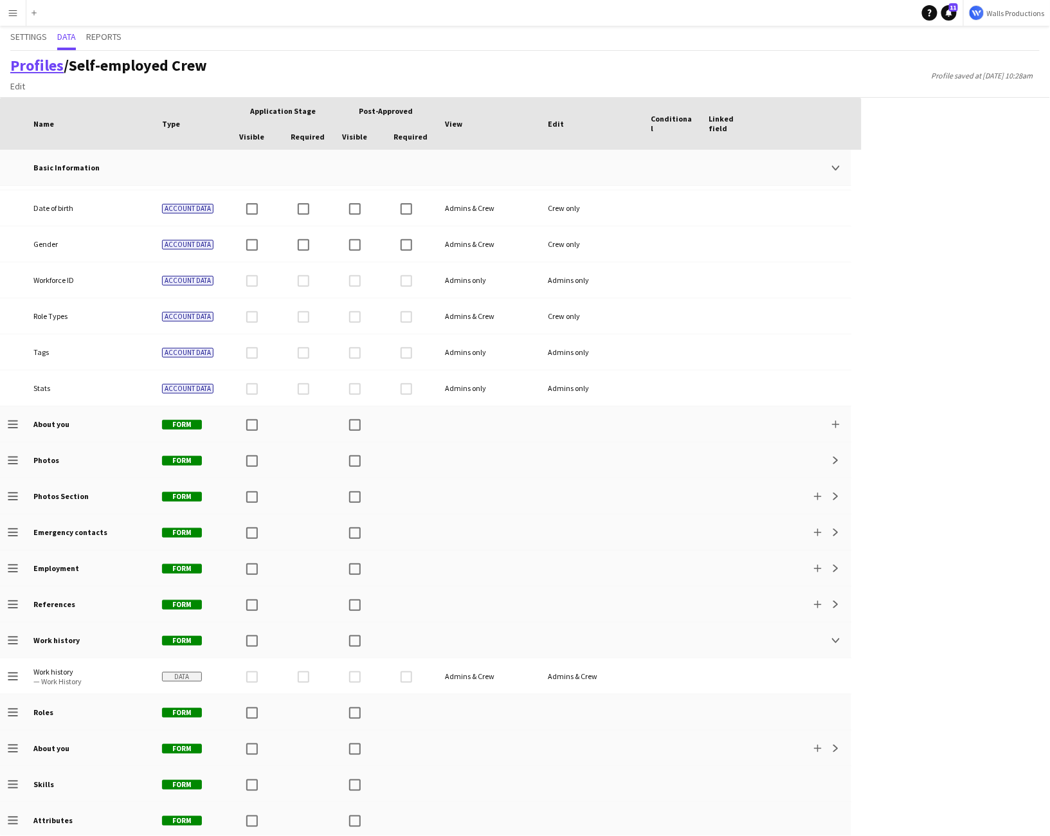
click at [41, 70] on link "Profiles" at bounding box center [36, 65] width 53 height 20
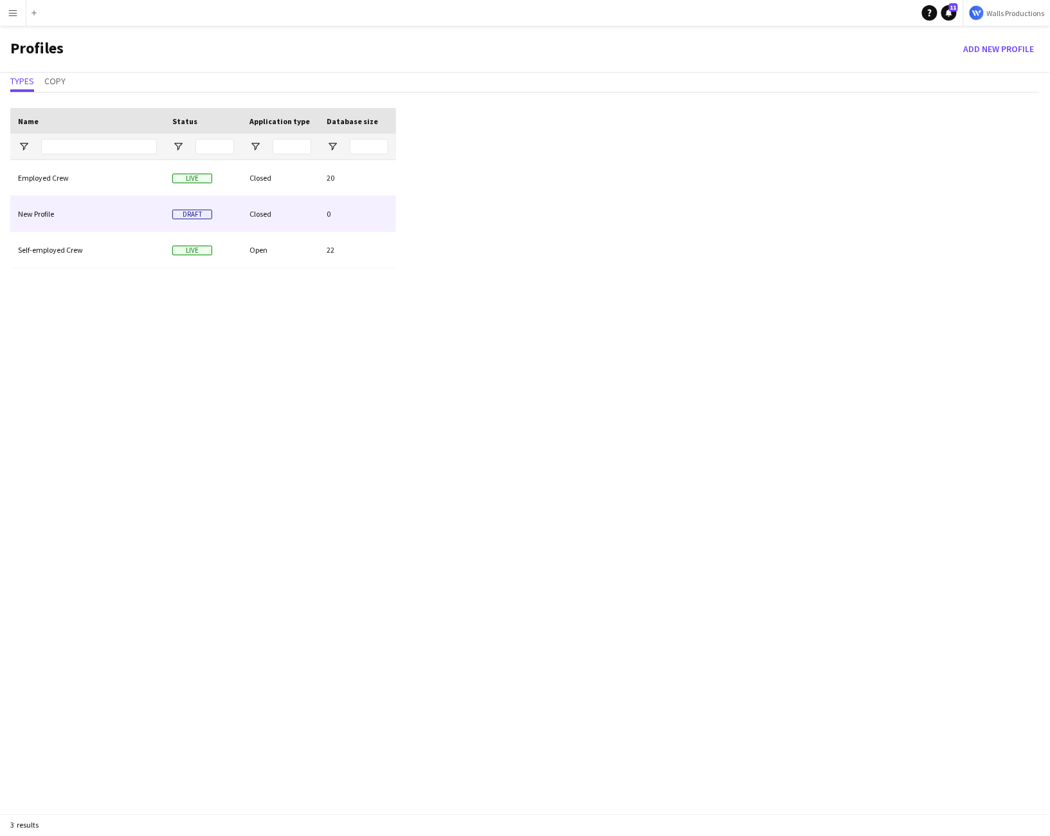
click at [46, 212] on div "New Profile" at bounding box center [87, 213] width 154 height 35
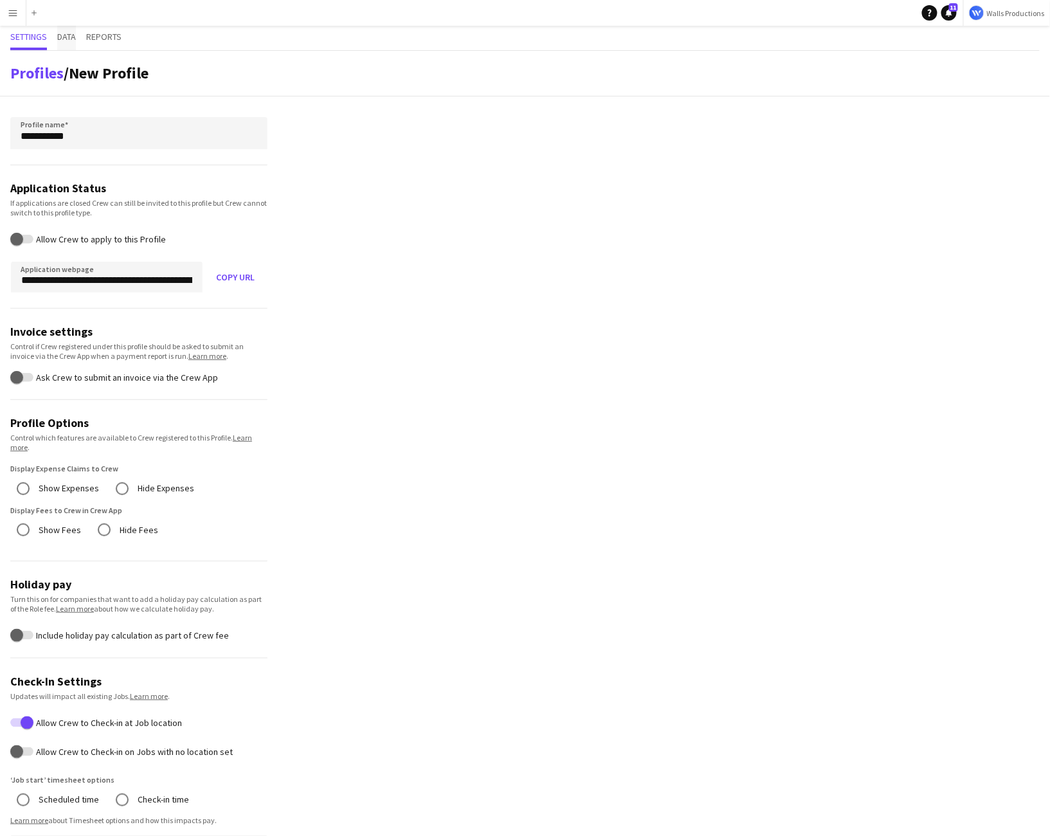
click at [73, 27] on span "Data" at bounding box center [66, 38] width 19 height 24
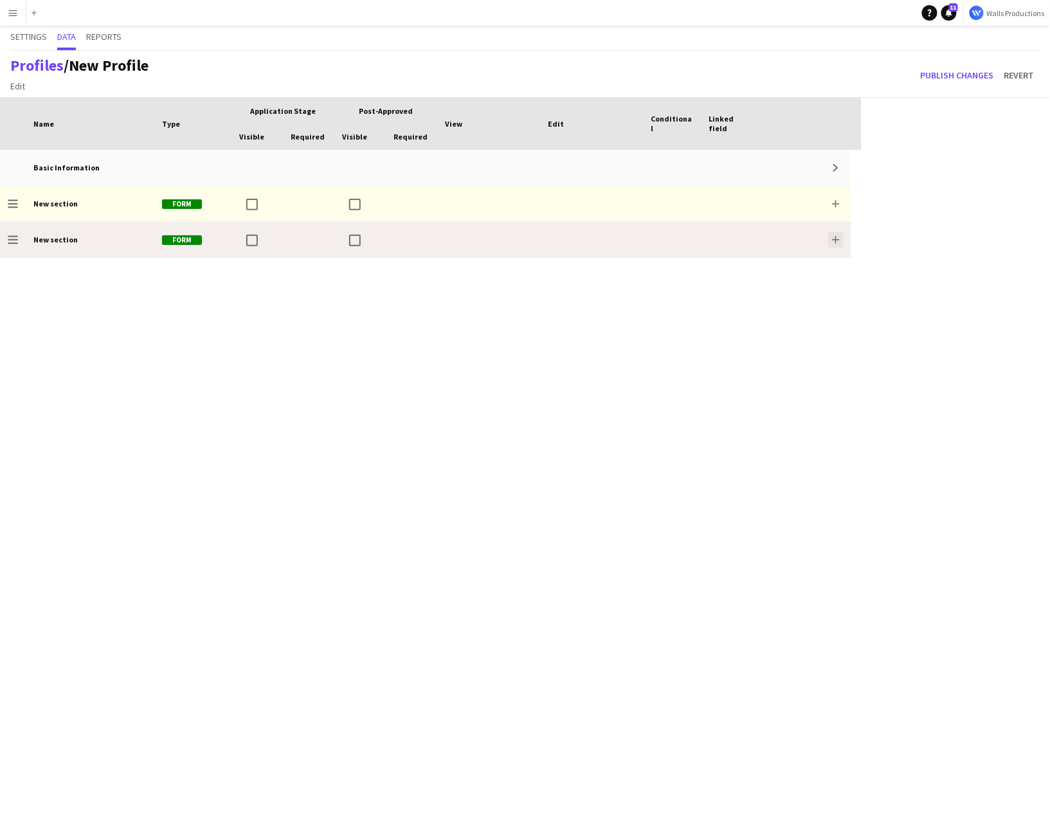
click at [840, 237] on button "Add" at bounding box center [835, 239] width 15 height 15
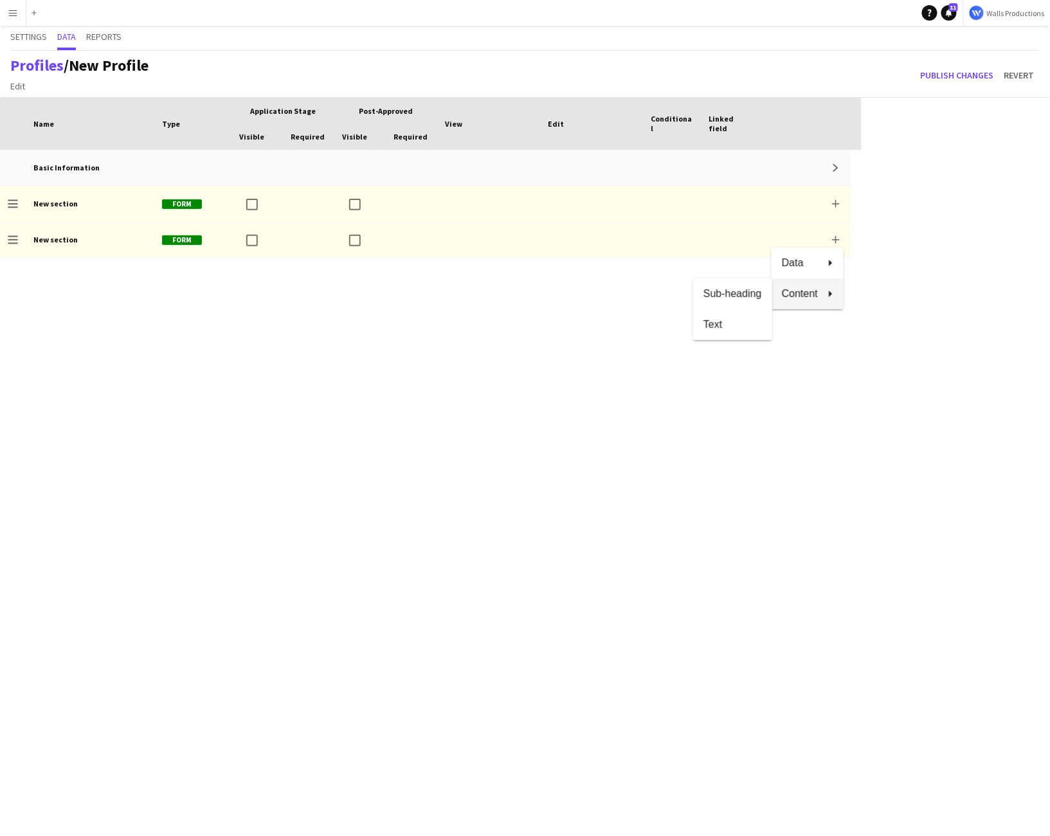
click at [15, 83] on div at bounding box center [525, 418] width 1050 height 836
click at [24, 85] on span "Edit" at bounding box center [17, 86] width 15 height 12
click at [624, 455] on div "Basic Information Expand Drag to change order New section Form Add Drag to chan…" at bounding box center [431, 493] width 862 height 686
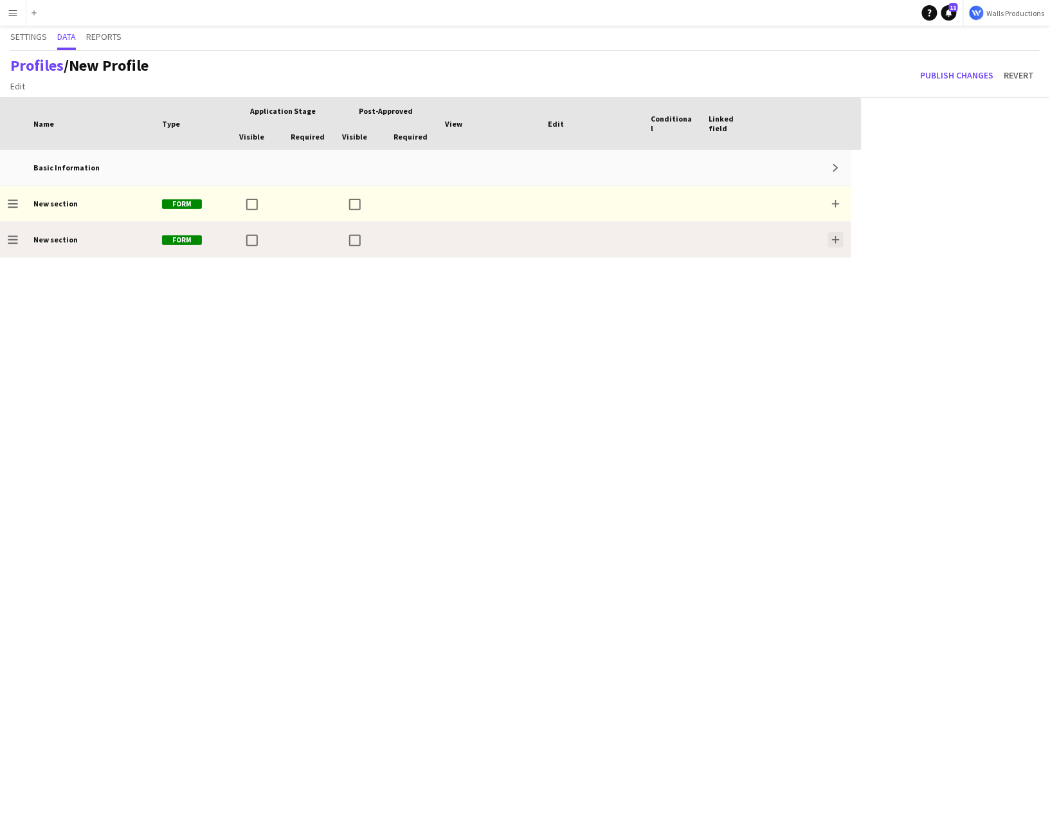
click at [837, 240] on app-icon "Add" at bounding box center [836, 240] width 8 height 8
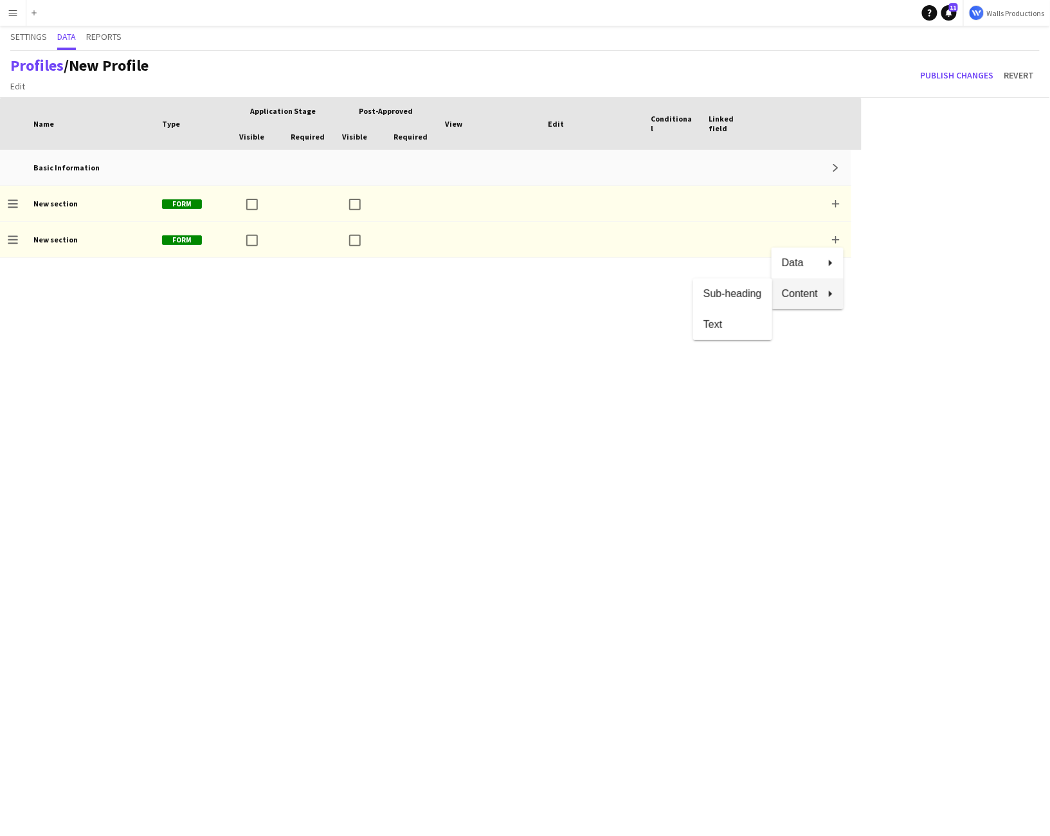
click at [476, 392] on div at bounding box center [525, 418] width 1050 height 836
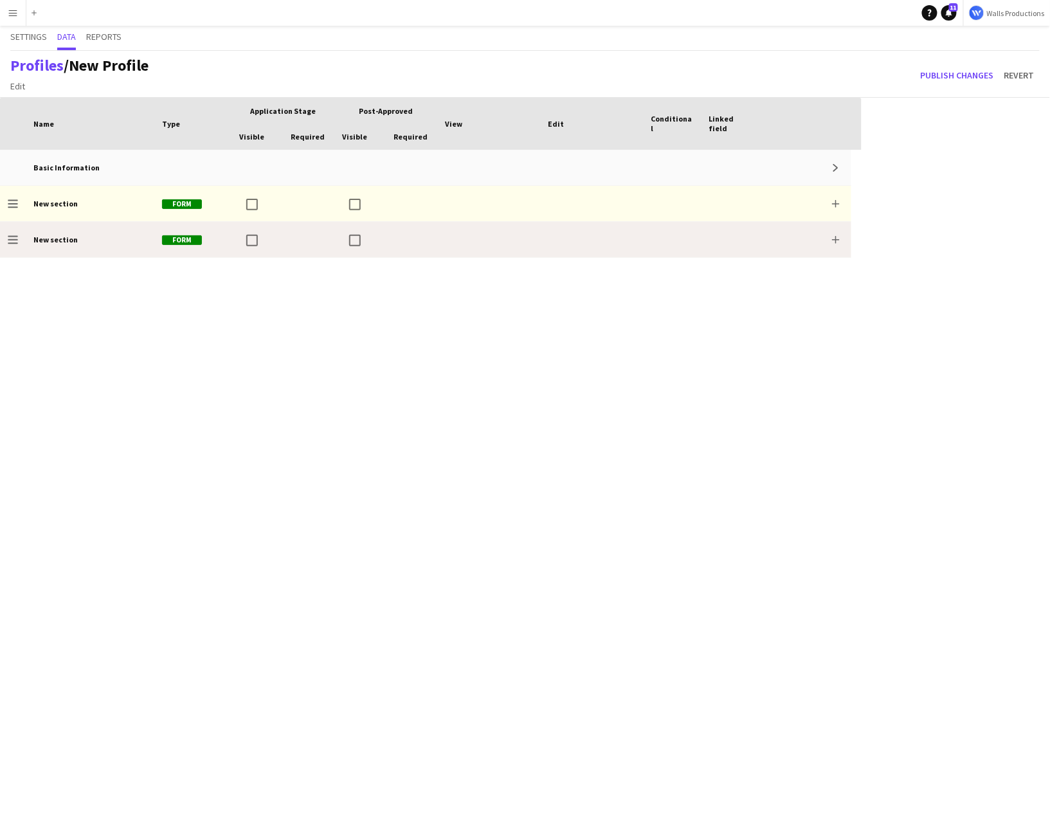
click at [56, 248] on div "New section" at bounding box center [90, 239] width 129 height 35
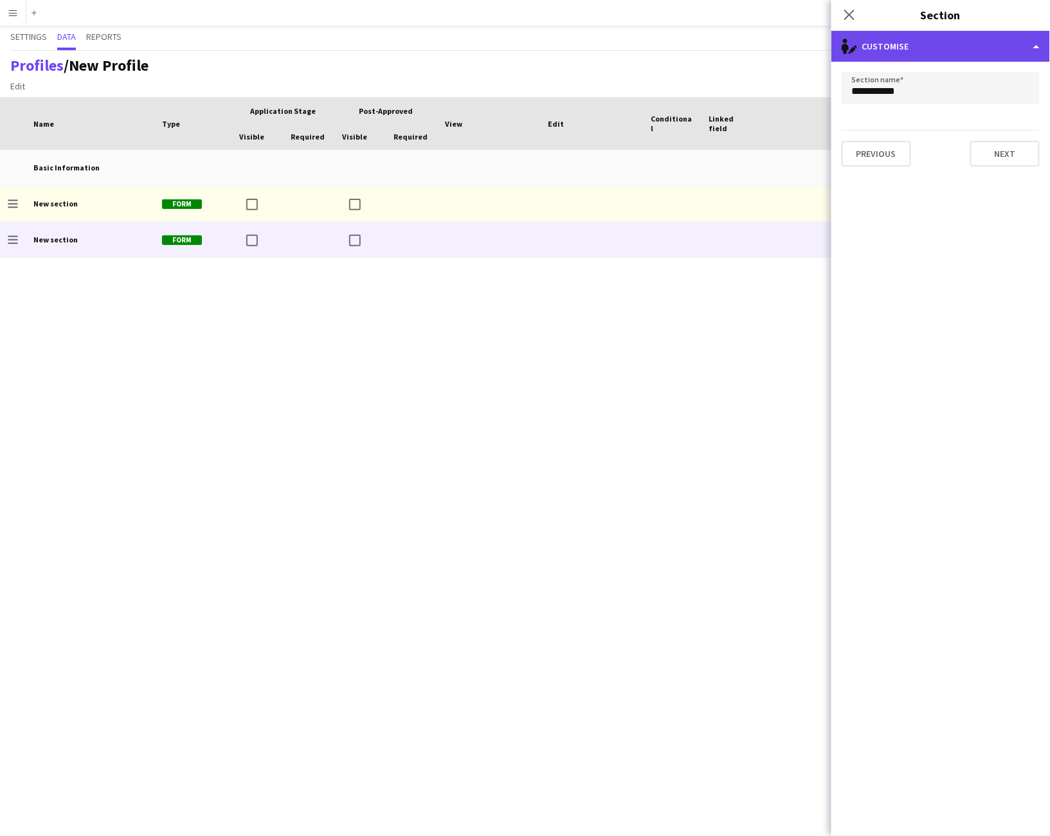
click at [905, 44] on div "single-neutral-actions-edit-1 Customise" at bounding box center [940, 46] width 219 height 31
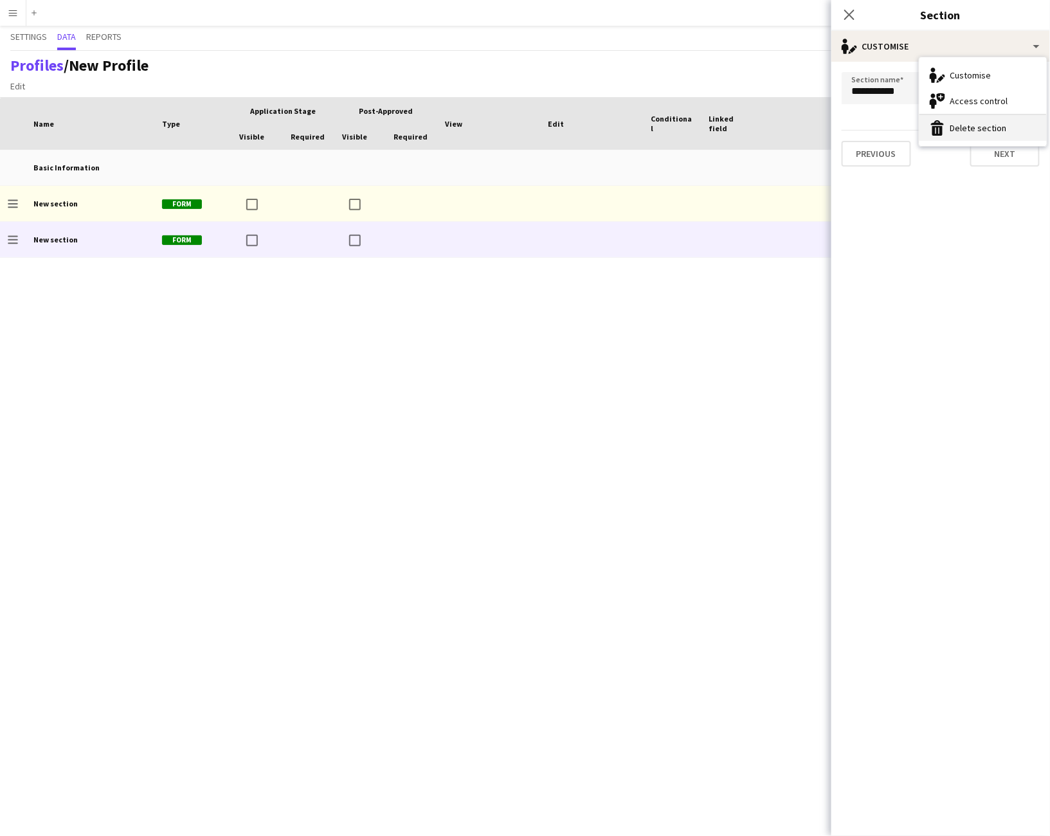
click at [990, 132] on button "Delete section Delete section" at bounding box center [983, 128] width 127 height 26
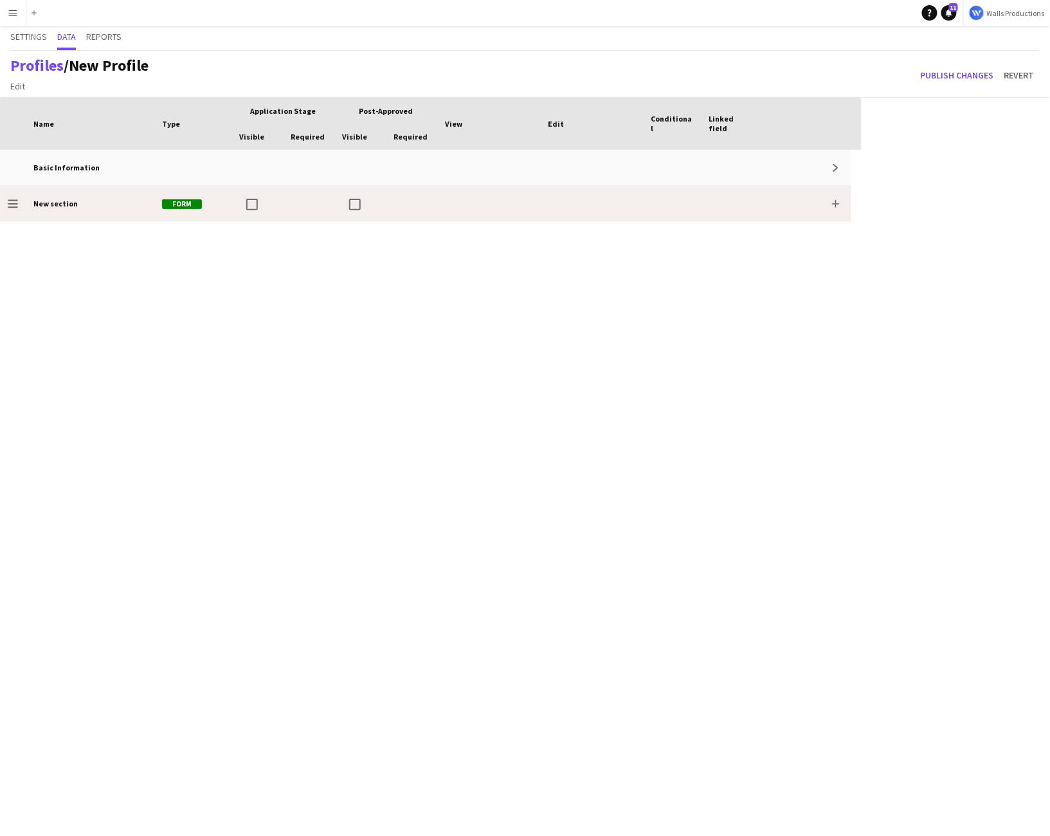
click at [53, 204] on b "New section" at bounding box center [55, 204] width 44 height 10
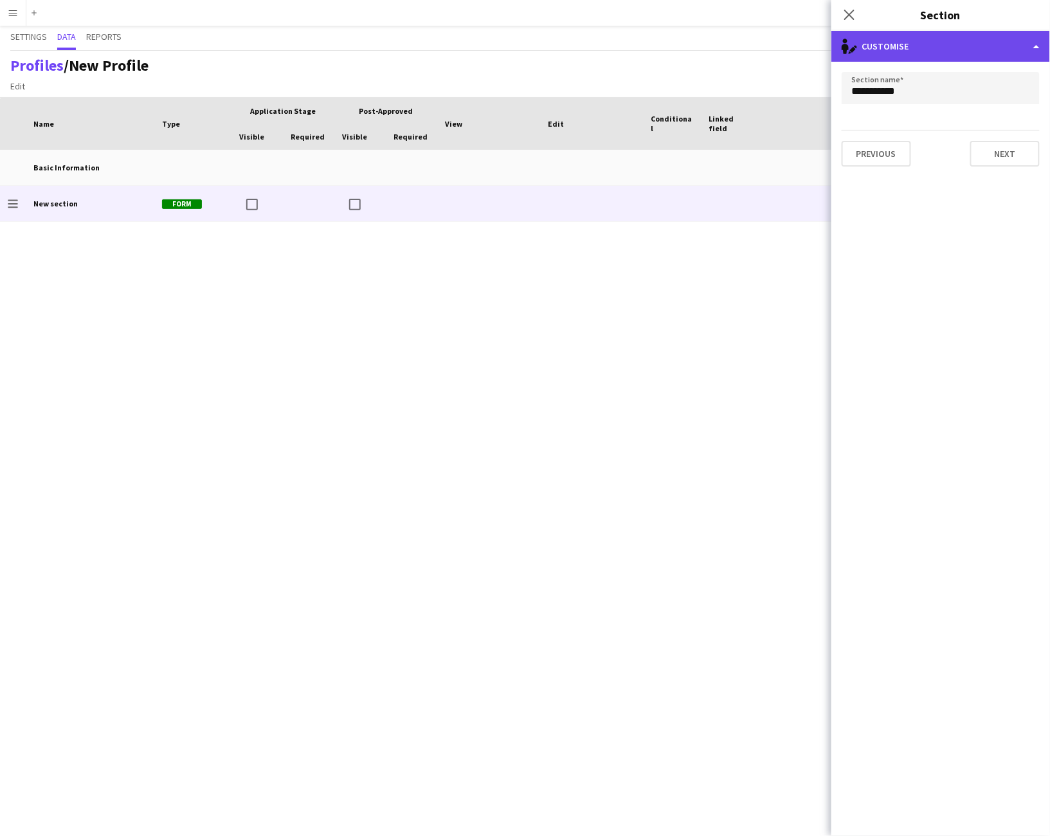
click at [878, 51] on div "single-neutral-actions-edit-1 Customise" at bounding box center [940, 46] width 219 height 31
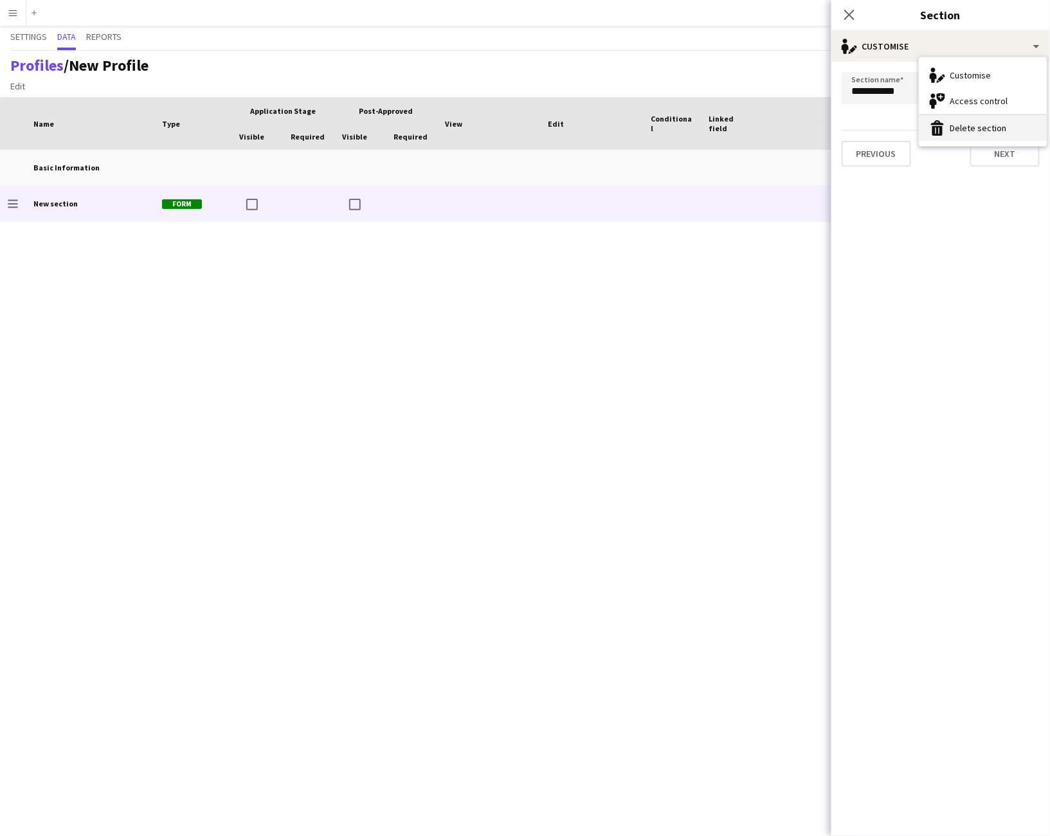
click at [997, 125] on button "Delete section Delete section" at bounding box center [983, 128] width 127 height 26
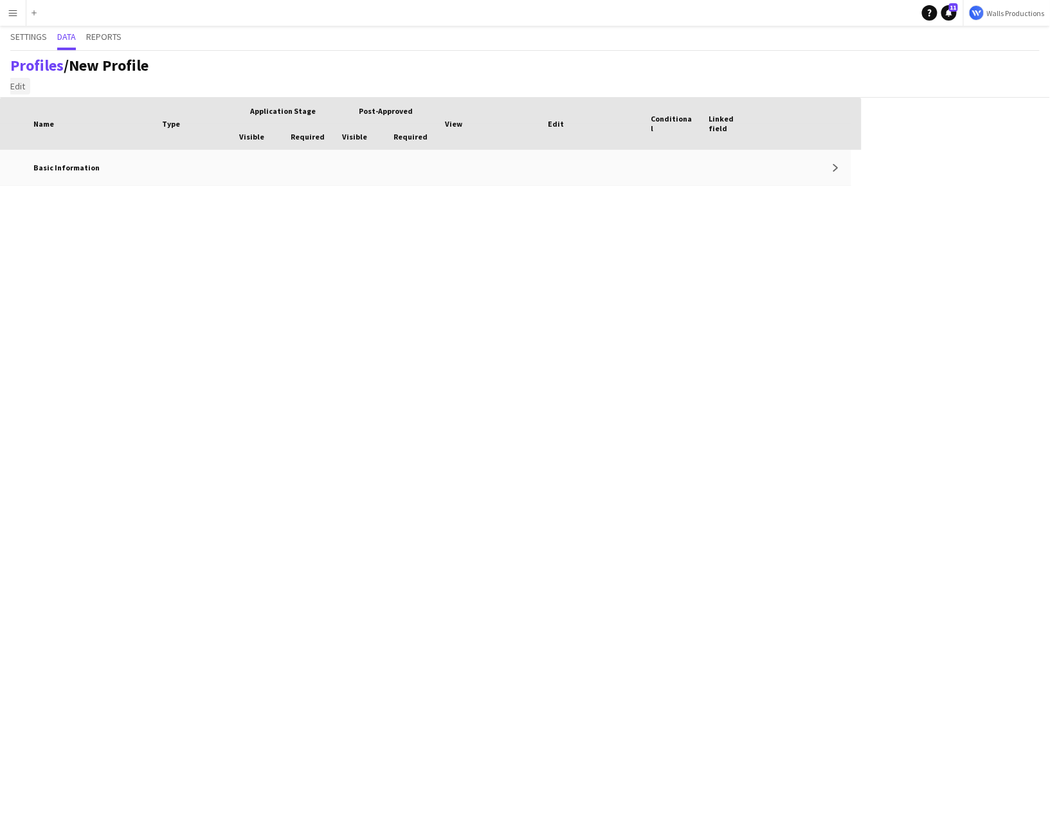
click at [19, 89] on span "Edit" at bounding box center [17, 86] width 15 height 12
click at [77, 229] on div "Basic Information Expand" at bounding box center [431, 493] width 862 height 686
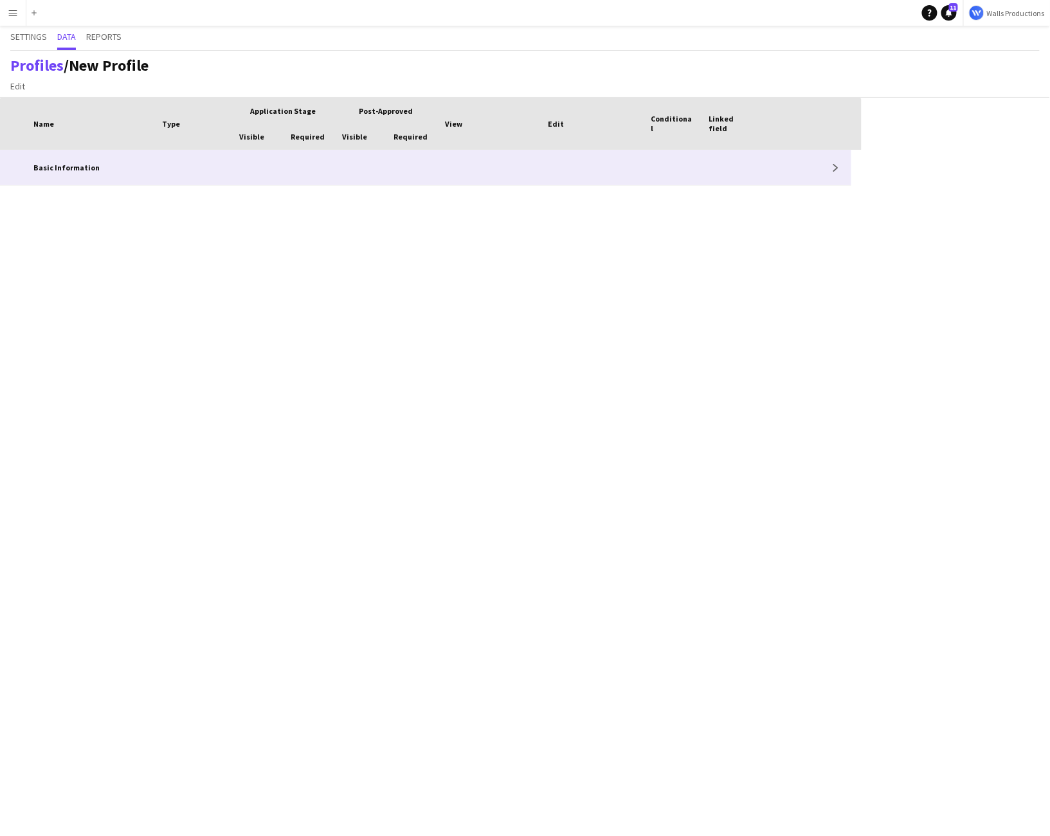
click at [826, 170] on app-profile-data-actions-cell "Expand" at bounding box center [835, 167] width 18 height 15
click at [823, 172] on div "Expand" at bounding box center [805, 167] width 93 height 35
click at [838, 168] on app-icon "Expand" at bounding box center [836, 168] width 8 height 8
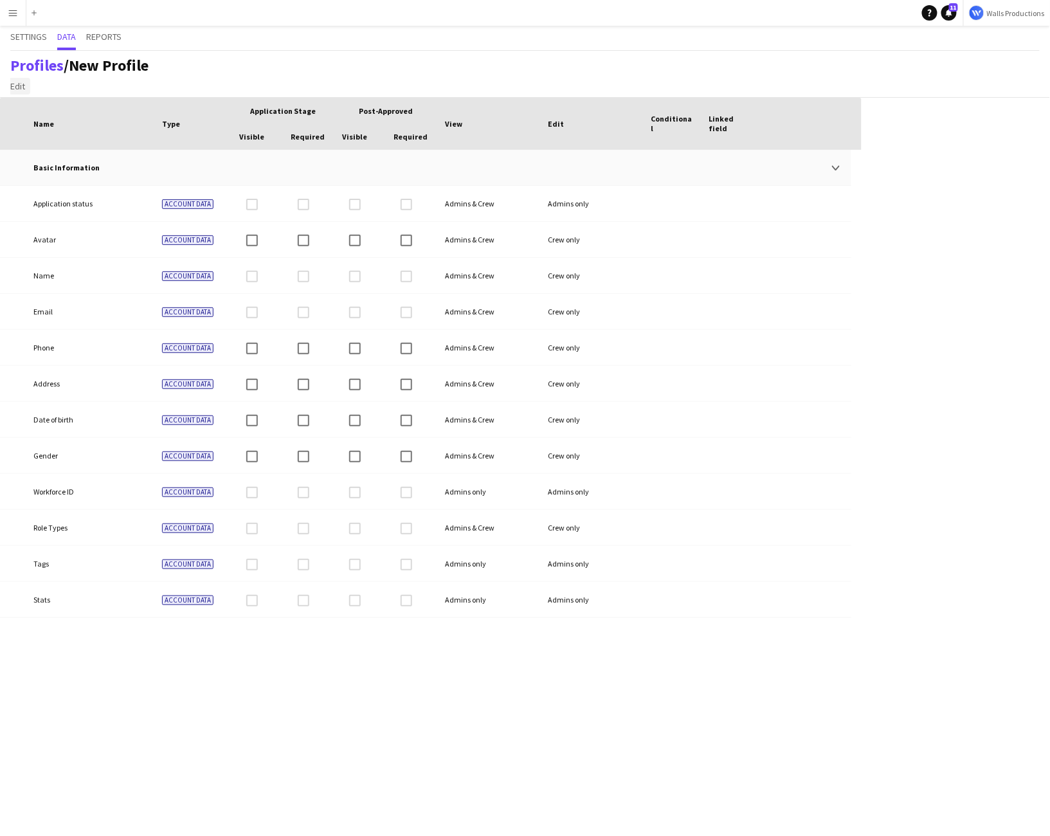
click at [17, 86] on span "Edit" at bounding box center [17, 86] width 15 height 12
click at [190, 737] on div "Basic Information Collapse Application status Account data Admins & Crew Admins…" at bounding box center [431, 493] width 862 height 686
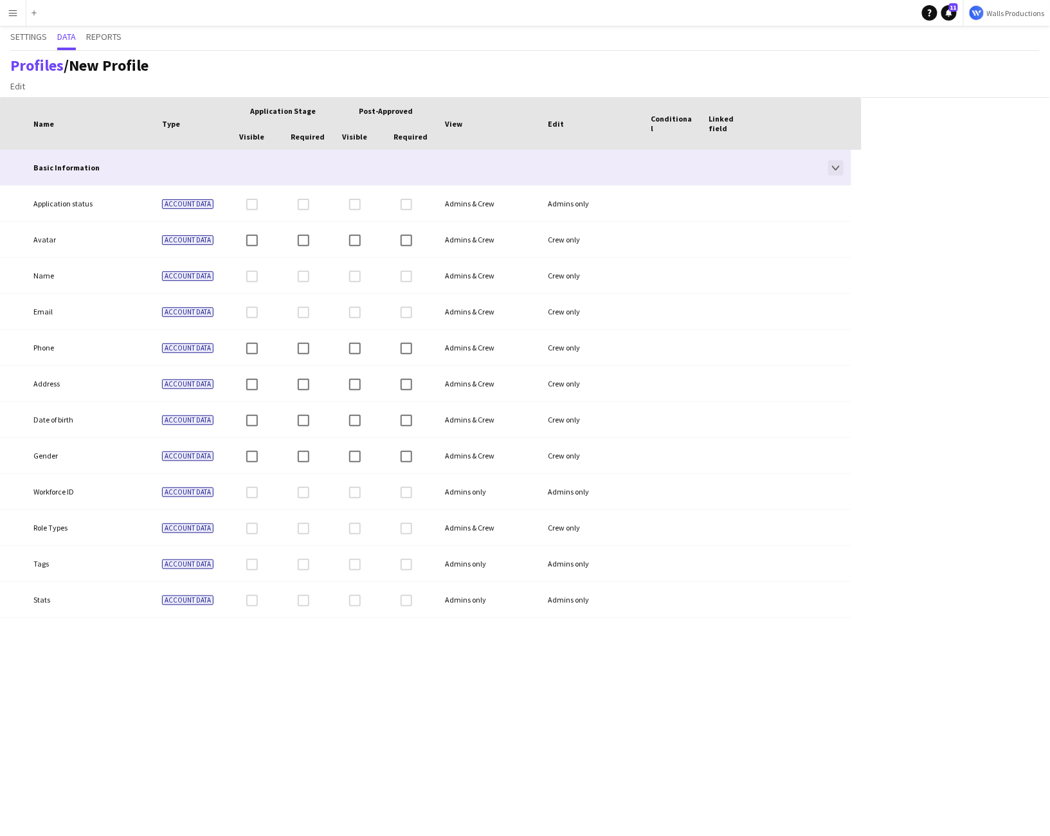
click at [837, 166] on app-icon "Collapse" at bounding box center [836, 168] width 8 height 8
